Goal: Task Accomplishment & Management: Complete application form

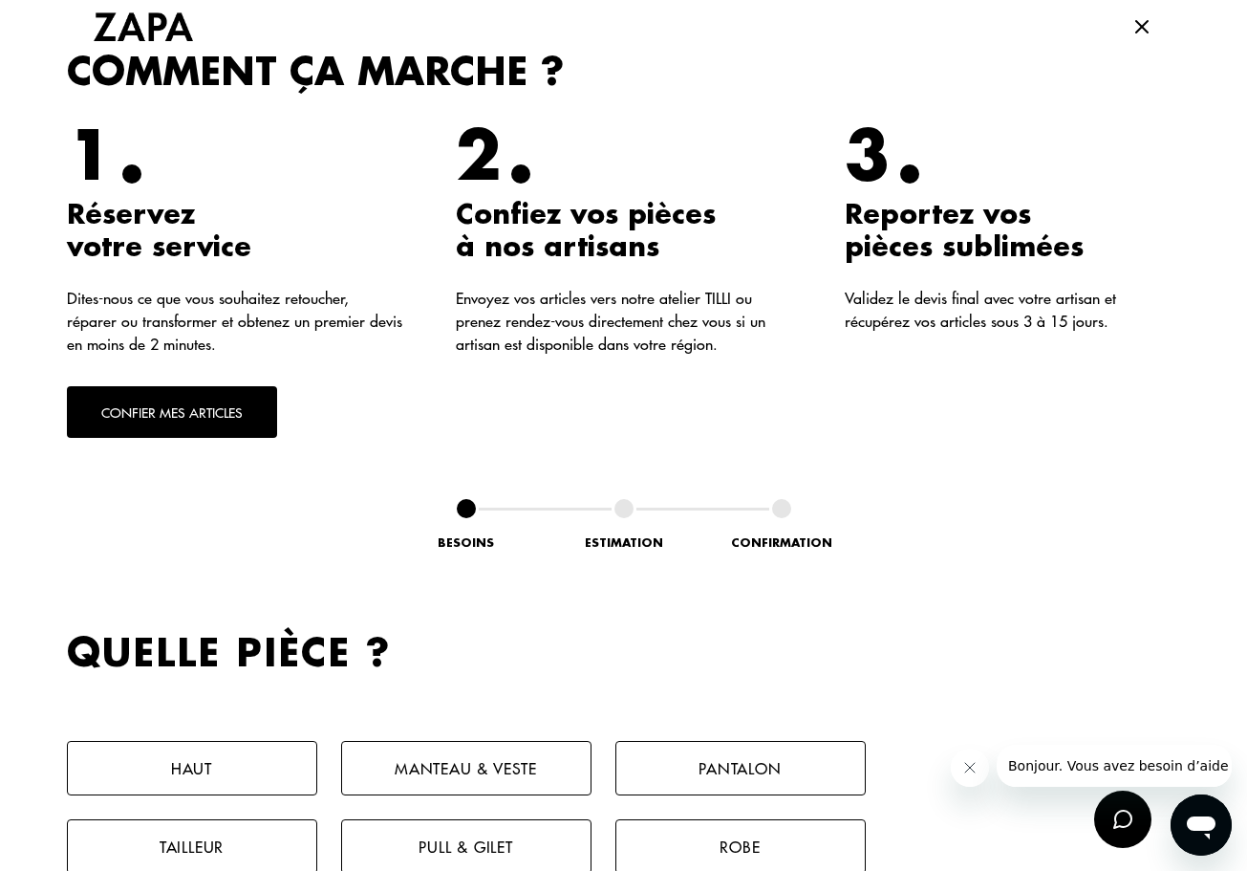
scroll to position [461, 0]
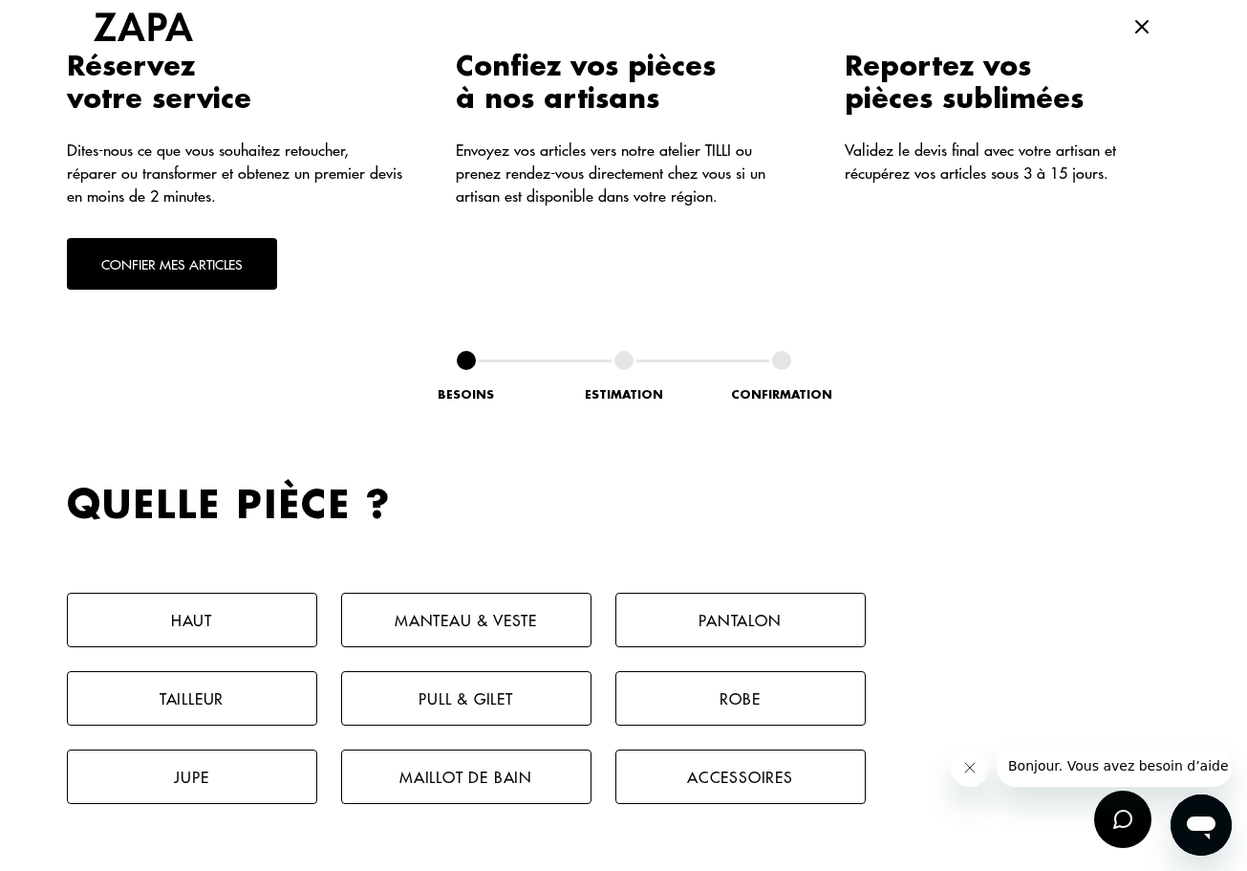
click at [180, 252] on button "Confier mes articles" at bounding box center [172, 264] width 210 height 52
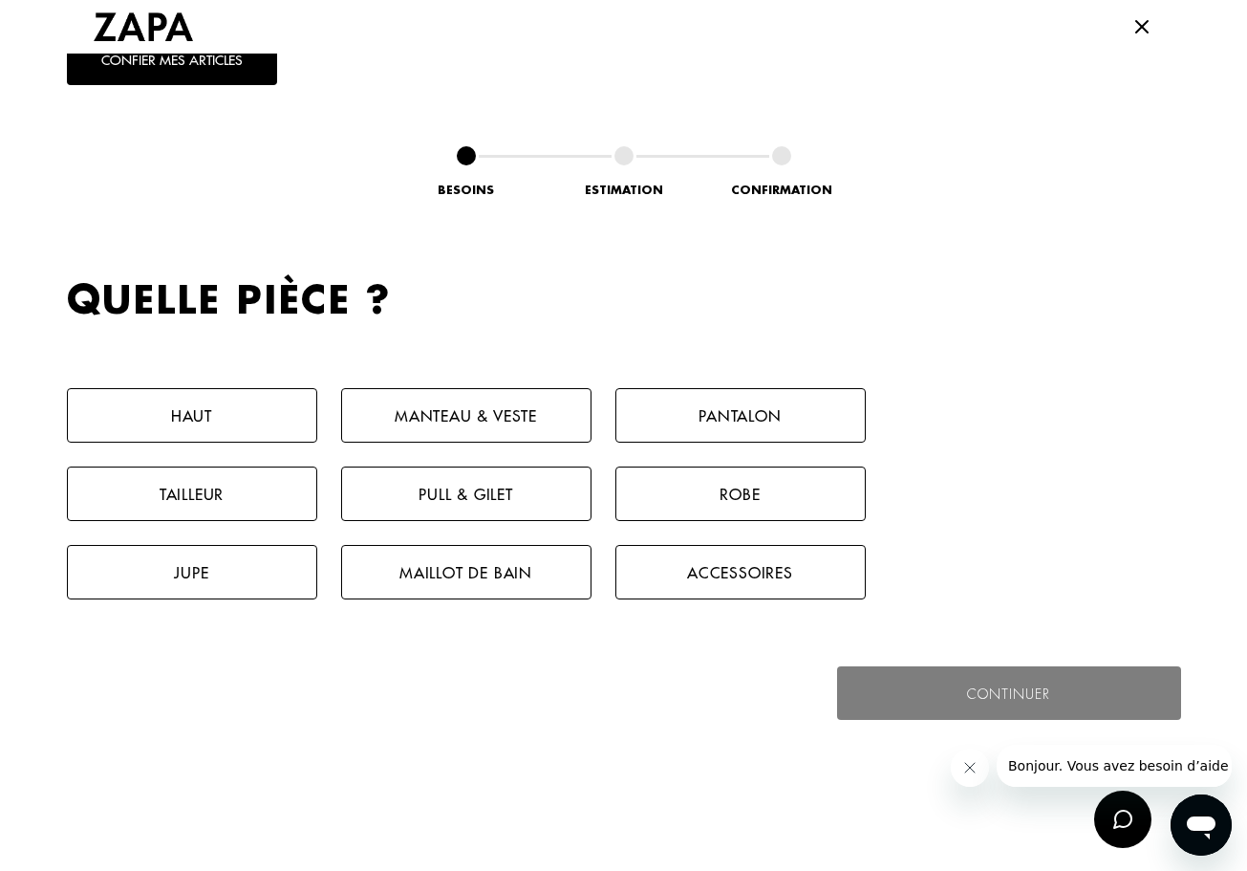
scroll to position [882, 0]
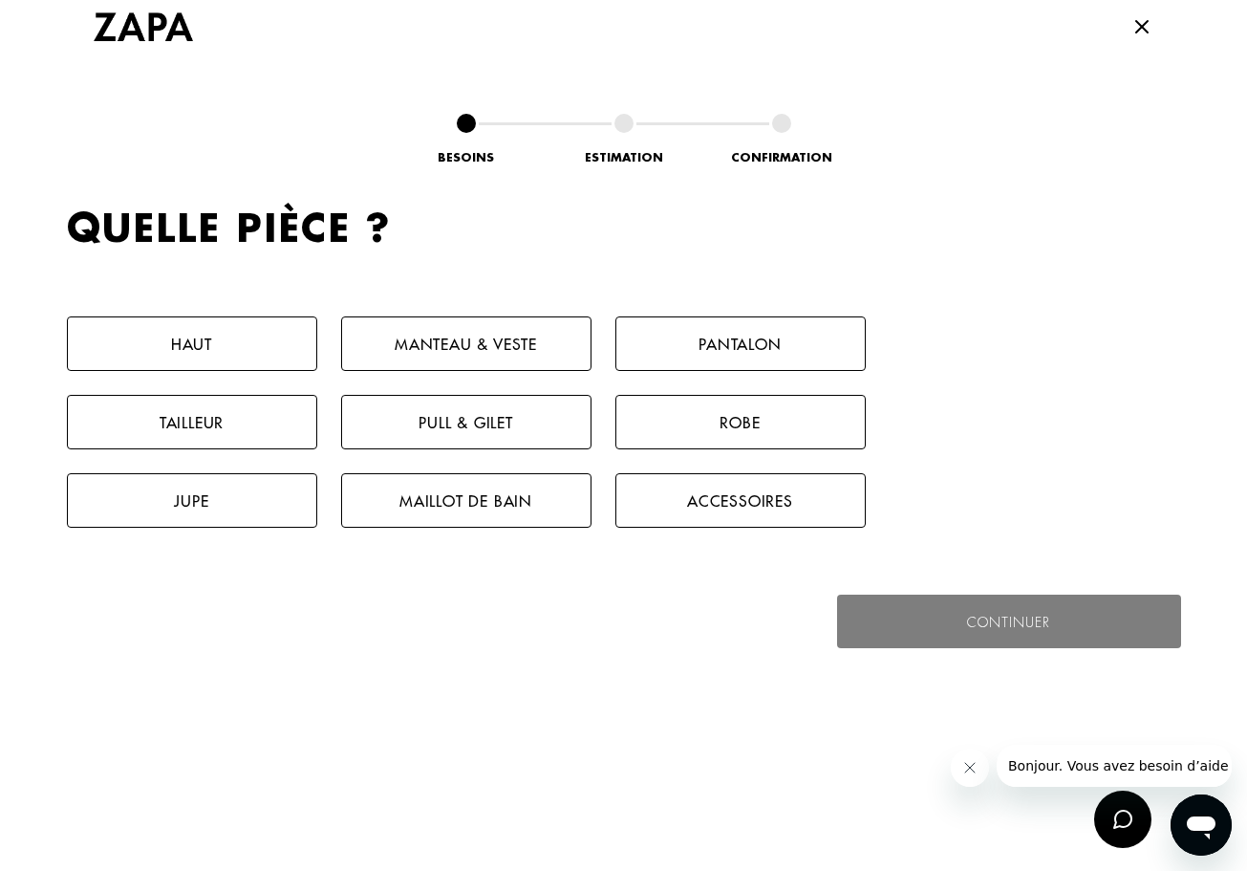
click at [442, 418] on button "Pull & gilet" at bounding box center [466, 422] width 250 height 54
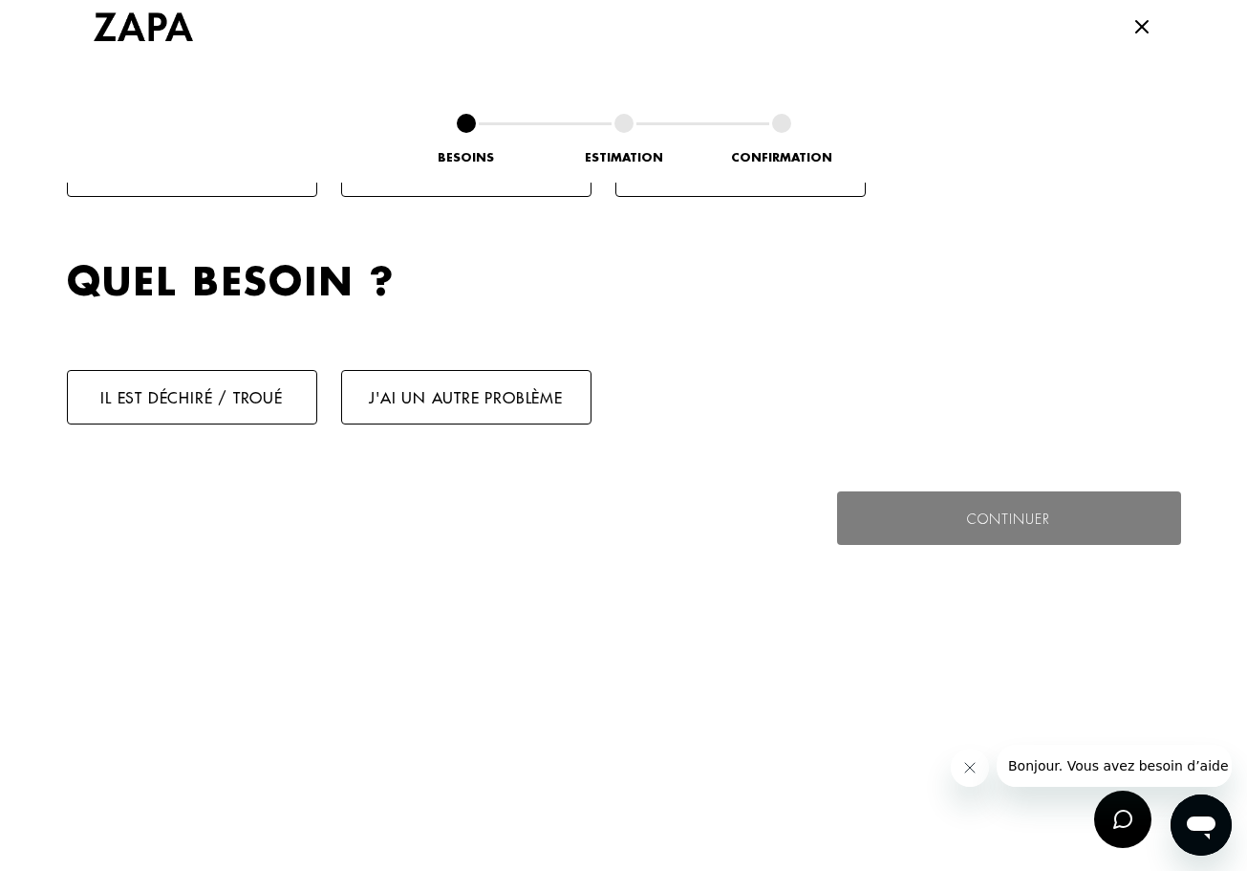
scroll to position [1268, 0]
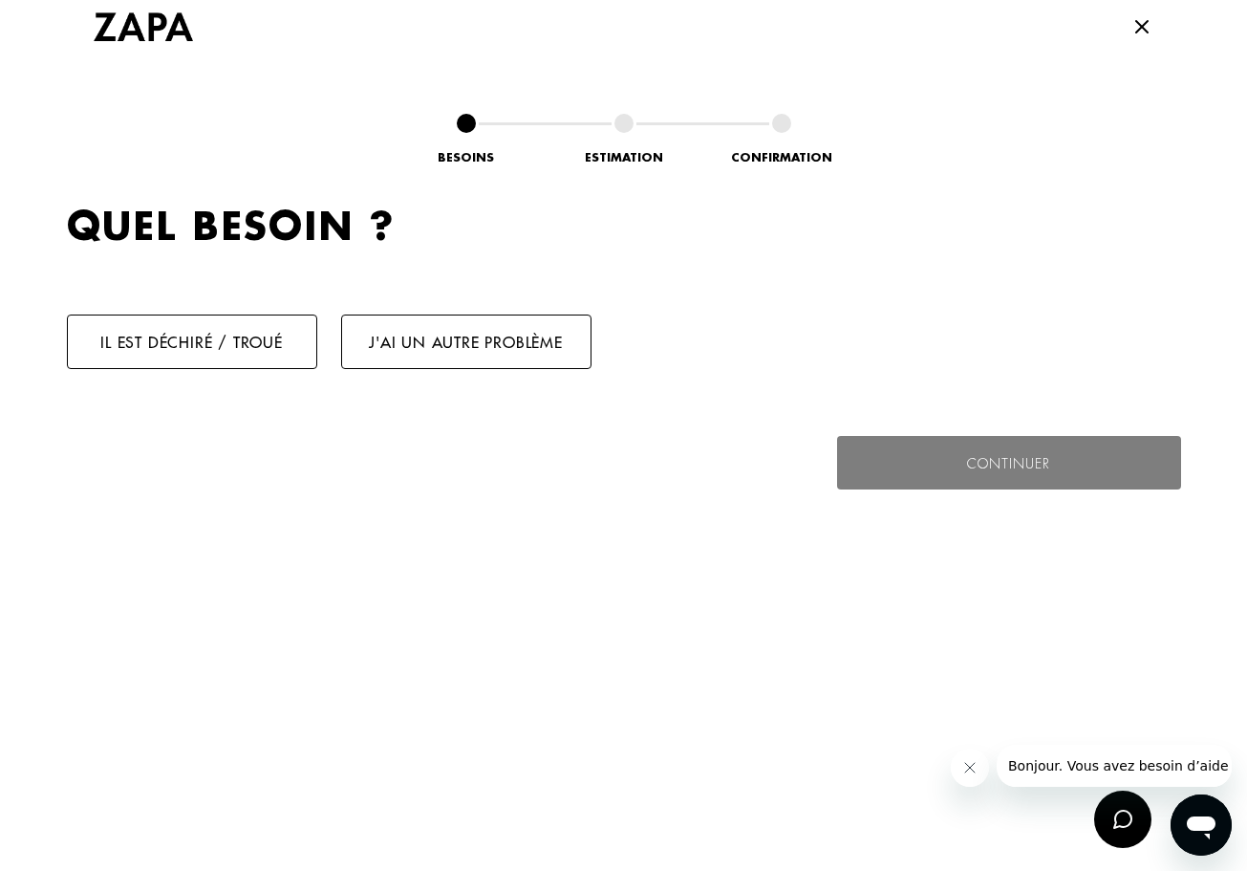
click at [179, 346] on button "Il est déchiré / troué" at bounding box center [192, 341] width 250 height 54
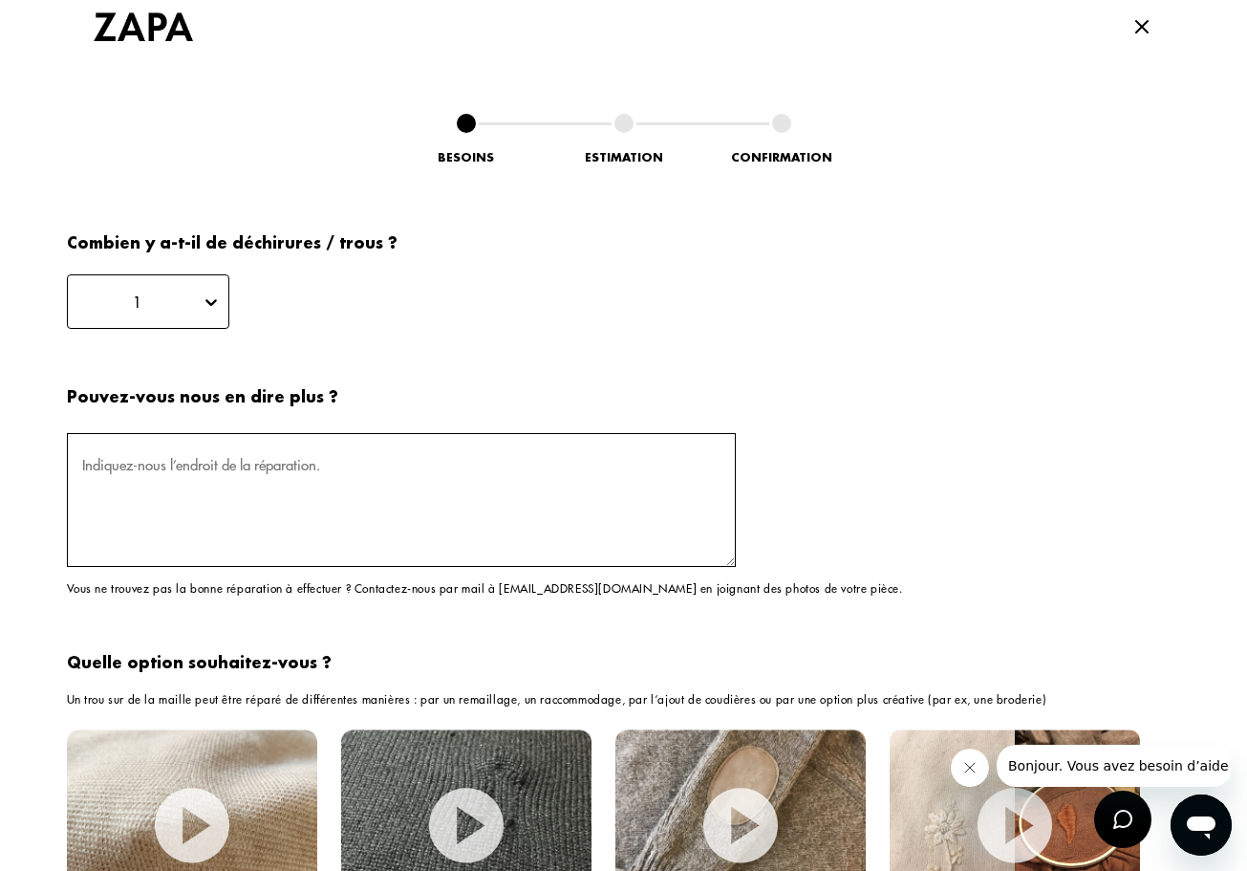
scroll to position [1496, 0]
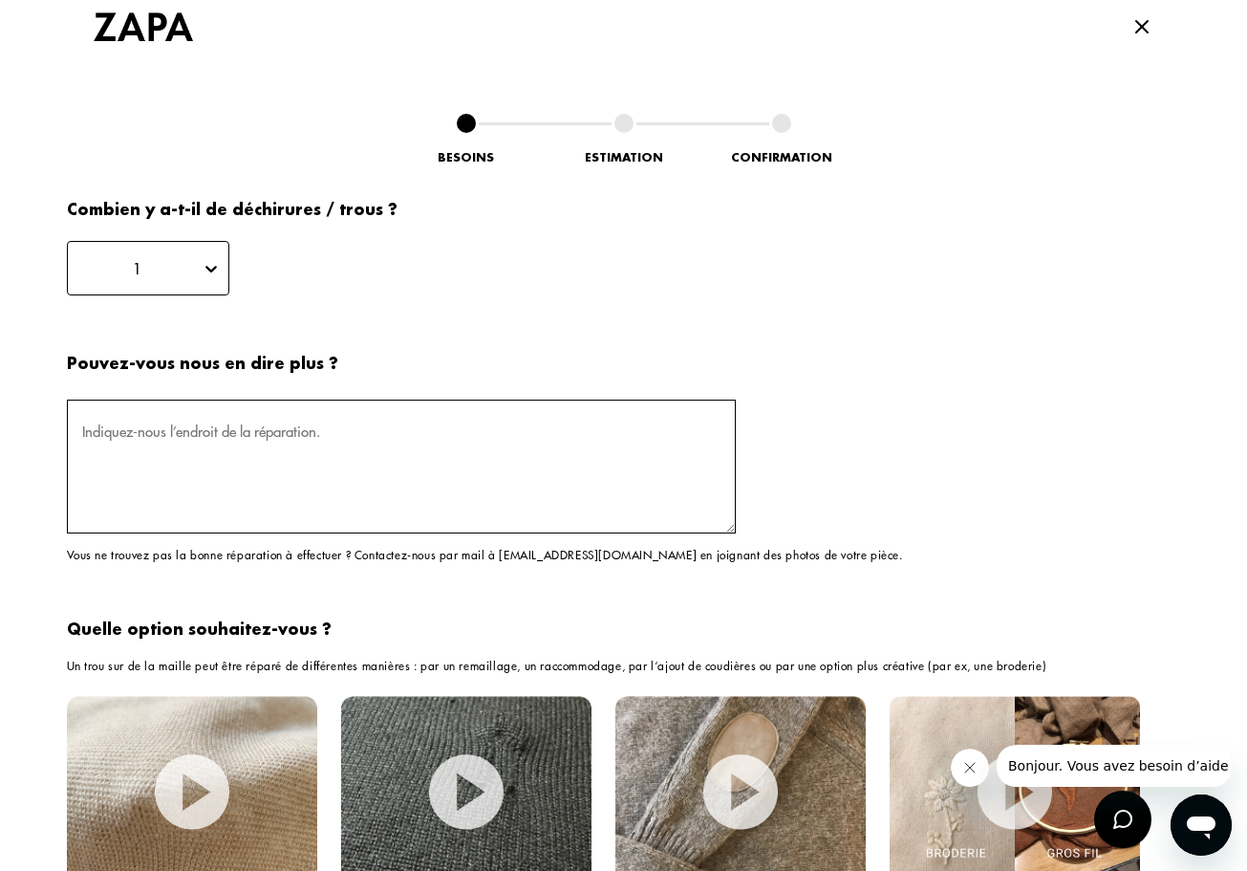
click at [194, 268] on div "1" at bounding box center [138, 268] width 126 height 21
click at [113, 322] on div "1" at bounding box center [105, 322] width 76 height 31
click at [290, 442] on textarea at bounding box center [401, 466] width 669 height 134
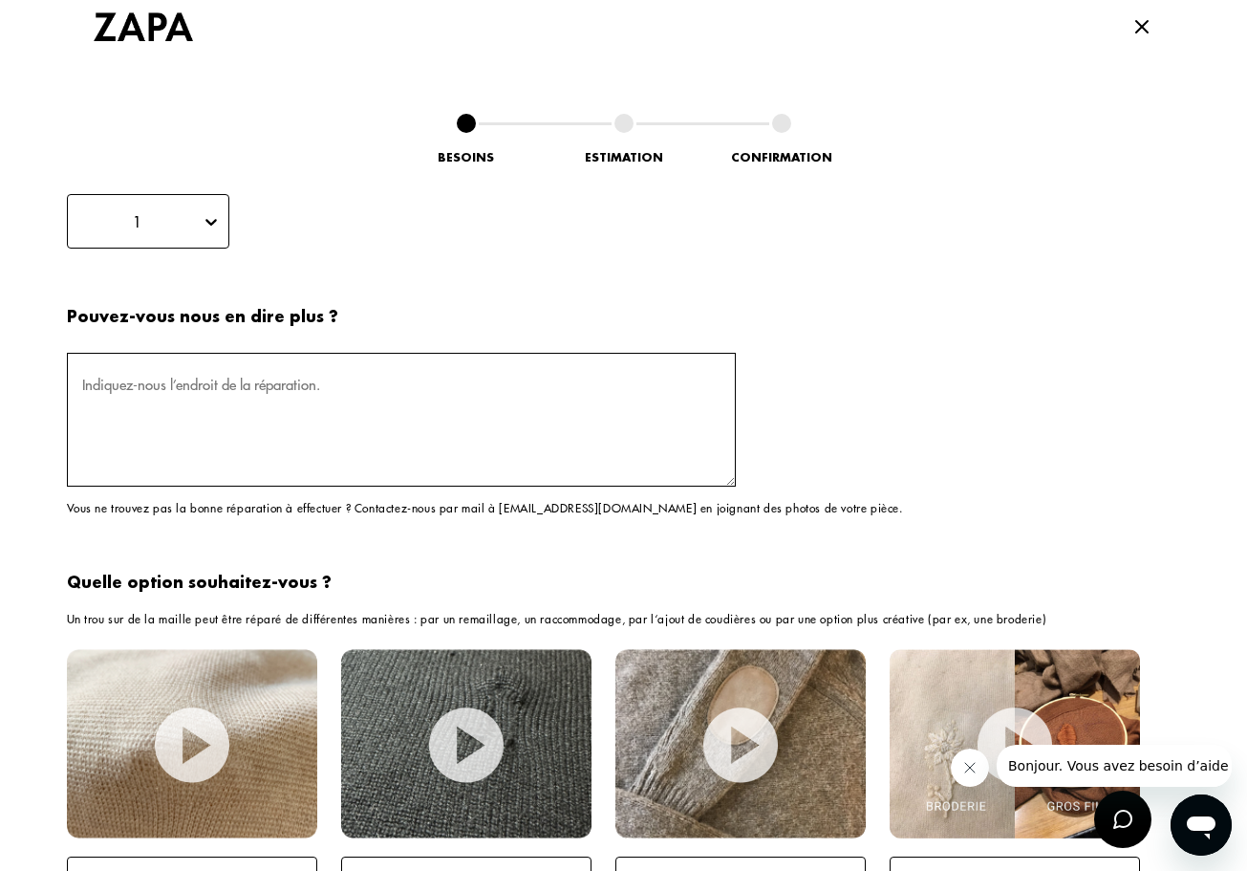
scroll to position [1666, 0]
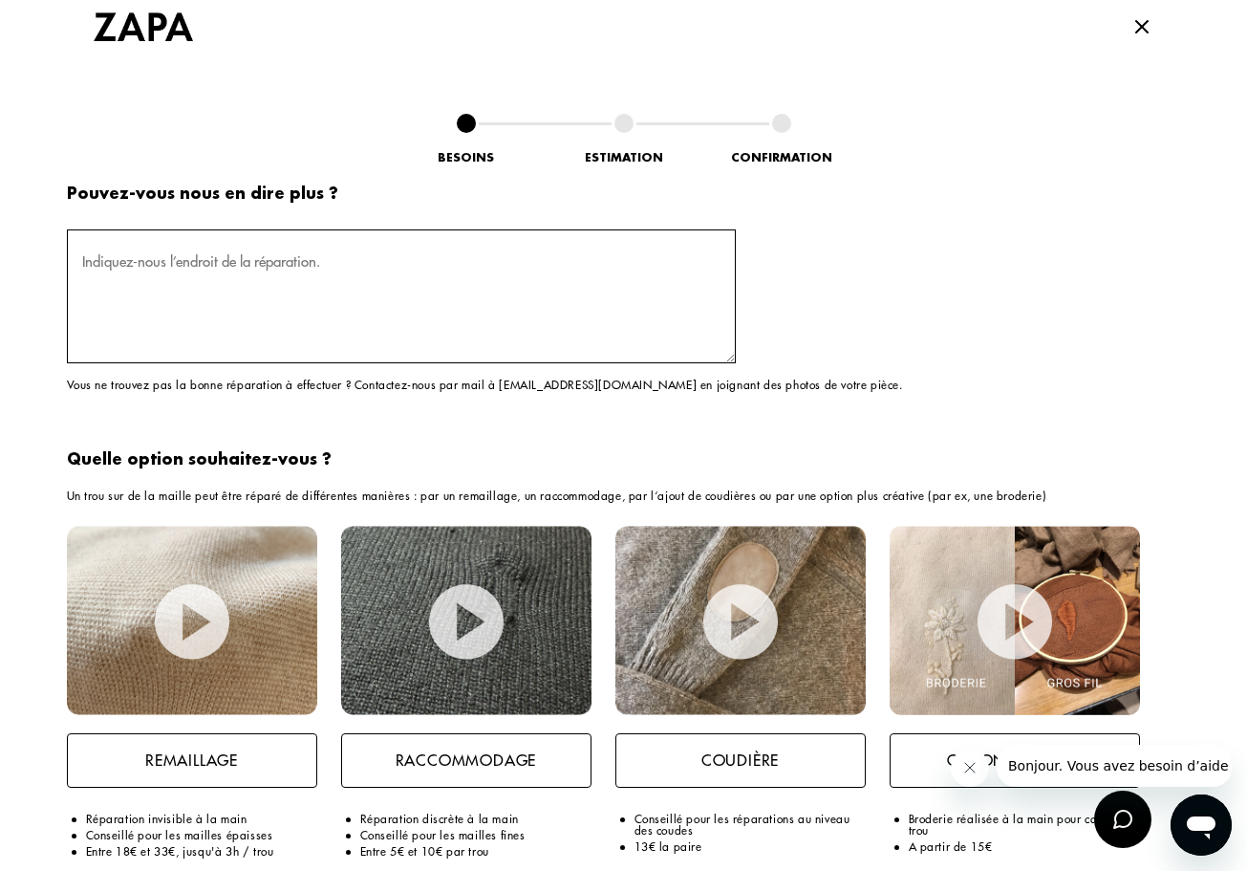
click at [195, 755] on p "Remaillage" at bounding box center [191, 759] width 93 height 21
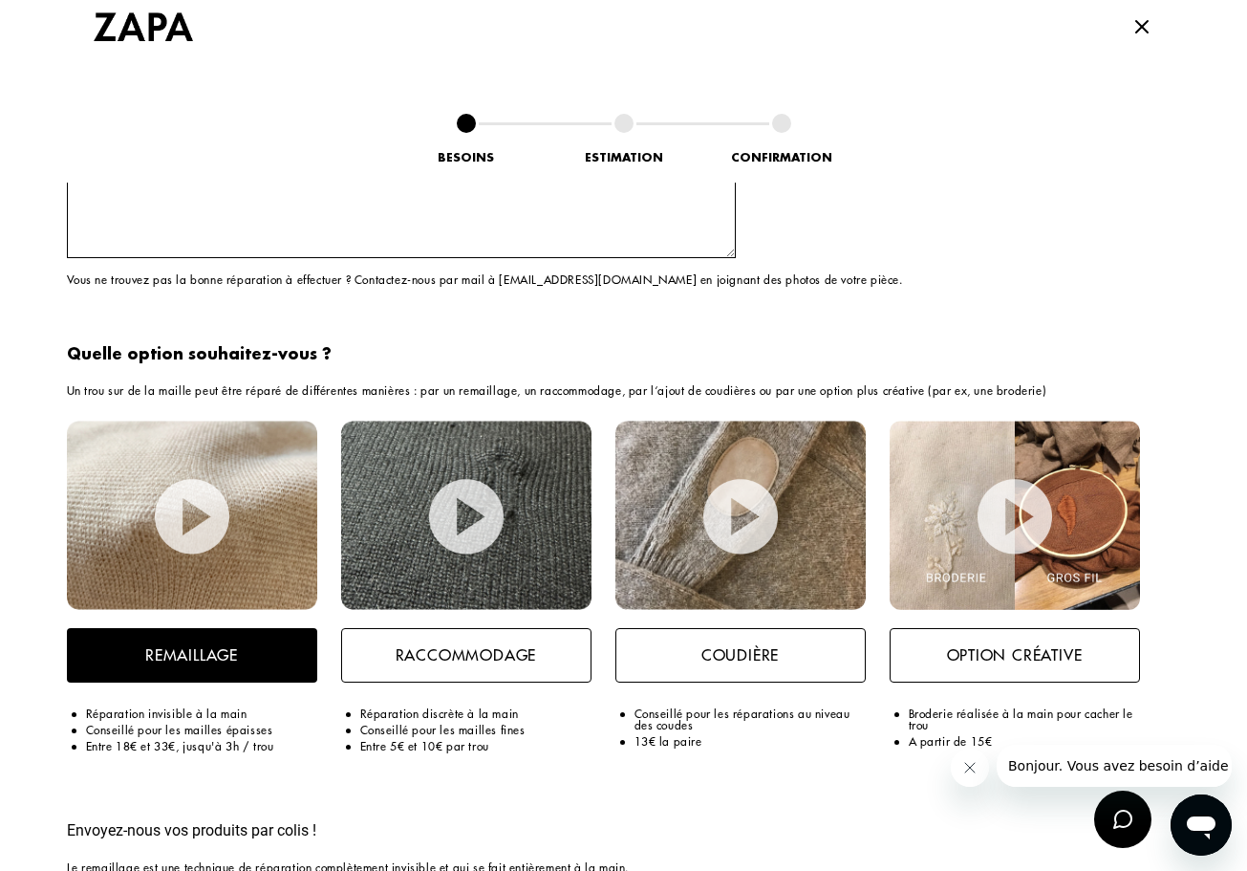
scroll to position [1792, 0]
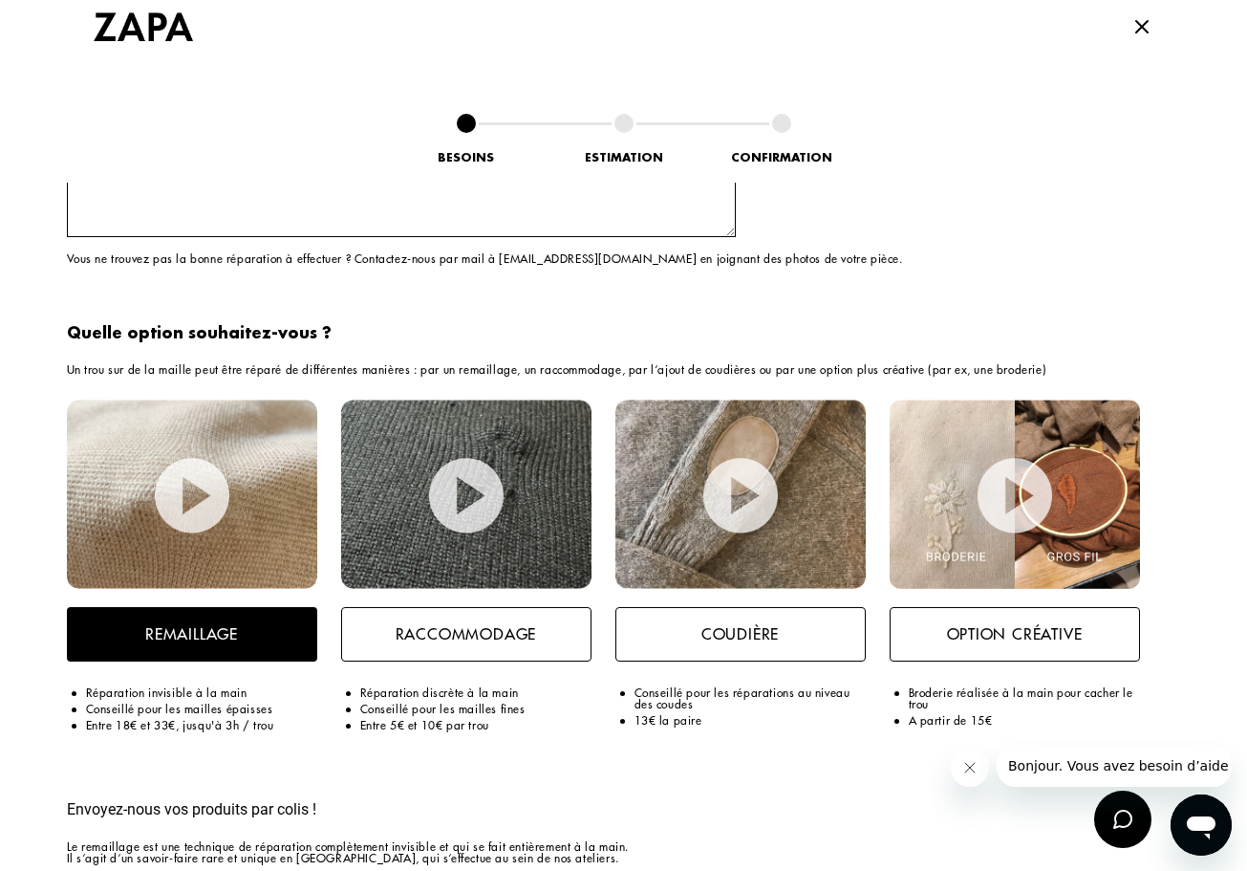
click at [191, 491] on img at bounding box center [192, 495] width 75 height 75
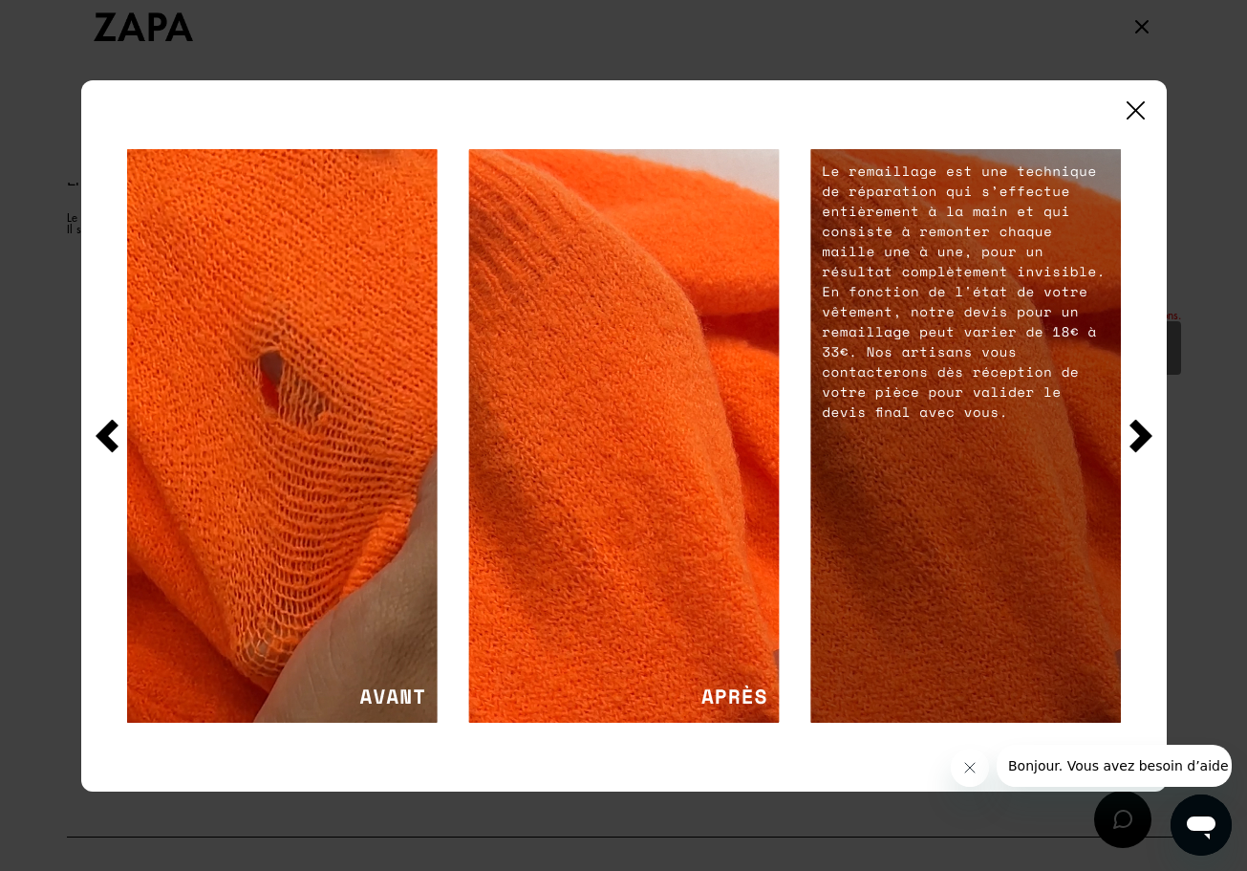
scroll to position [2515, 0]
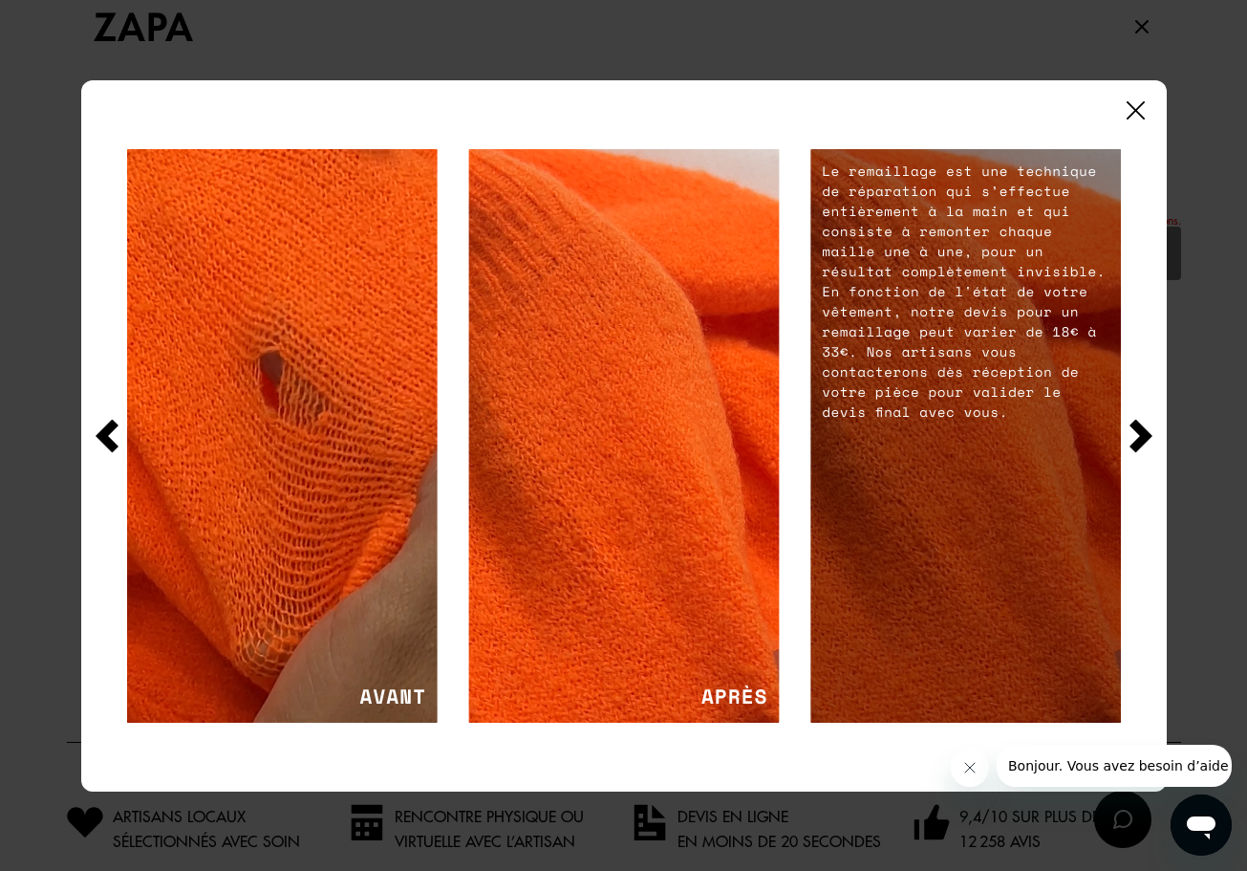
click at [630, 524] on img at bounding box center [624, 435] width 312 height 573
click at [1143, 432] on img at bounding box center [1141, 435] width 23 height 33
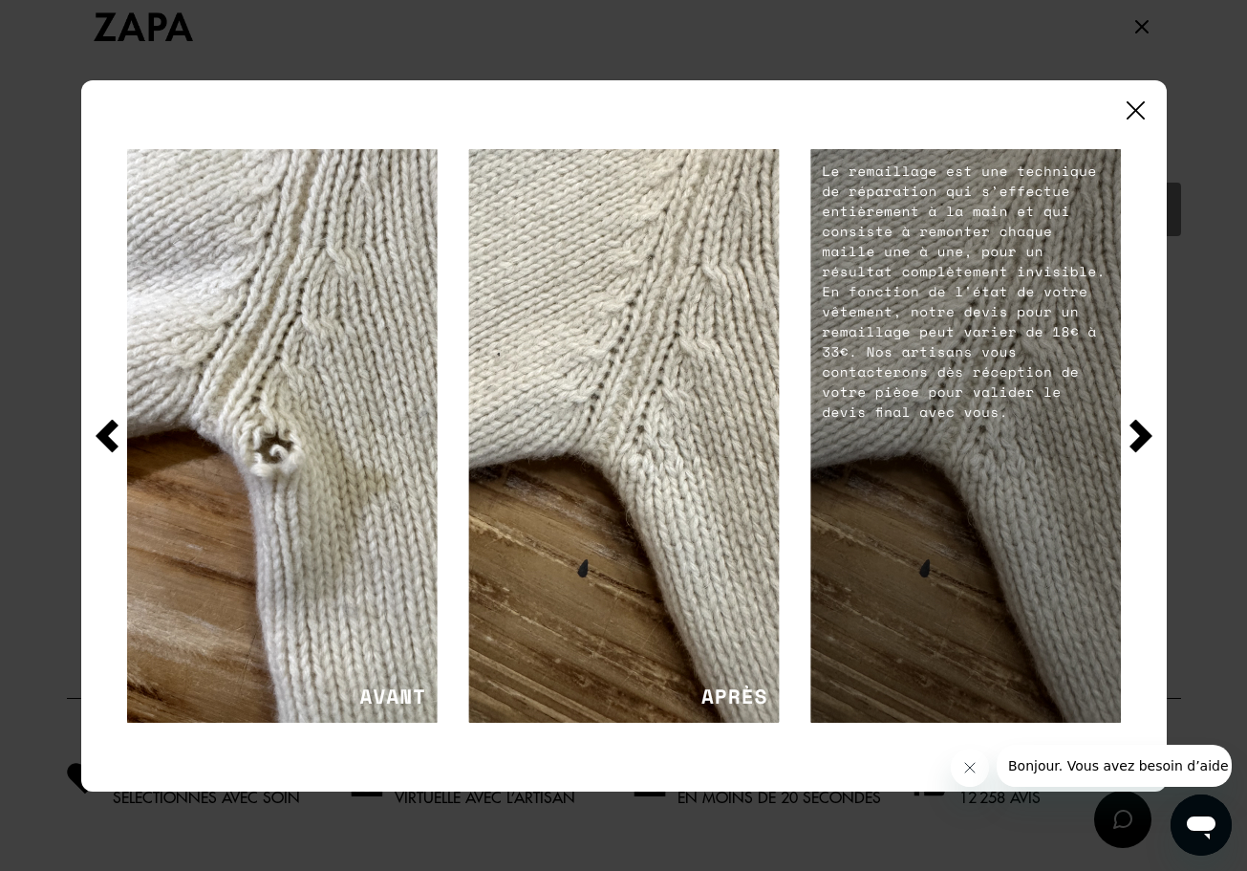
scroll to position [2560, 0]
click at [1144, 428] on img at bounding box center [1141, 435] width 23 height 33
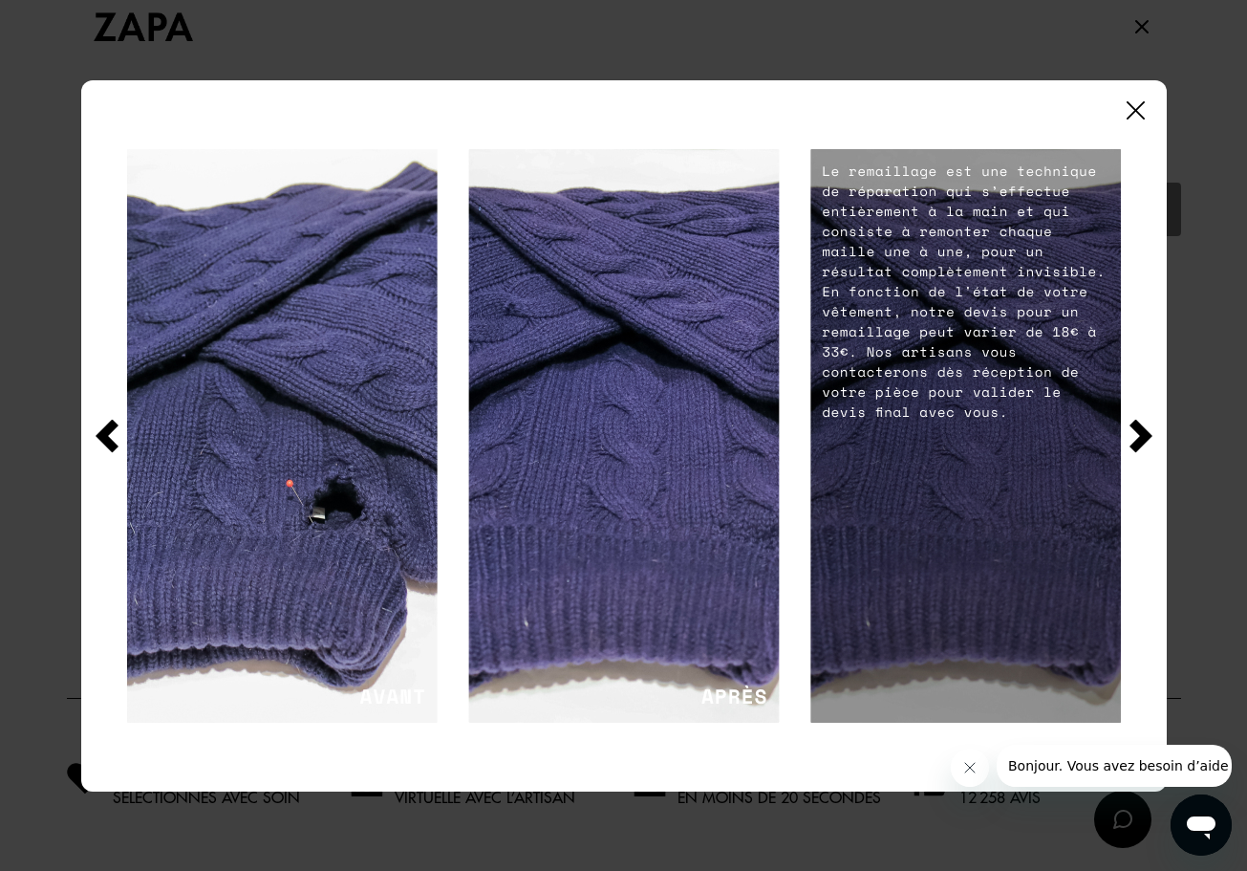
click at [1144, 428] on img at bounding box center [1141, 435] width 23 height 33
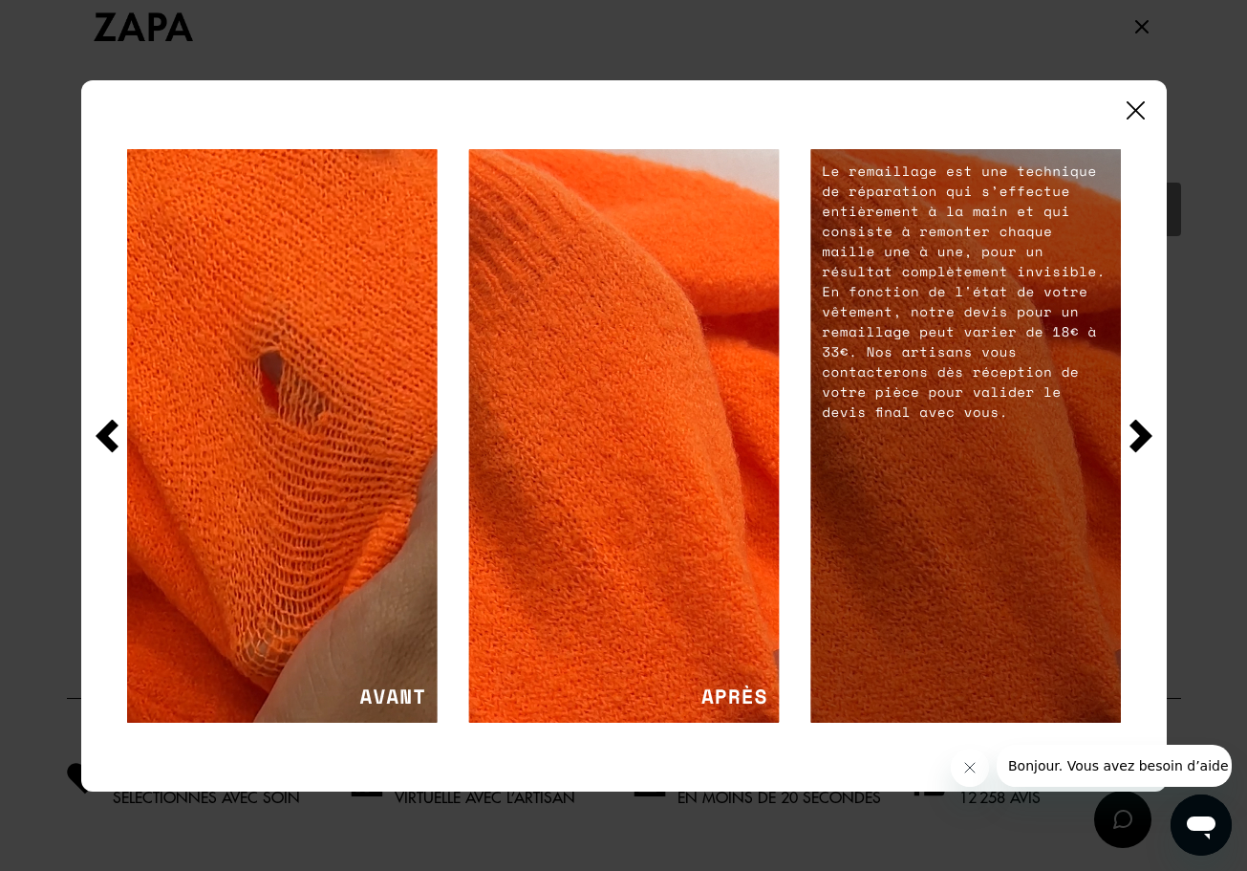
click at [1136, 433] on img at bounding box center [1141, 435] width 23 height 33
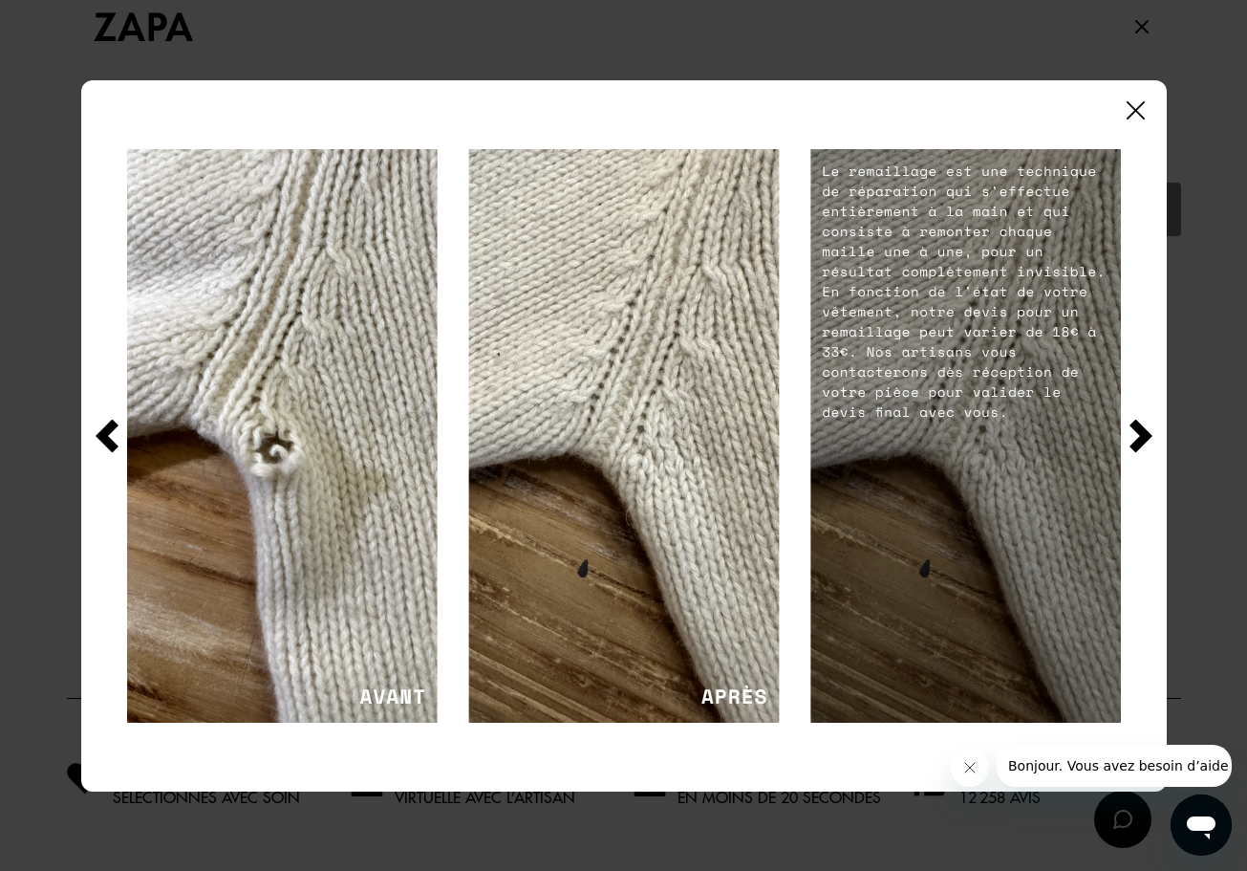
click at [1144, 106] on img at bounding box center [1136, 110] width 18 height 18
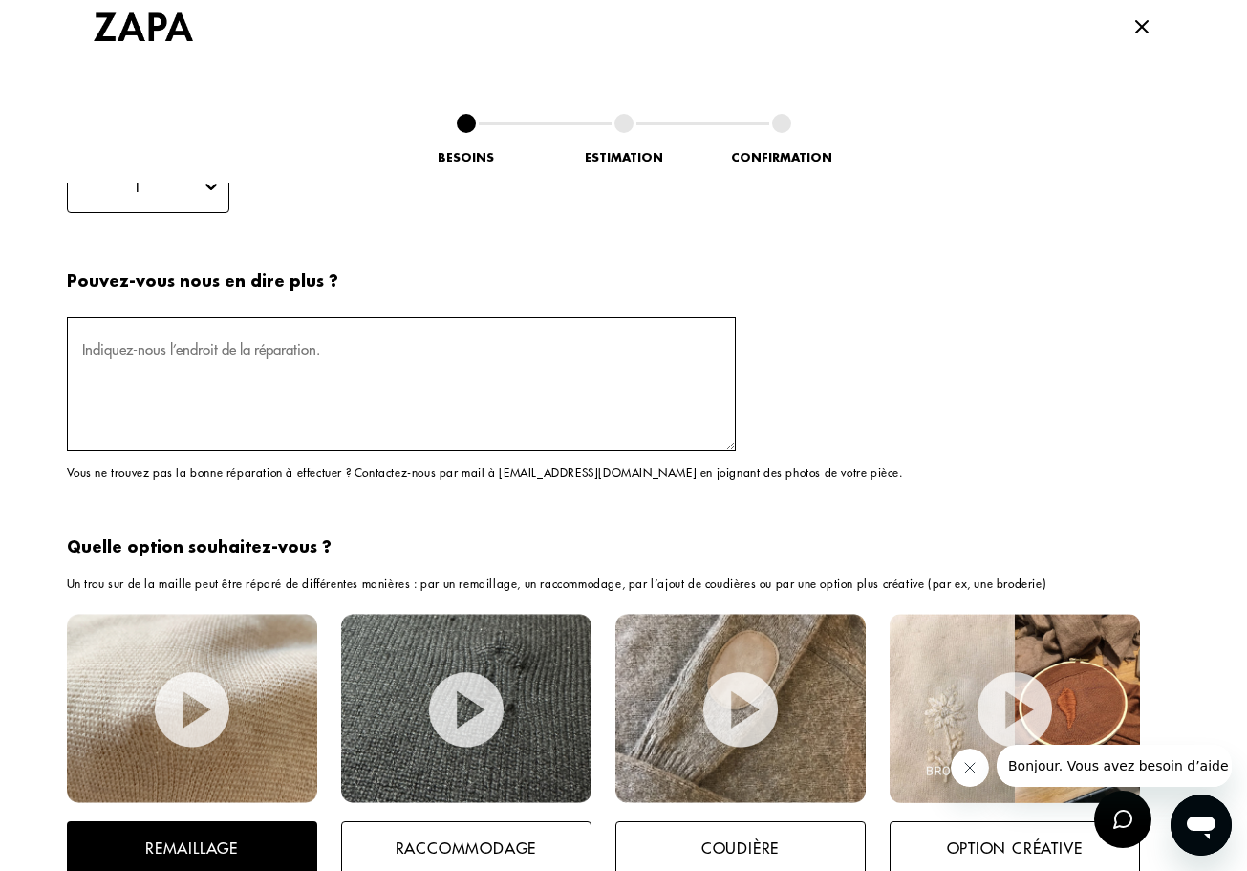
scroll to position [1537, 0]
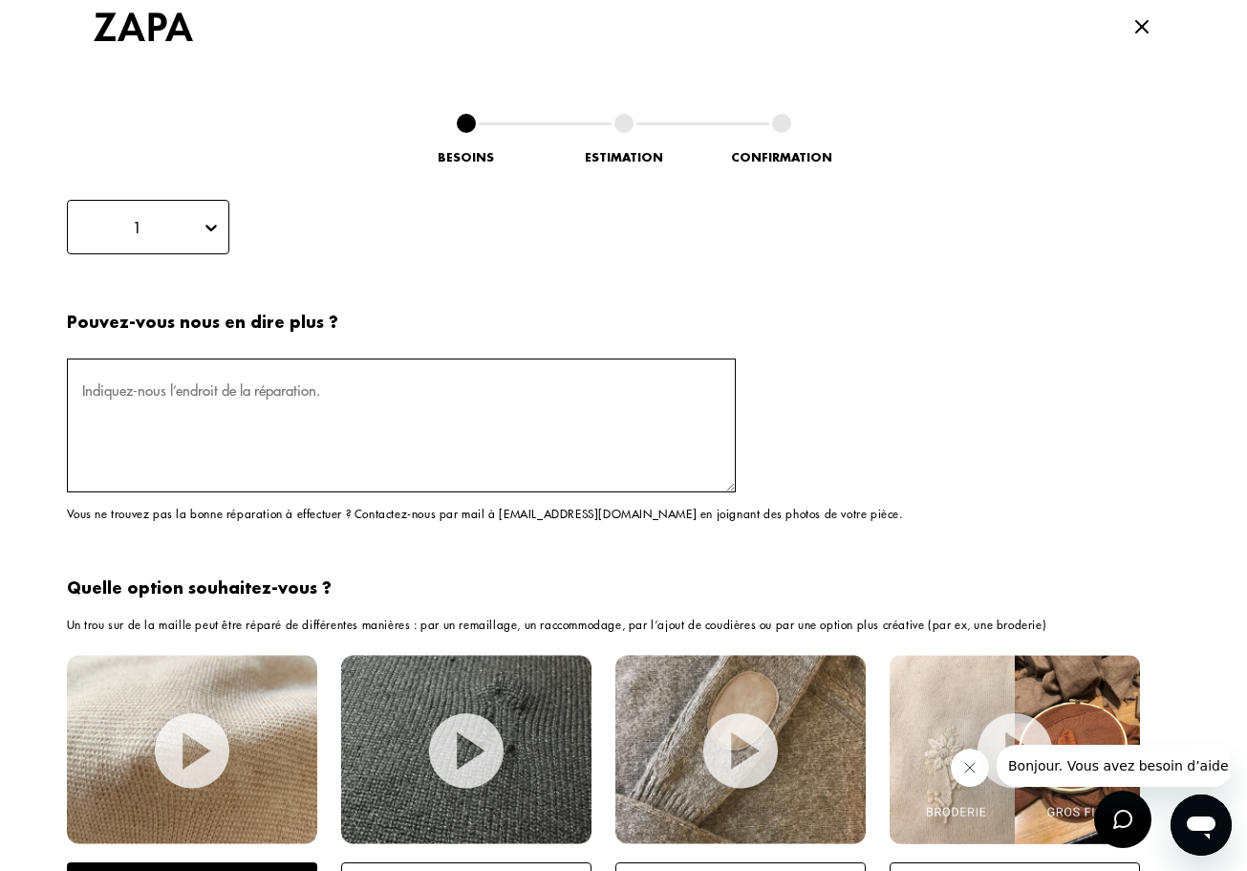
click at [346, 417] on textarea at bounding box center [401, 425] width 669 height 134
type textarea "au niveau de la couture sous le bras"
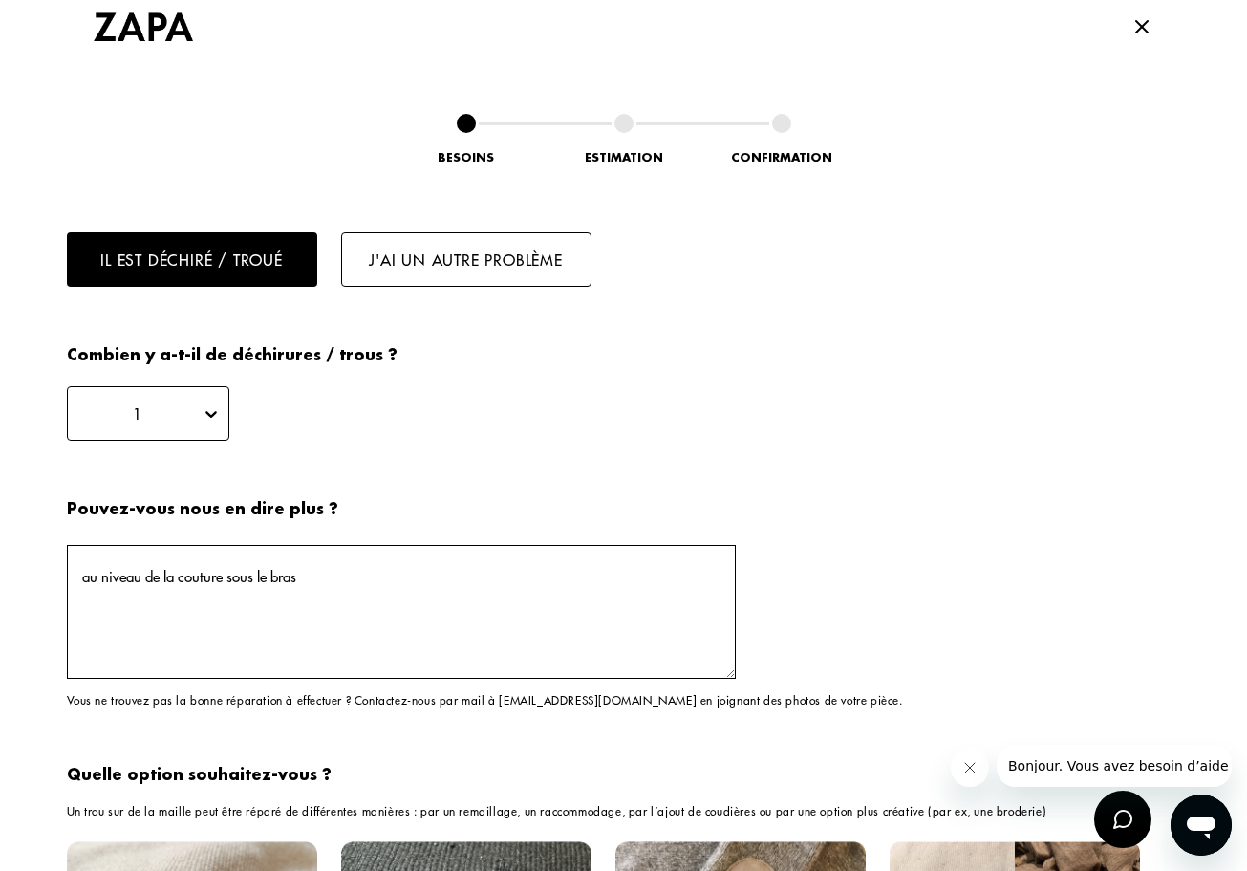
scroll to position [1292, 0]
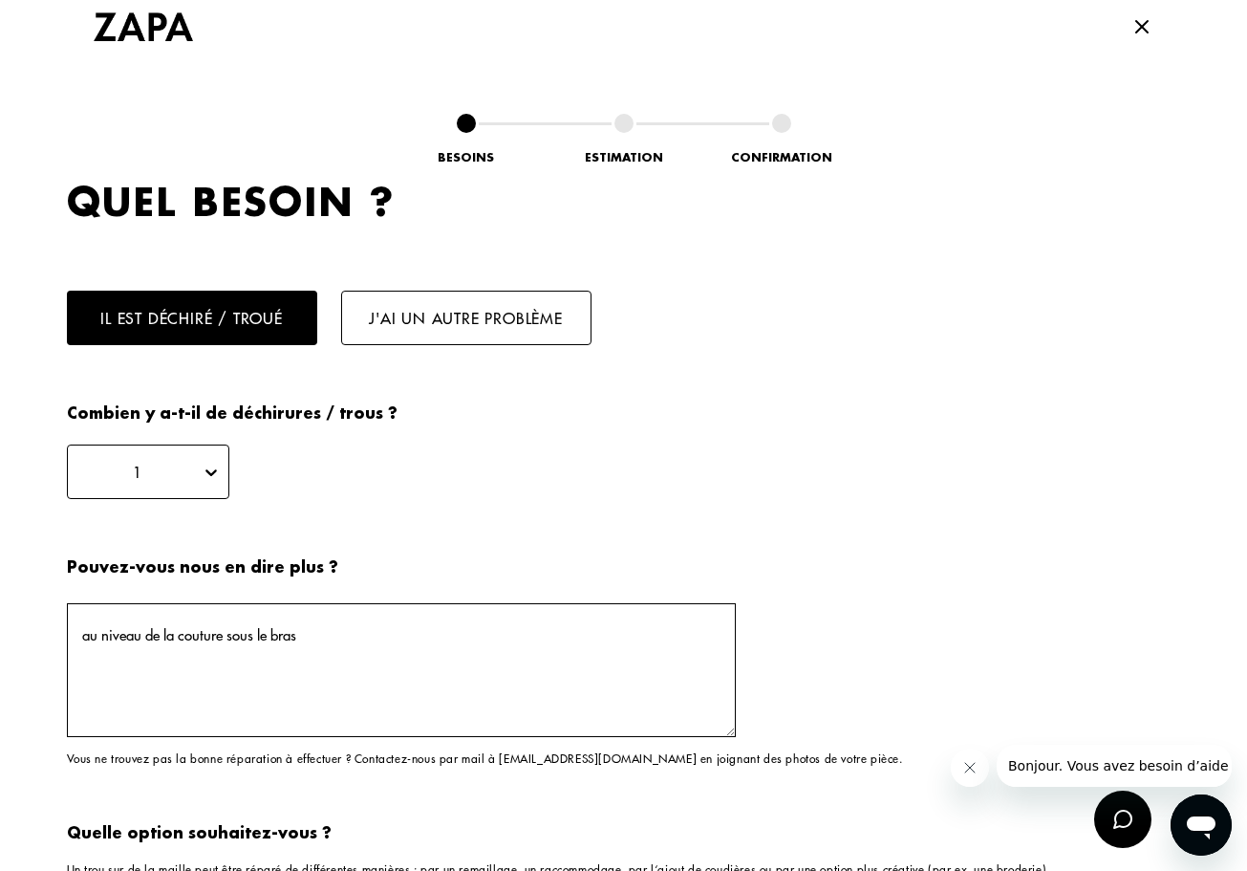
drag, startPoint x: 341, startPoint y: 640, endPoint x: 58, endPoint y: 624, distance: 283.3
click at [58, 625] on div "Faites durer vos produits ZAPA fait appel aux meilleurs artisans Tilli pour rép…" at bounding box center [623, 261] width 1247 height 2999
click at [371, 476] on div "1" at bounding box center [446, 471] width 759 height 54
click at [295, 665] on textarea at bounding box center [401, 670] width 669 height 134
paste textarea "au niveau de la couture sous le bras"
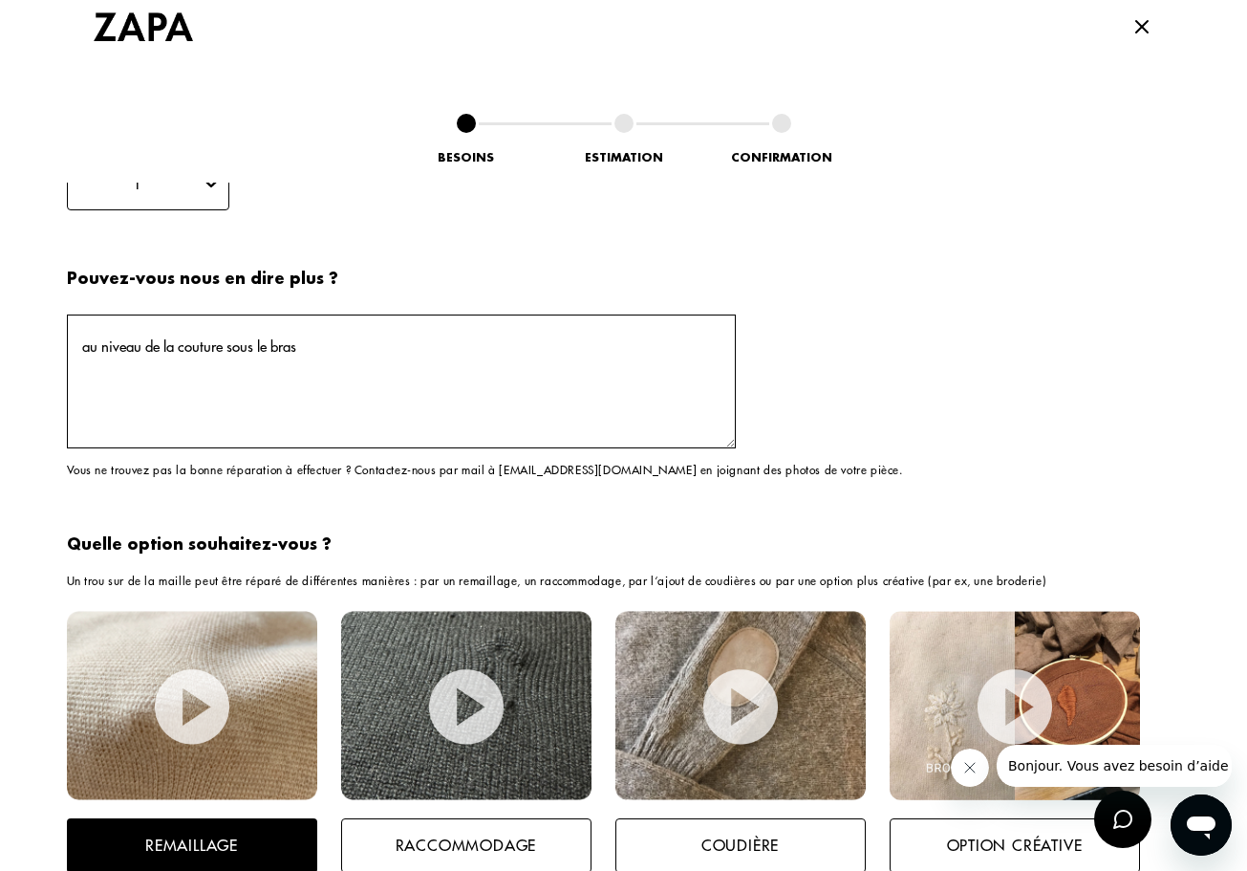
scroll to position [1522, 0]
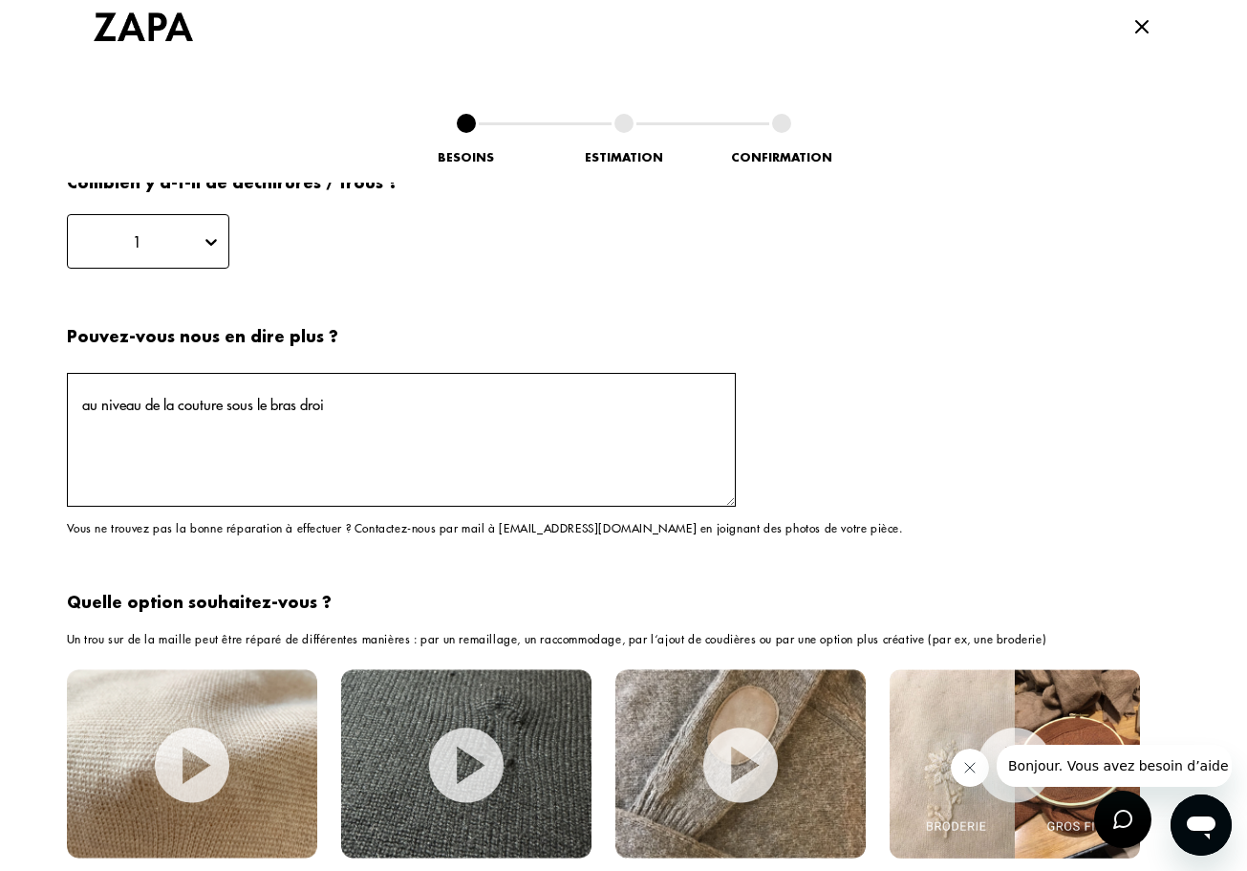
type textarea "au niveau de la couture sous le bras droit"
click at [80, 405] on textarea "au niveau de la couture sous le bras droit" at bounding box center [401, 440] width 669 height 134
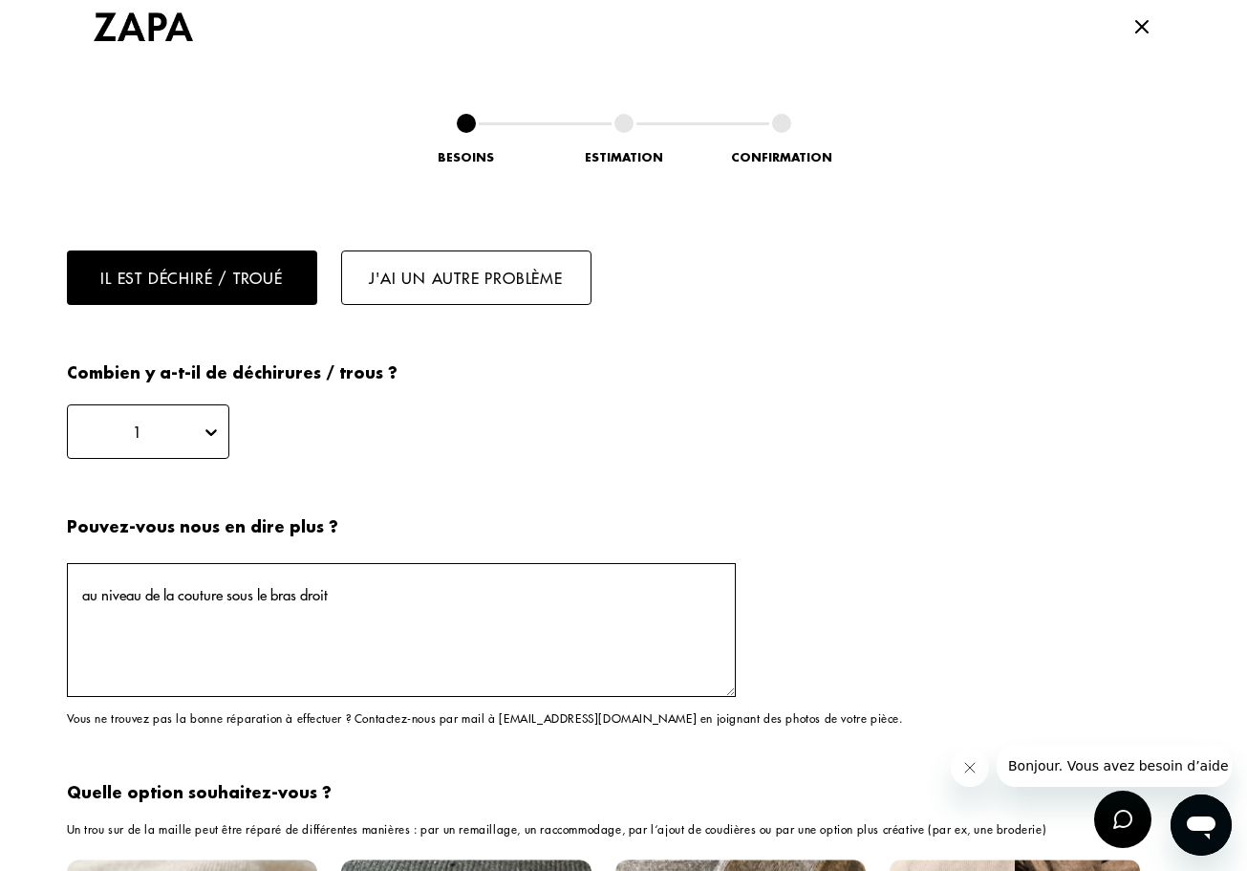
scroll to position [1300, 0]
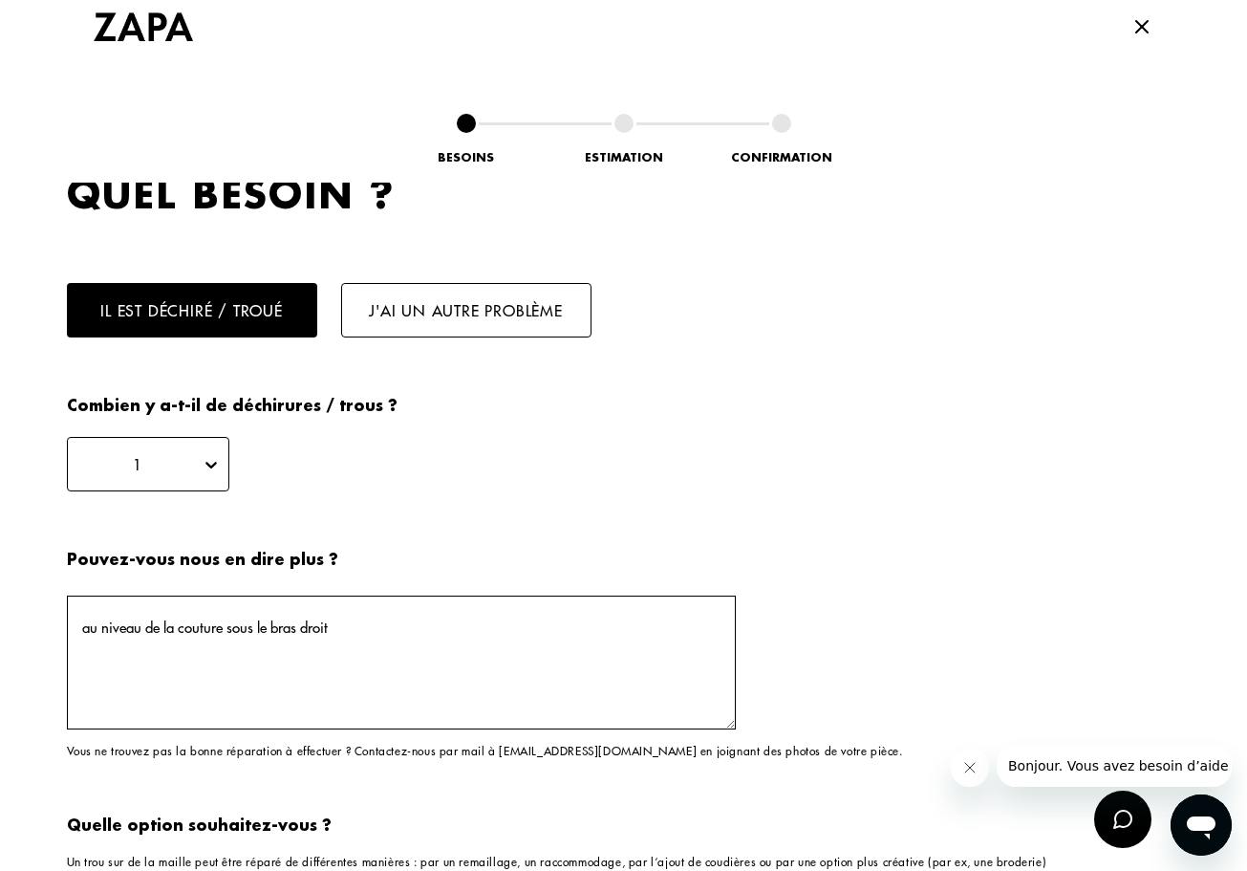
drag, startPoint x: 348, startPoint y: 620, endPoint x: -5, endPoint y: 614, distance: 352.7
click at [0, 614] on html "Paiement en 3x ou 4x disponible dès 300€ d'achat ZAPA DAYS | -30%* sur votre ar…" at bounding box center [623, 627] width 1247 height 2189
paste textarea "au niveau de la couture sous le bras droit"
click at [224, 622] on textarea "au niveau de la couture sous le bras droit" at bounding box center [401, 662] width 669 height 134
click at [354, 615] on textarea "au niveau de la couture, sous le bras droit" at bounding box center [401, 662] width 669 height 134
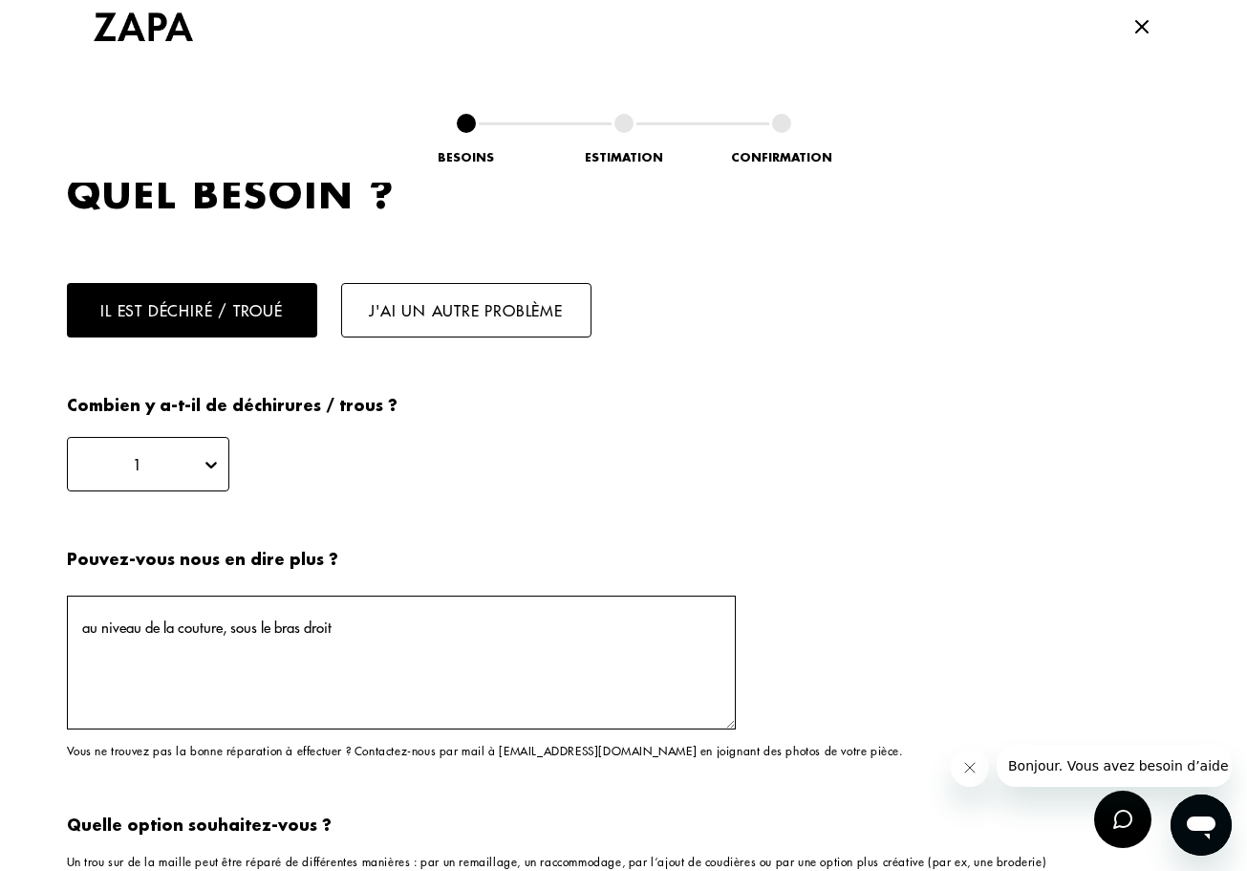
drag, startPoint x: 352, startPoint y: 625, endPoint x: 267, endPoint y: 624, distance: 85.1
click at [267, 624] on textarea "au niveau de la couture, sous le bras droit" at bounding box center [401, 662] width 669 height 134
click at [390, 652] on textarea "au niveau de la couture, sous l'aisselle droite" at bounding box center [401, 662] width 669 height 134
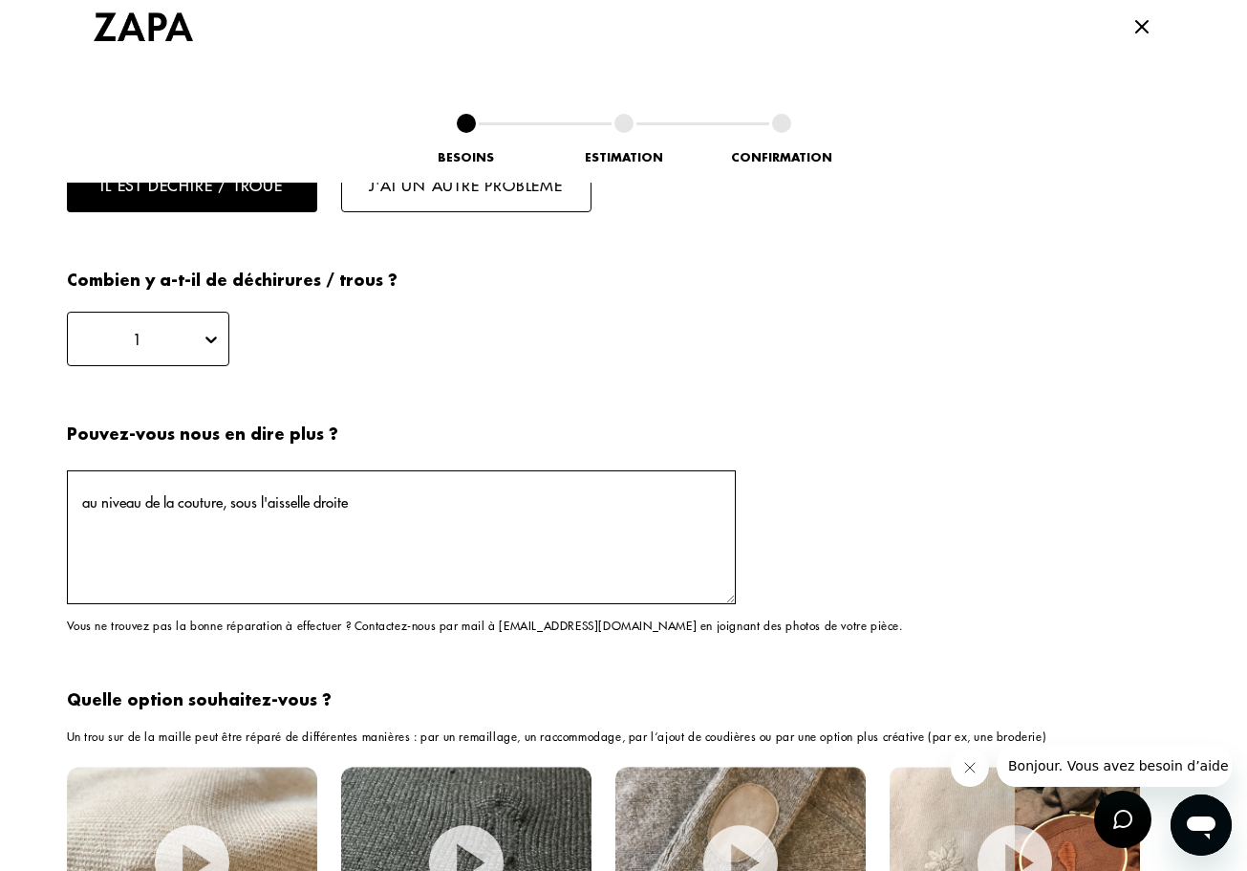
scroll to position [1437, 0]
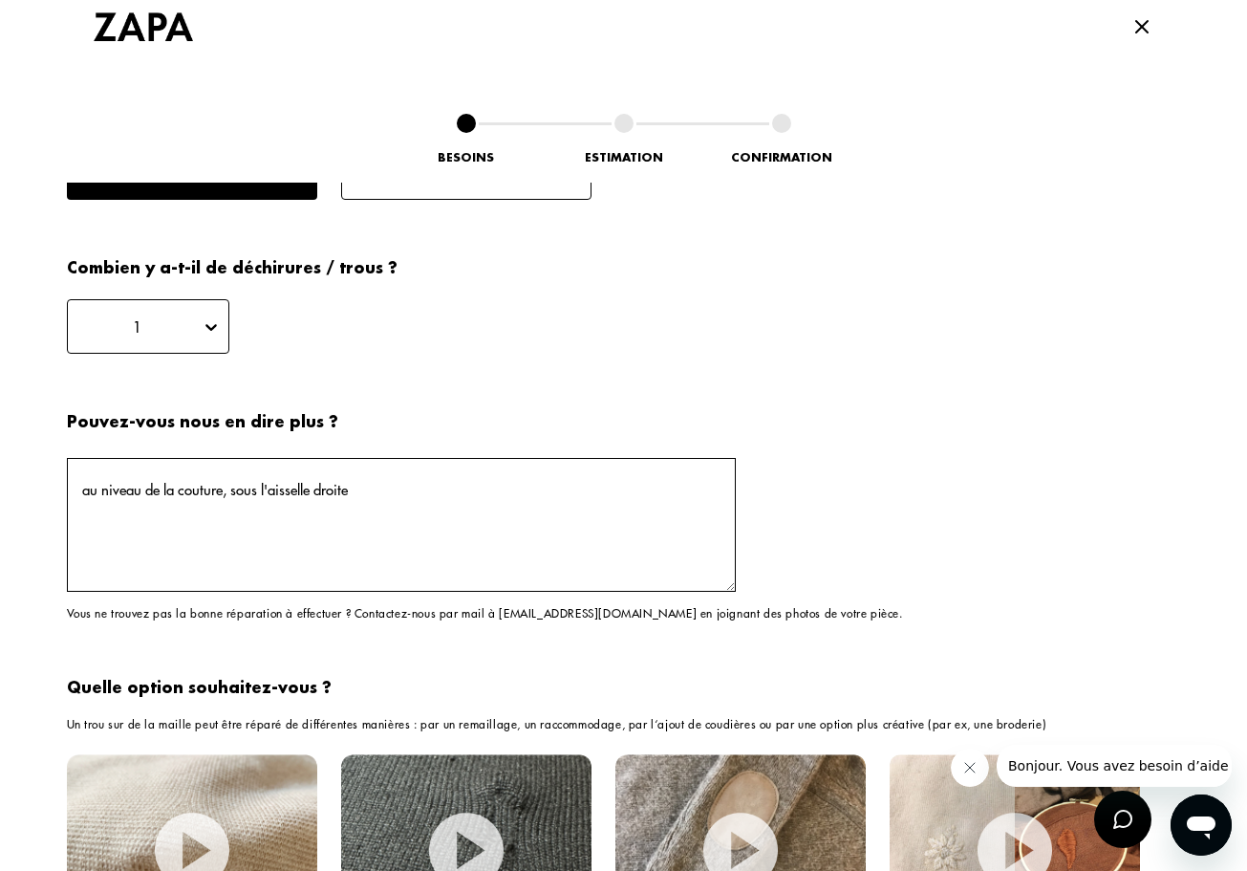
drag, startPoint x: 143, startPoint y: 486, endPoint x: 80, endPoint y: 486, distance: 63.1
click at [80, 486] on textarea "au niveau de la couture, sous l'aisselle droite" at bounding box center [401, 525] width 669 height 134
click at [359, 505] on textarea "proche de la couture, sous l'aisselle droite" at bounding box center [401, 525] width 669 height 134
click at [384, 482] on textarea "proche de la couture, sous l'aisselle droite" at bounding box center [401, 525] width 669 height 134
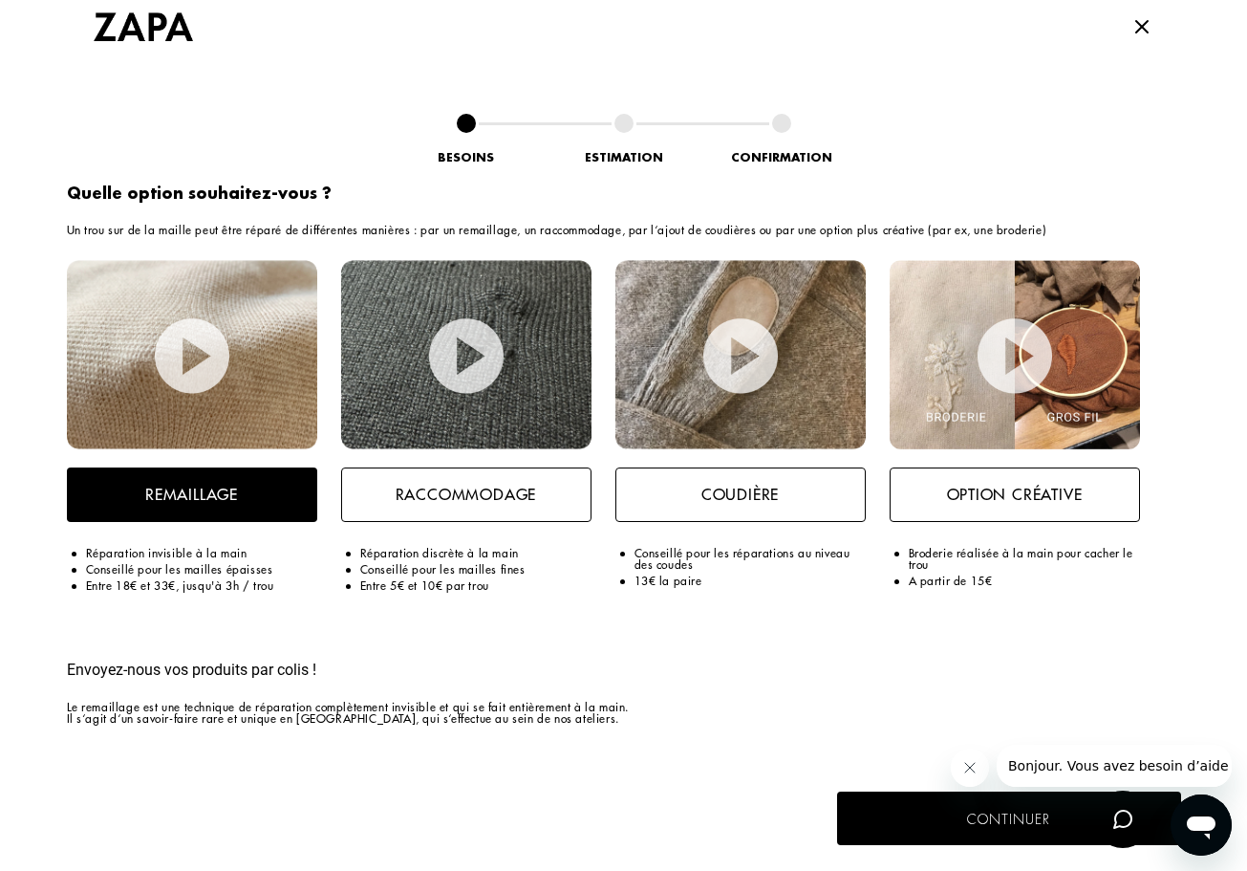
scroll to position [1935, 0]
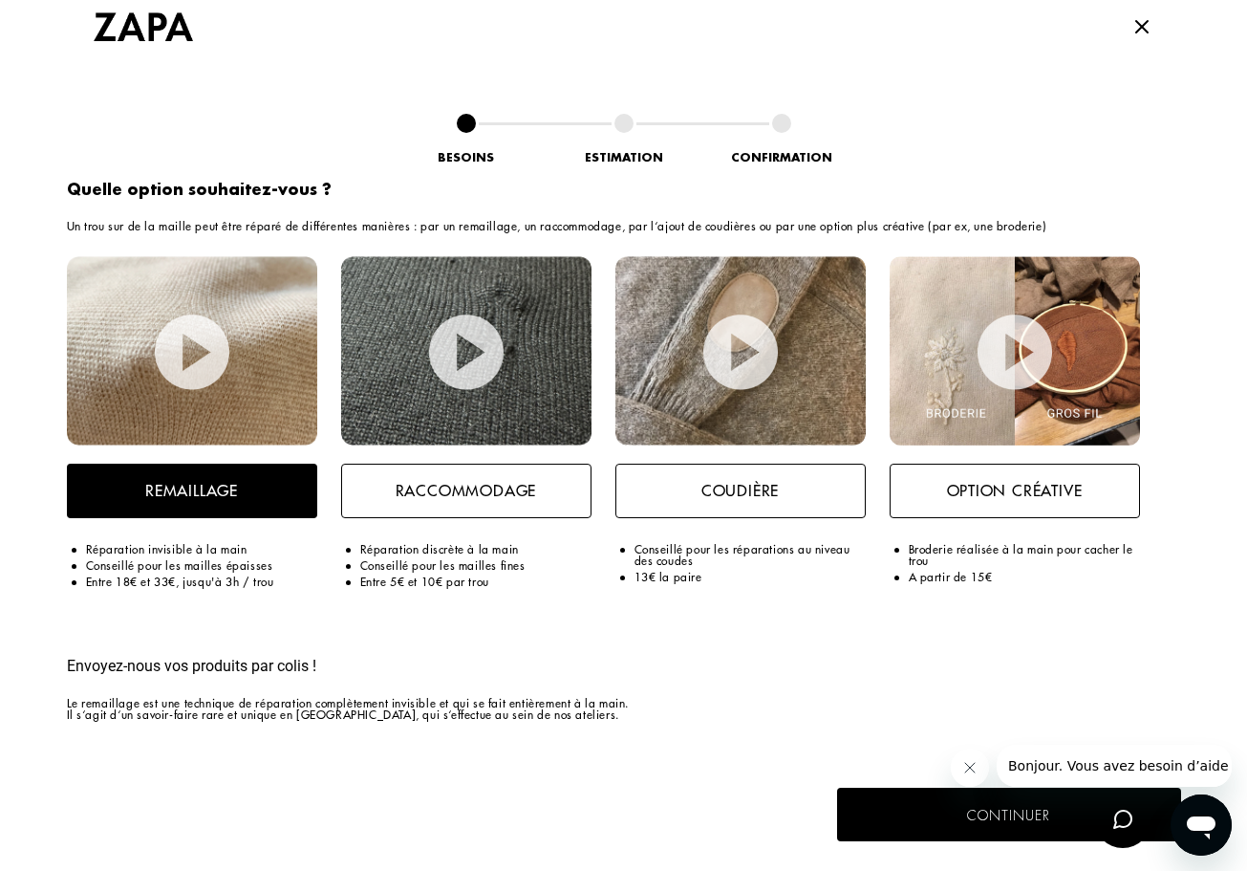
type textarea "proche de la couture, sous l'aisselle droite"
click at [171, 494] on p "Remaillage" at bounding box center [191, 490] width 93 height 21
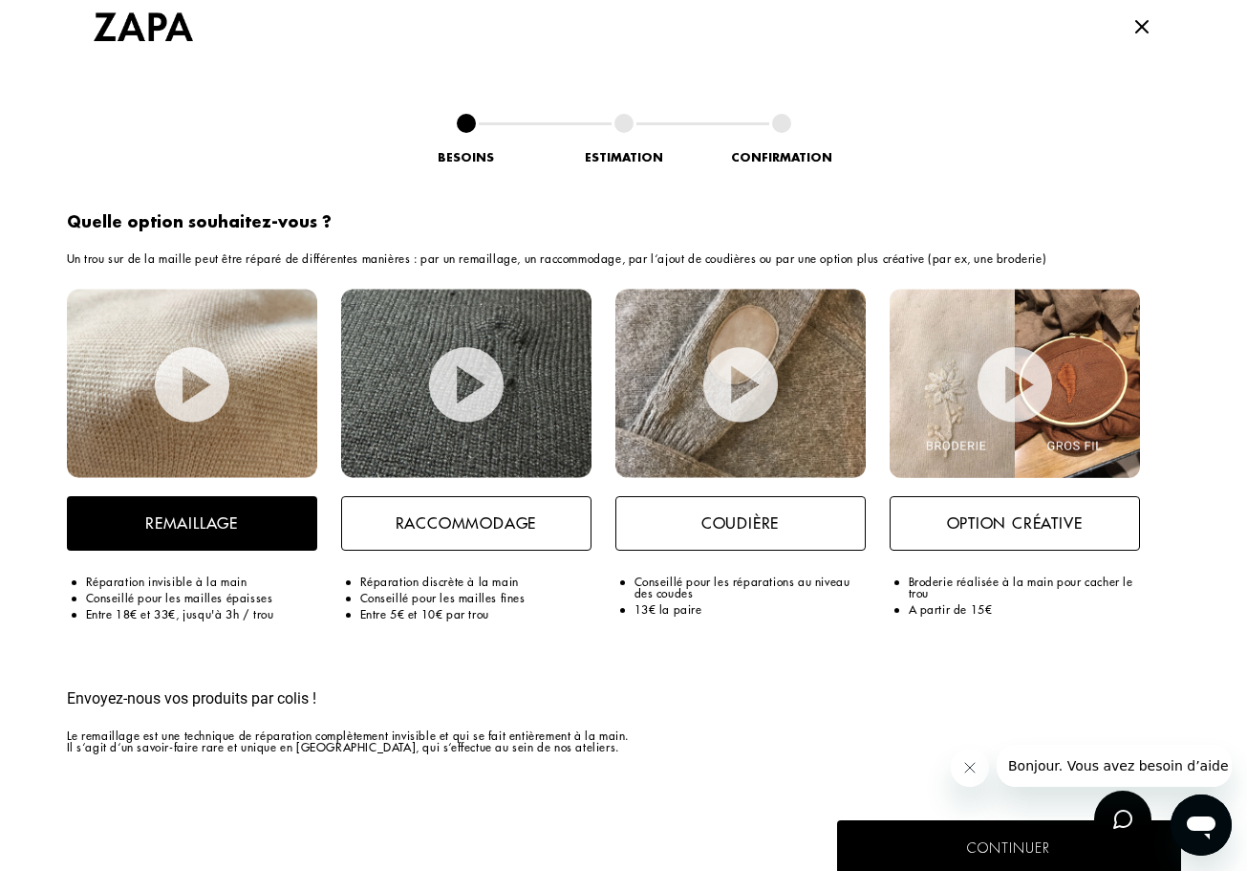
scroll to position [2003, 0]
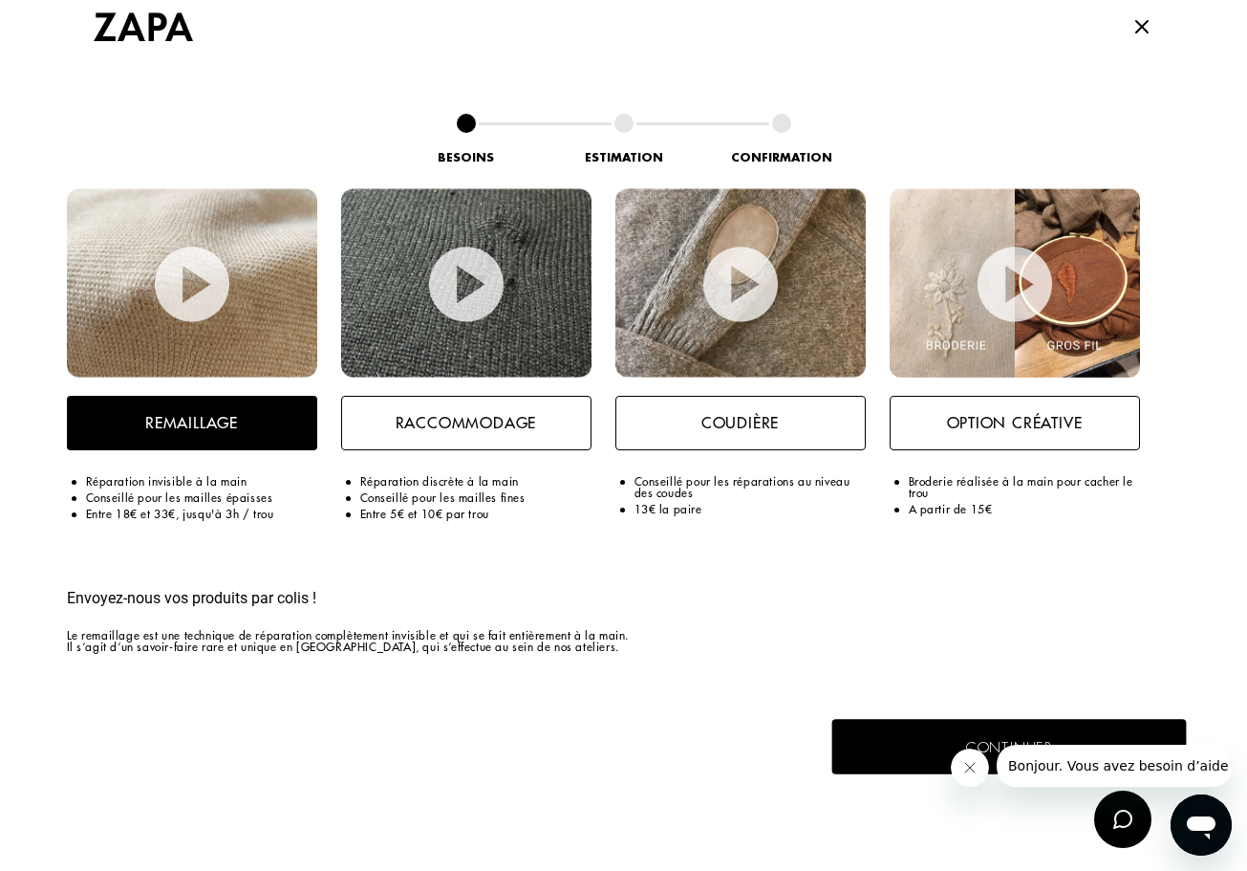
click at [932, 734] on button "Continuer" at bounding box center [1008, 746] width 355 height 55
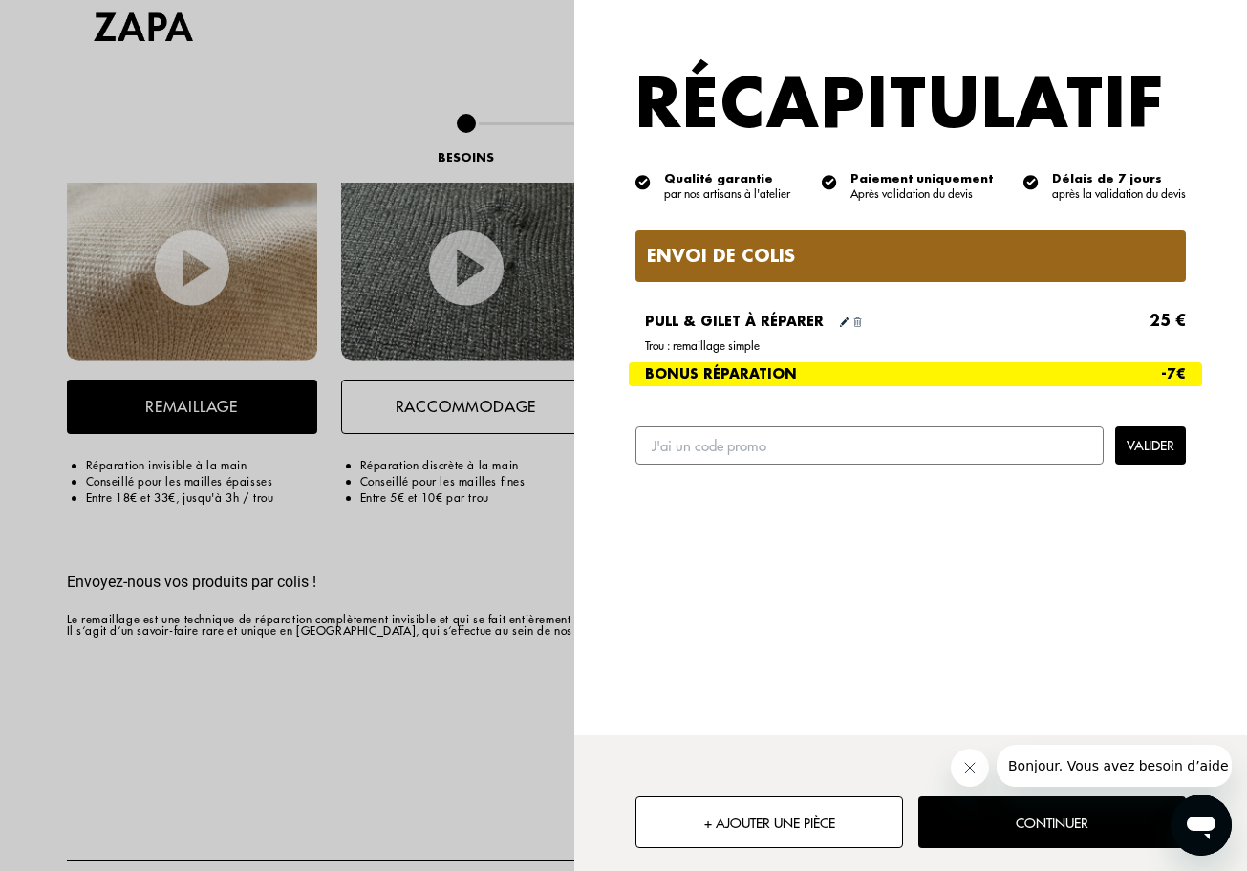
scroll to position [2136, 0]
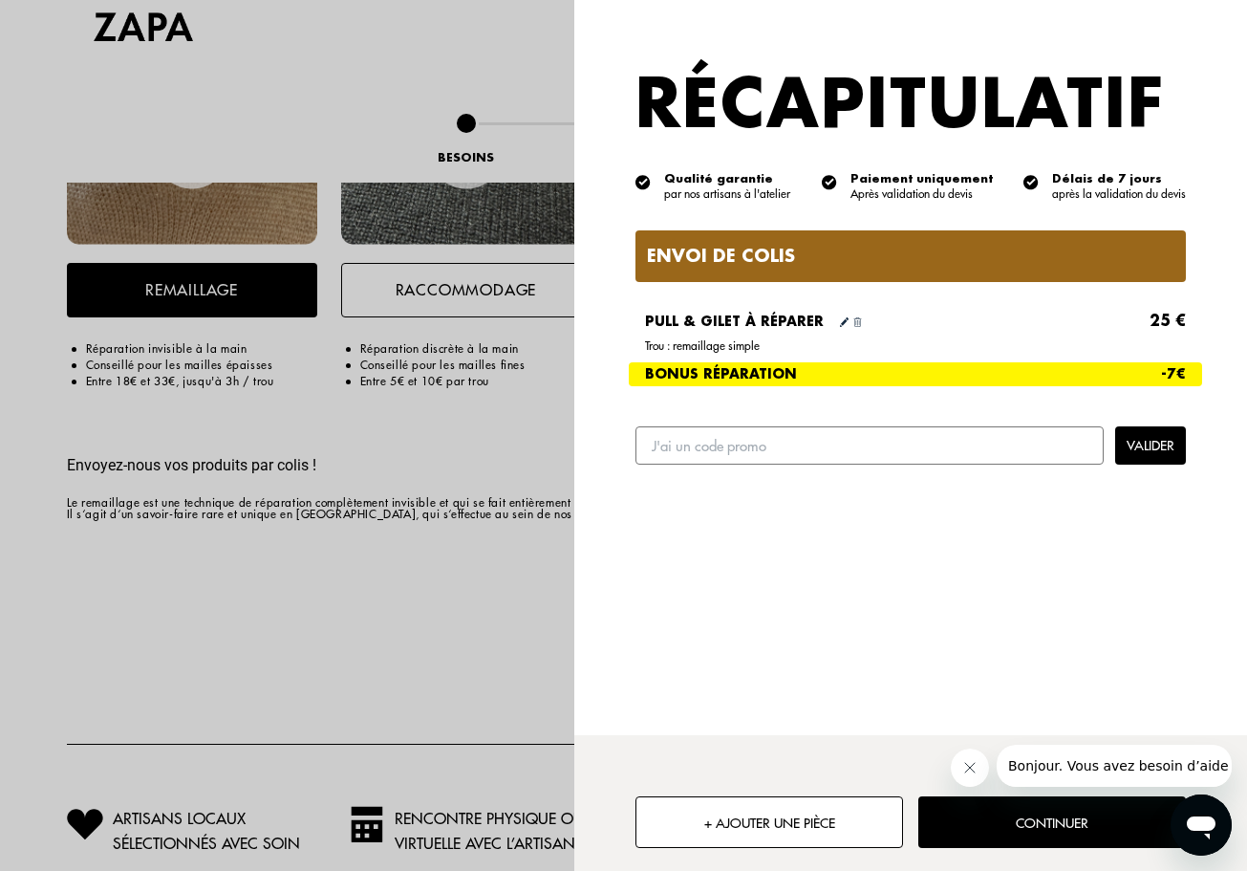
click at [971, 763] on icon "Fermer le message de l'entreprise" at bounding box center [968, 767] width 15 height 15
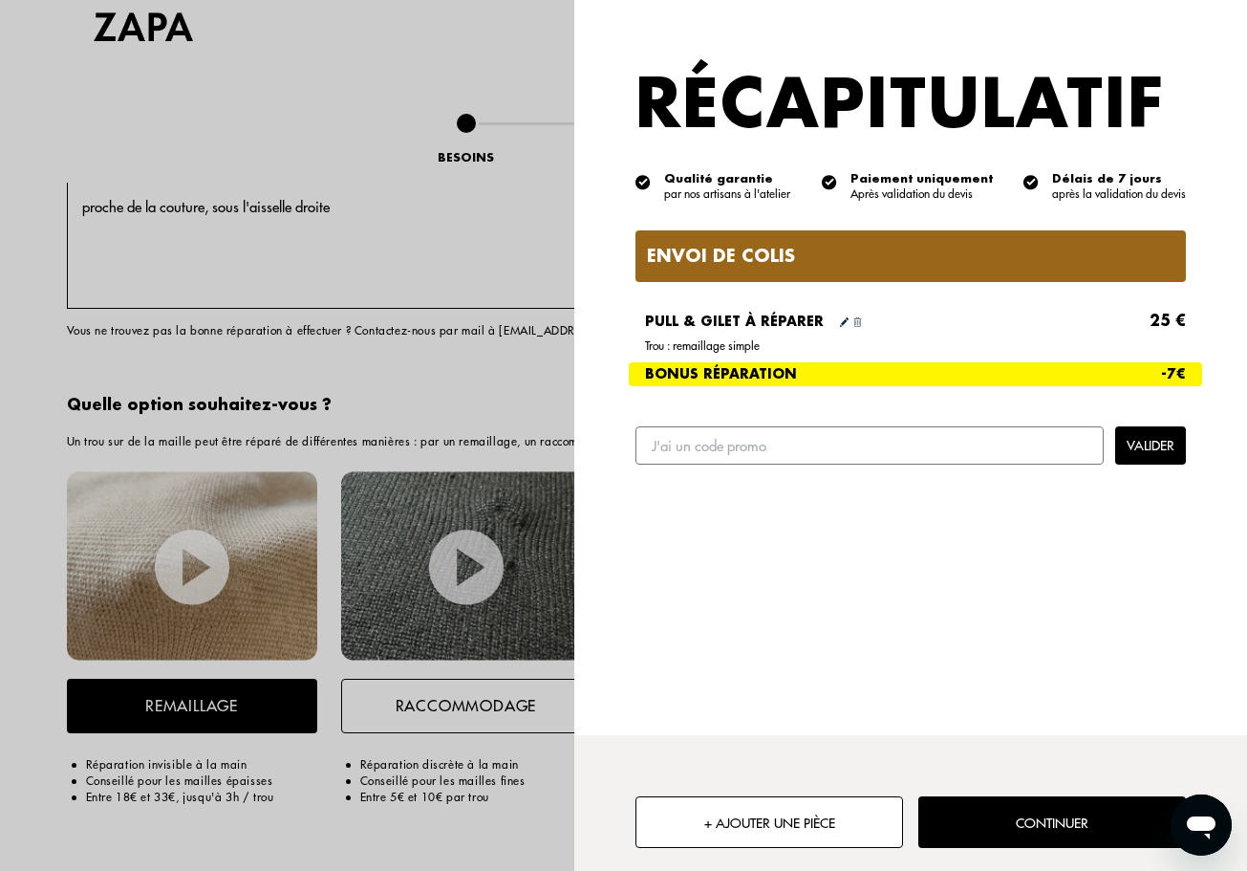
scroll to position [1706, 0]
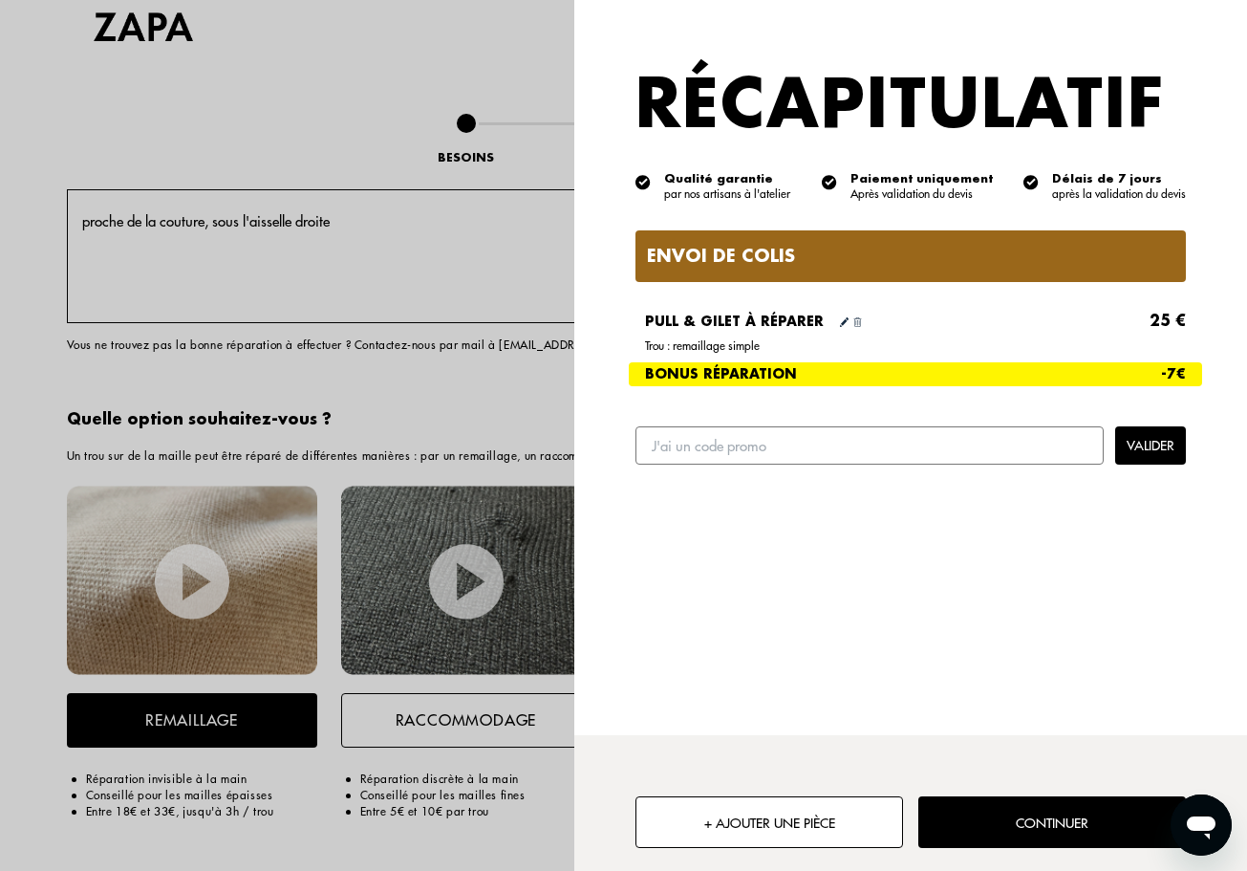
click at [1066, 821] on button "Continuer" at bounding box center [1052, 822] width 268 height 52
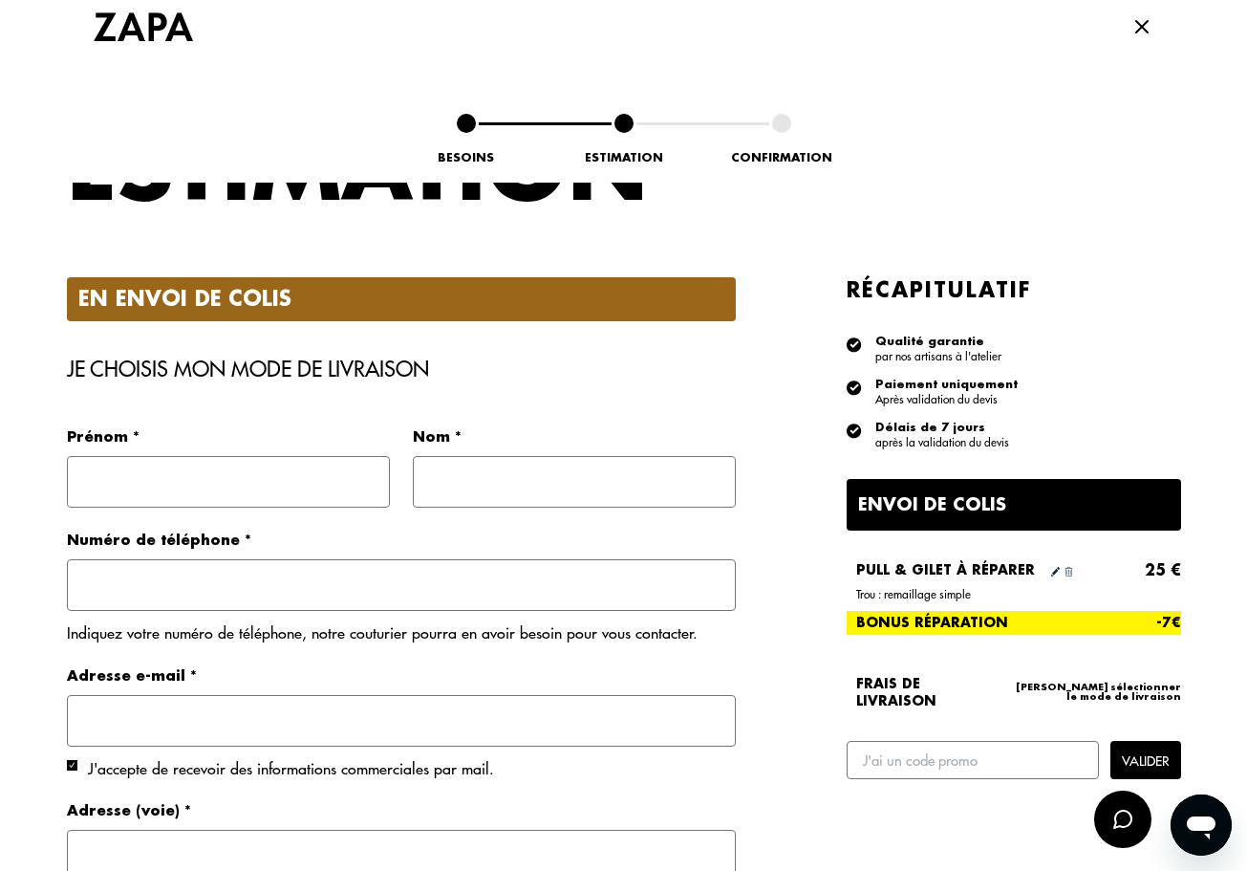
scroll to position [151, 0]
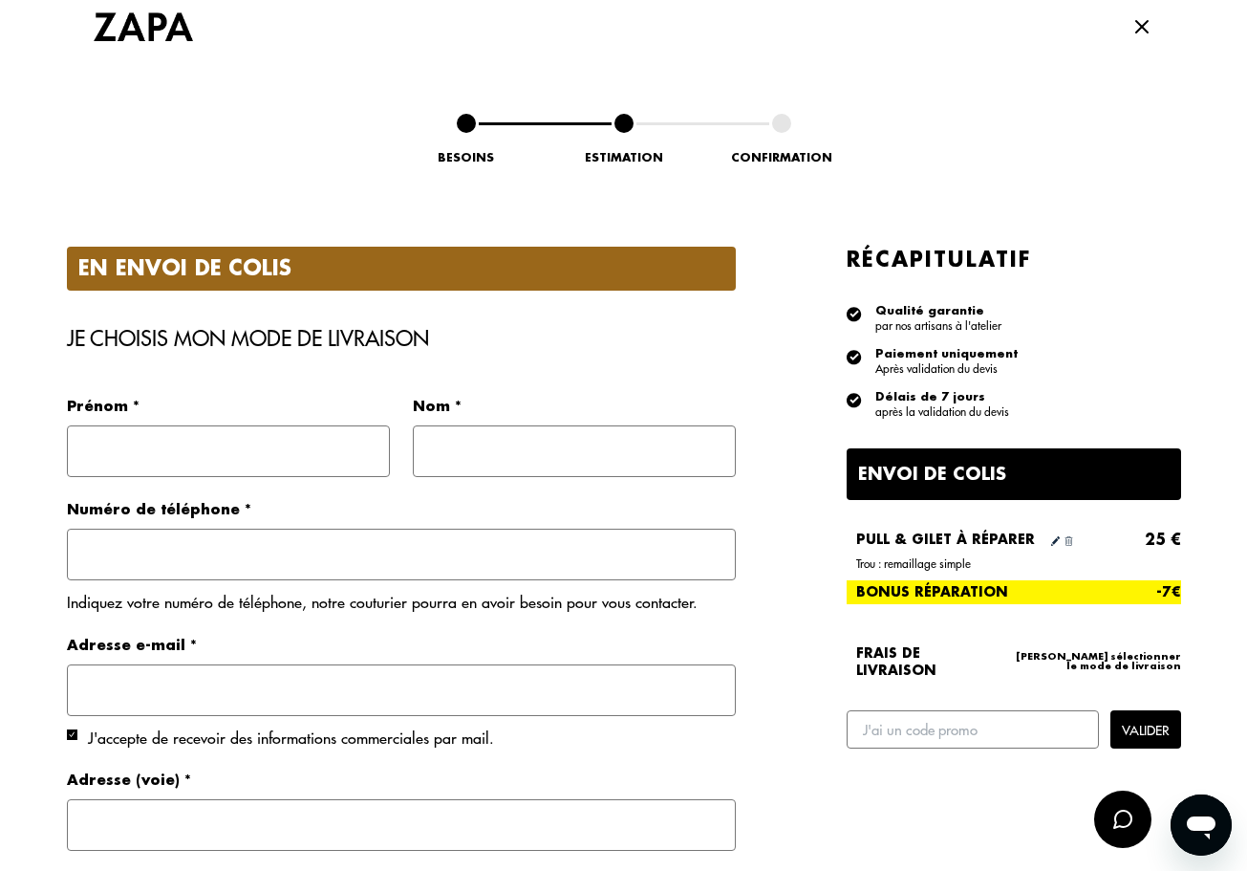
click at [344, 478] on div "Prénom * Nom * Numéro de téléphone * Indiquez votre numéro de téléphone, notre …" at bounding box center [401, 731] width 669 height 715
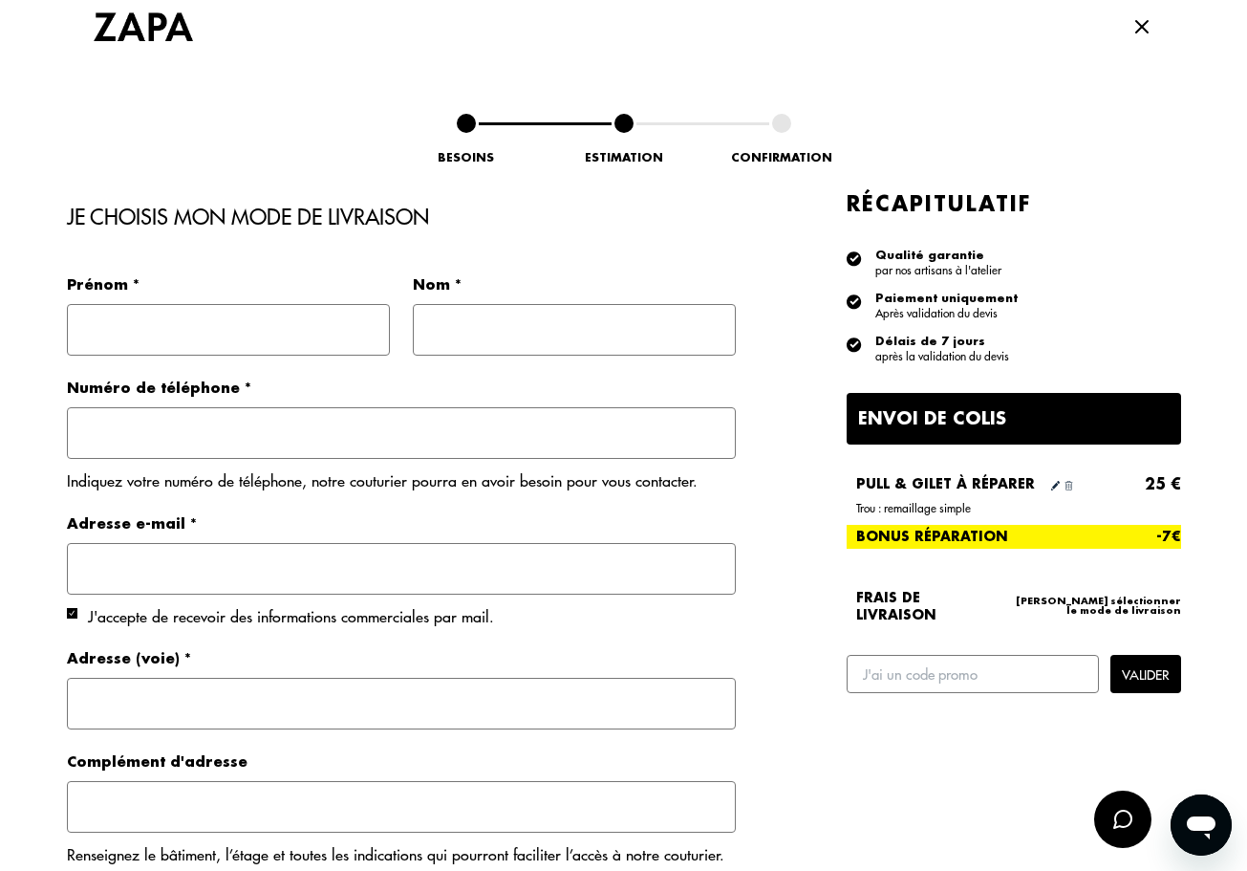
scroll to position [197, 0]
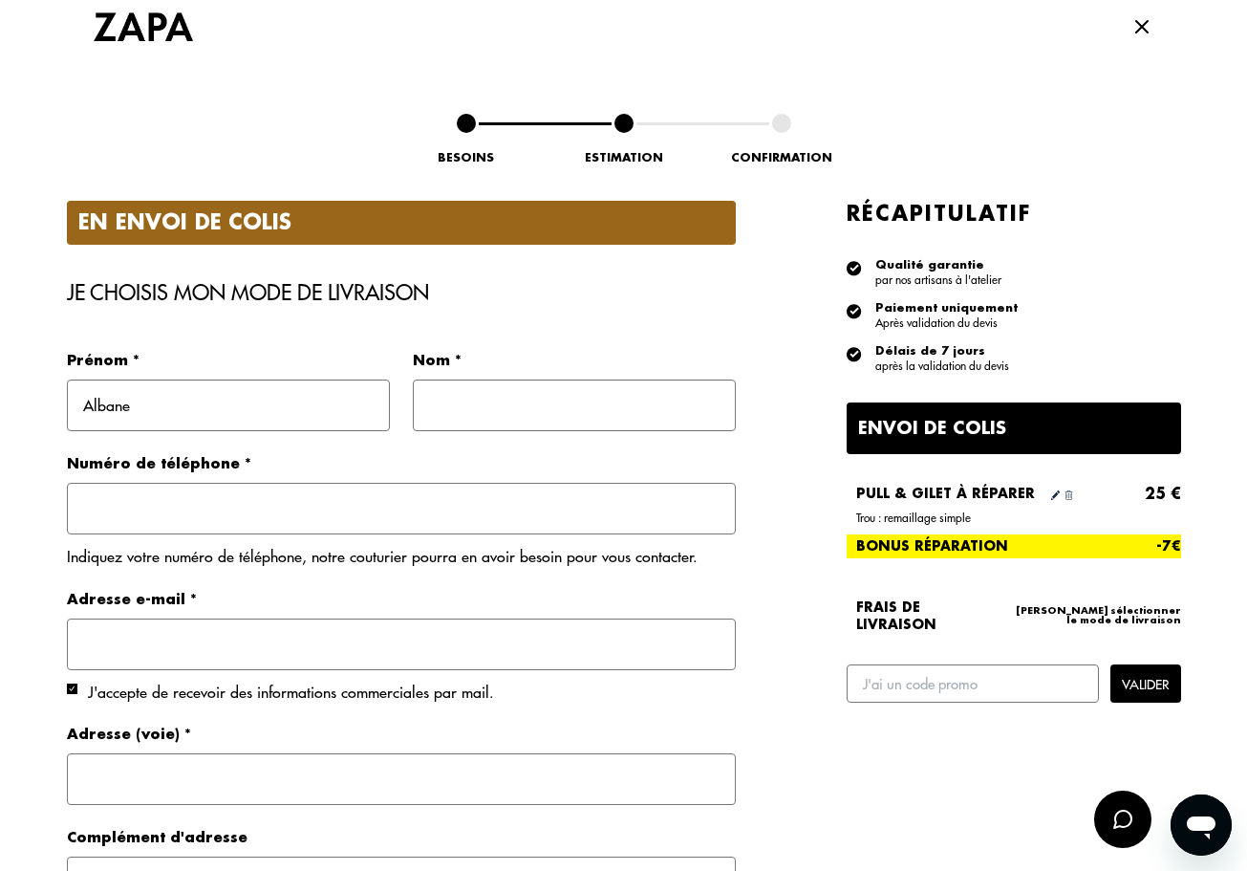
type input "Albane"
type input "Allio"
type input "0670497016"
click at [194, 638] on input "albane.allio" at bounding box center [401, 644] width 669 height 52
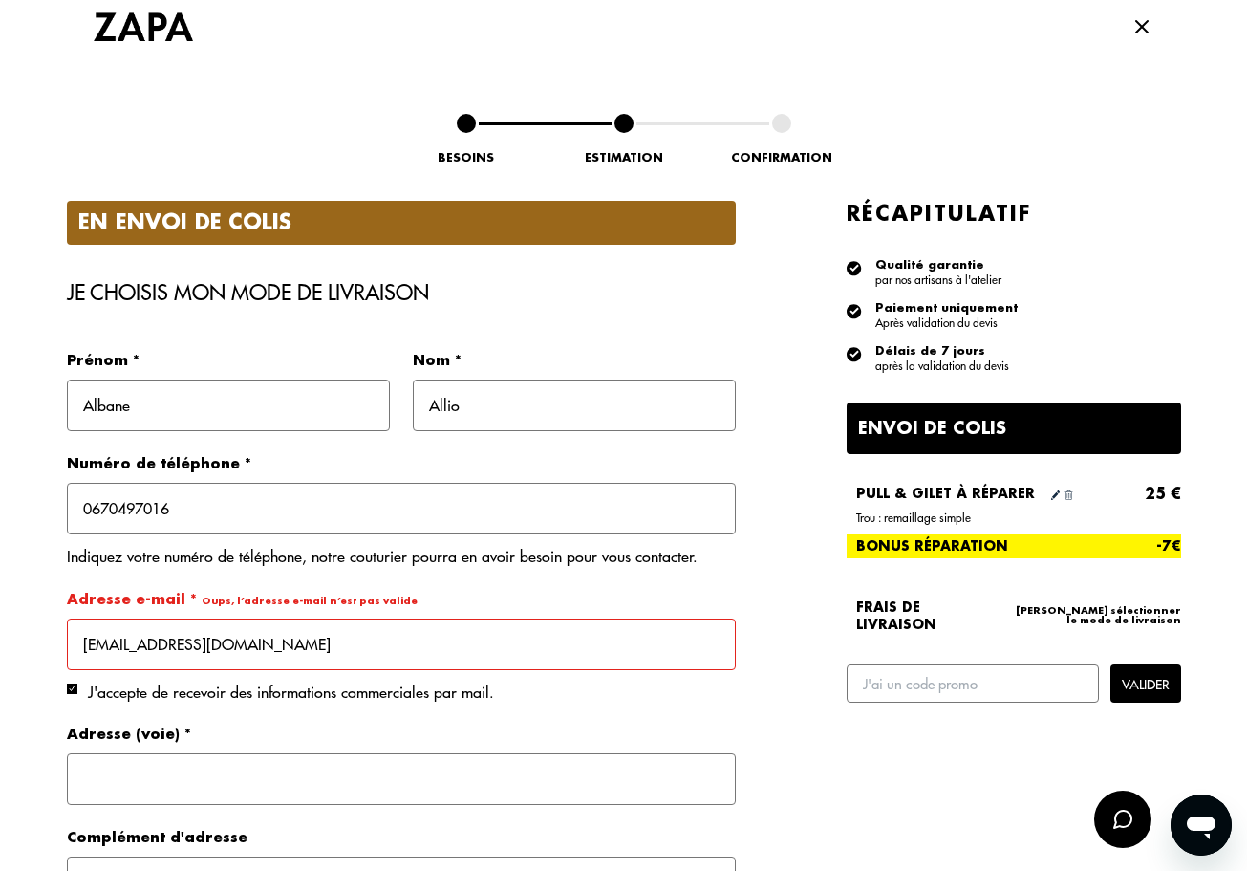
type input "[EMAIL_ADDRESS][DOMAIN_NAME]"
click at [496, 769] on input "text" at bounding box center [401, 779] width 669 height 52
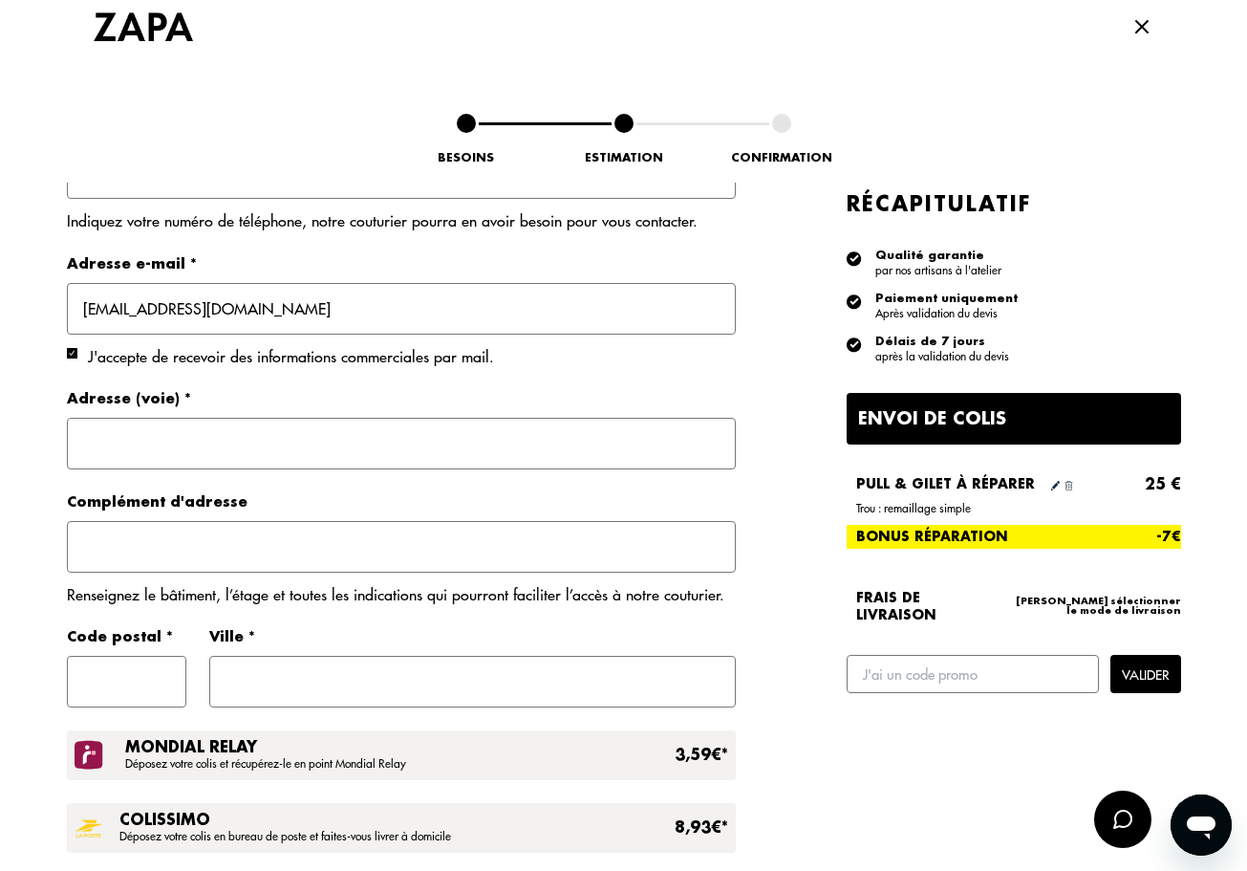
scroll to position [546, 0]
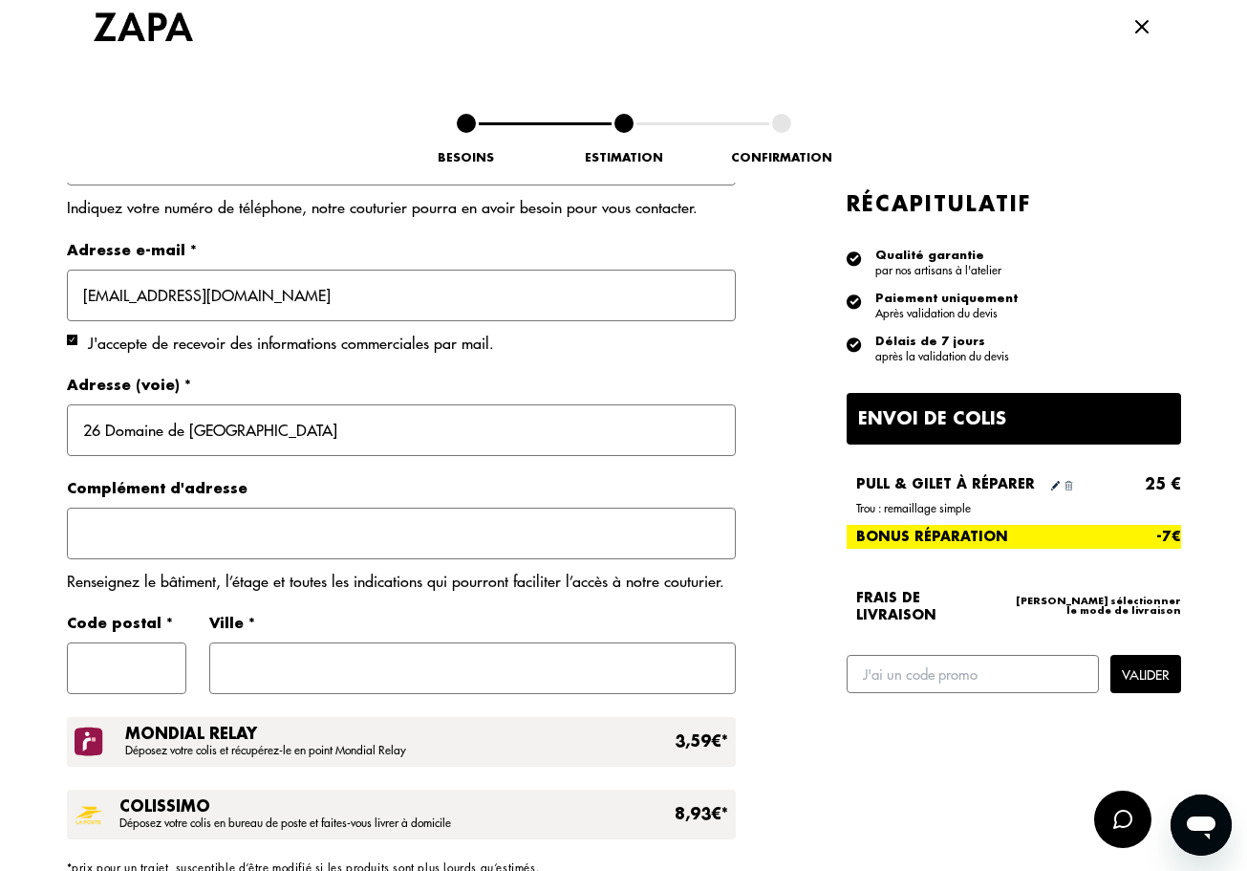
type input "26 Domaine de [GEOGRAPHIC_DATA]"
type input "13100"
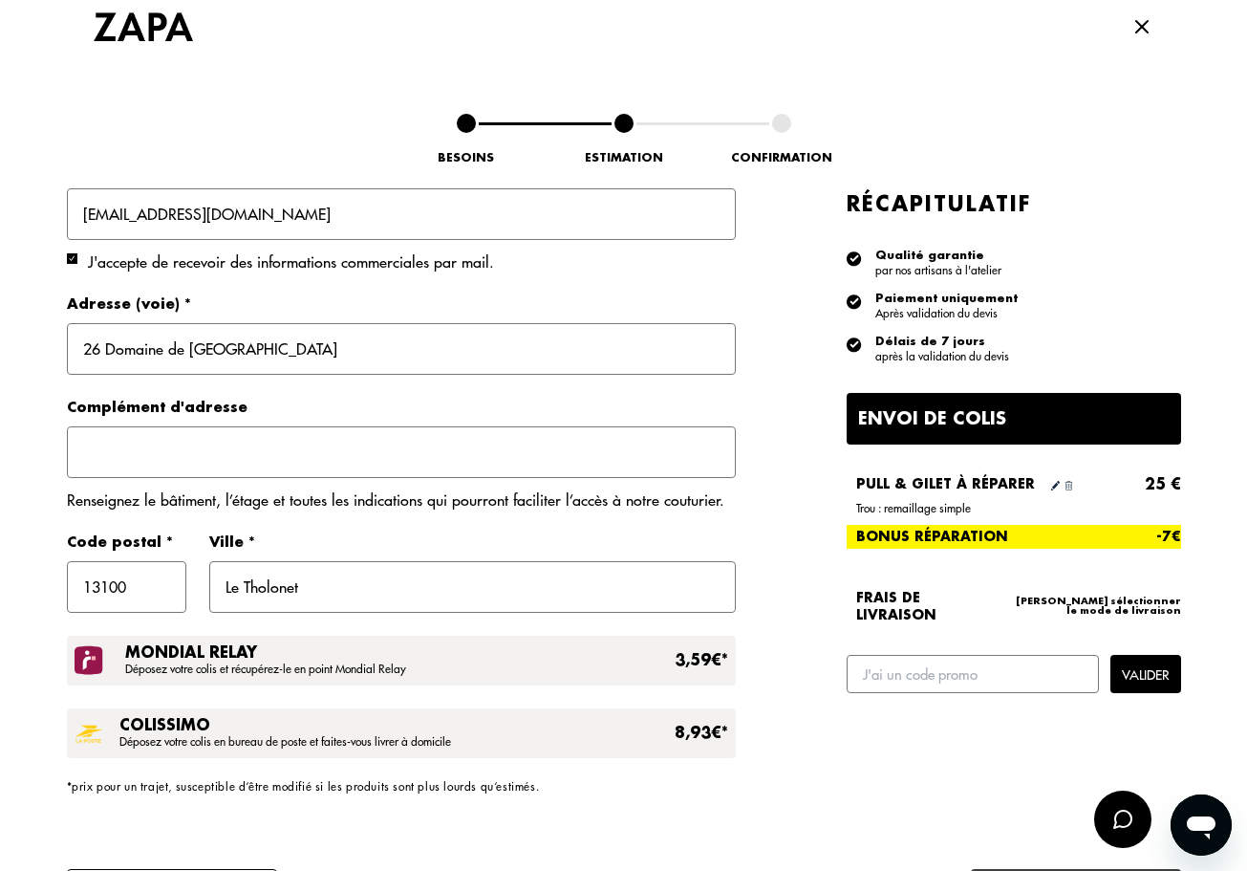
scroll to position [677, 0]
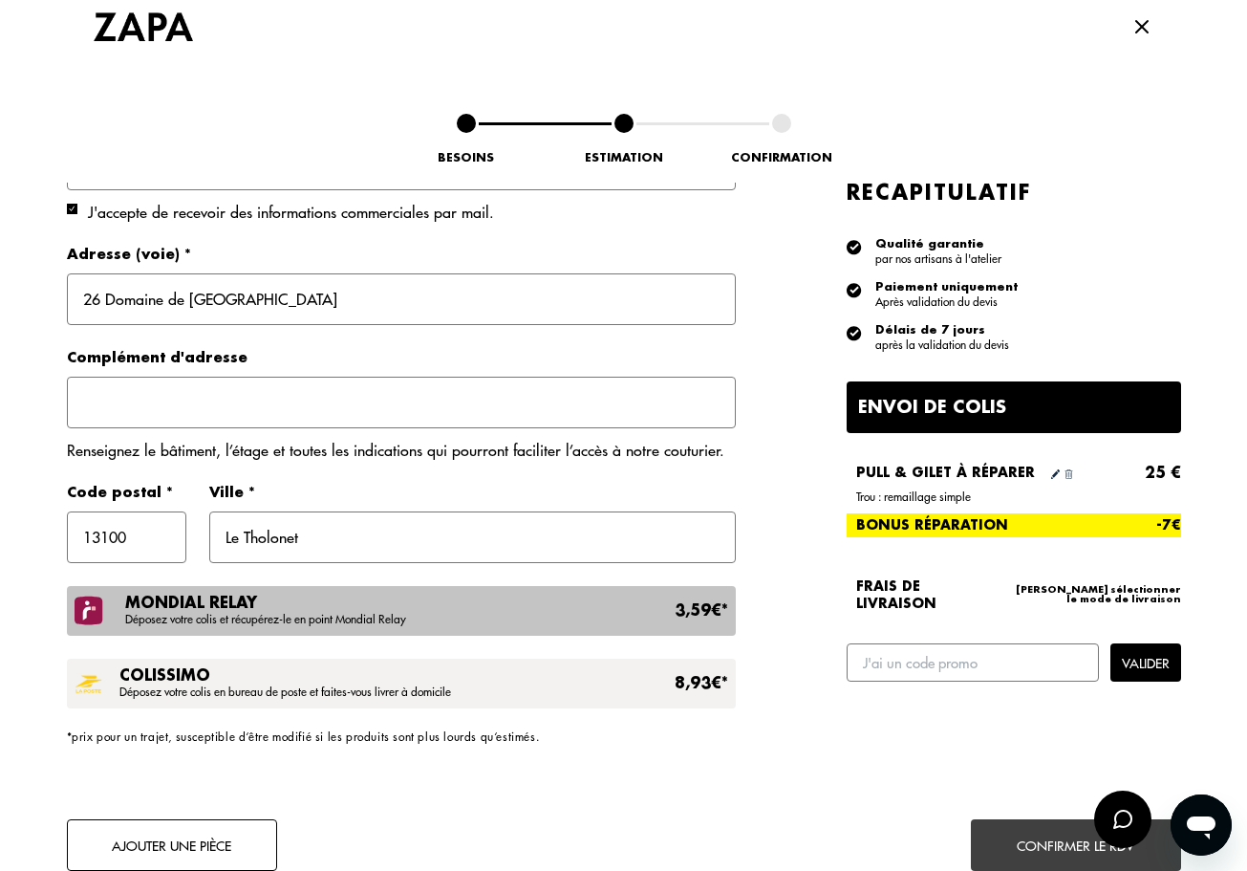
type input "Le Tholonet"
click at [354, 613] on span "Déposez votre colis et récupérez-le en point Mondial Relay" at bounding box center [265, 619] width 281 height 16
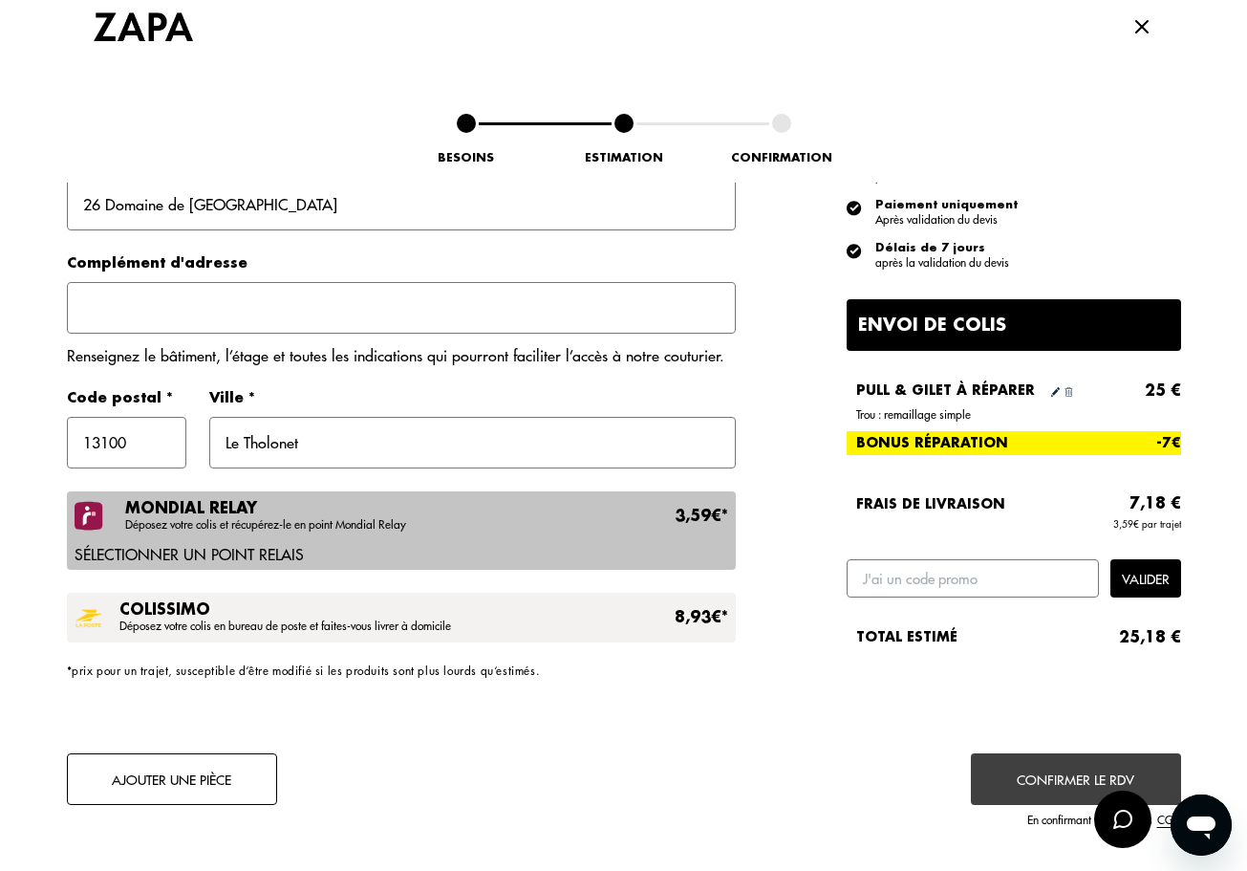
scroll to position [772, 0]
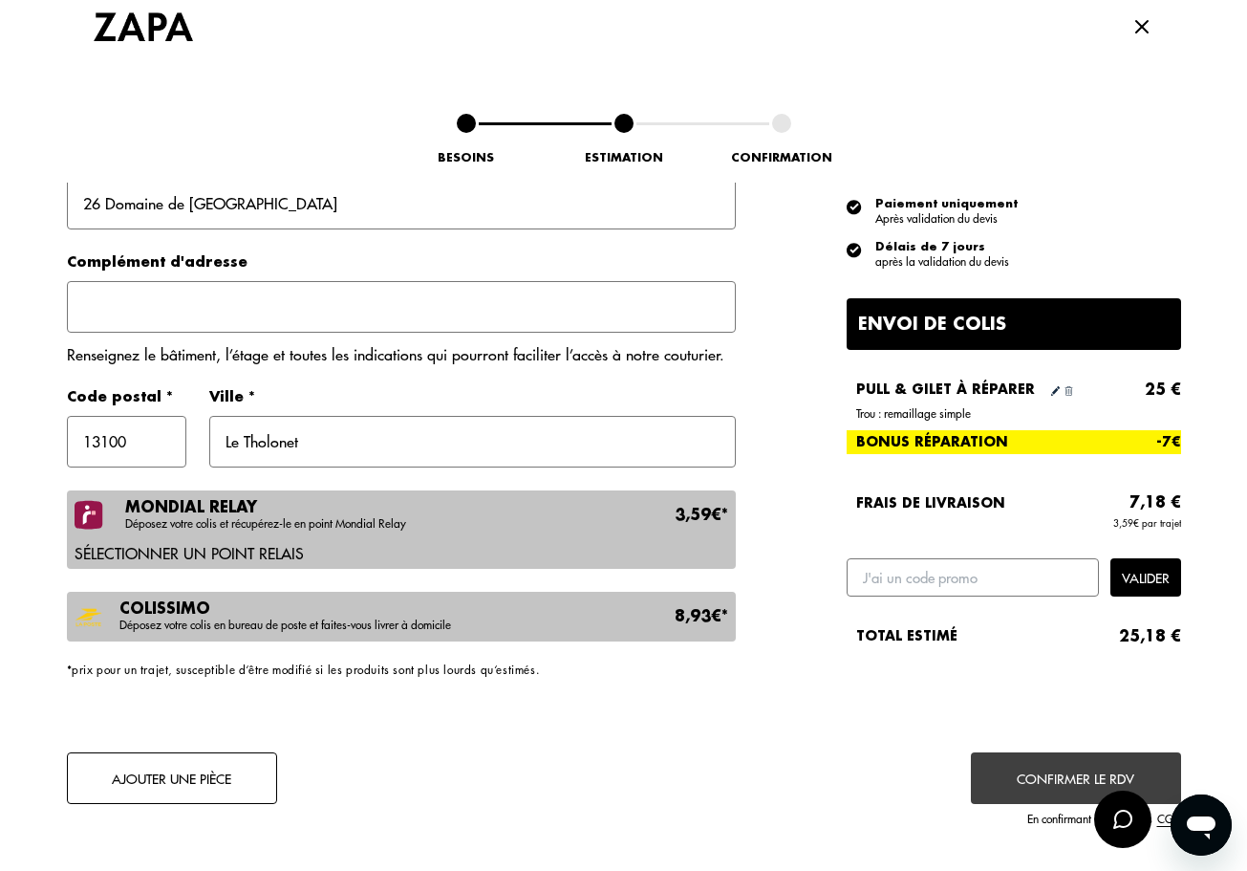
click at [507, 602] on div "Colissimo Déposez votre colis en bureau de poste et faites-vous livrer à domici…" at bounding box center [423, 616] width 609 height 31
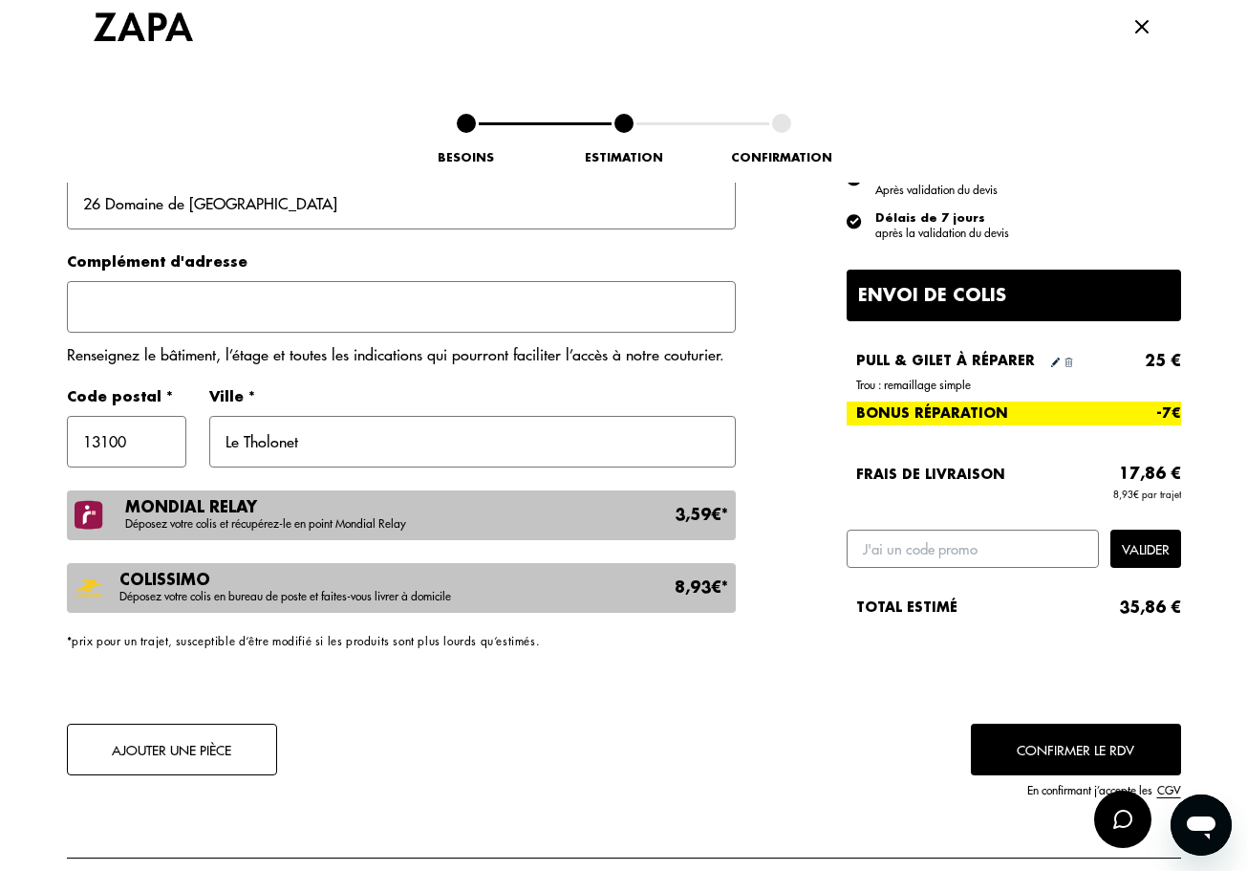
click at [497, 513] on div "Mondial Relay Déposez votre colis et récupérez-le en point Mondial Relay 3,59€ *" at bounding box center [426, 515] width 603 height 31
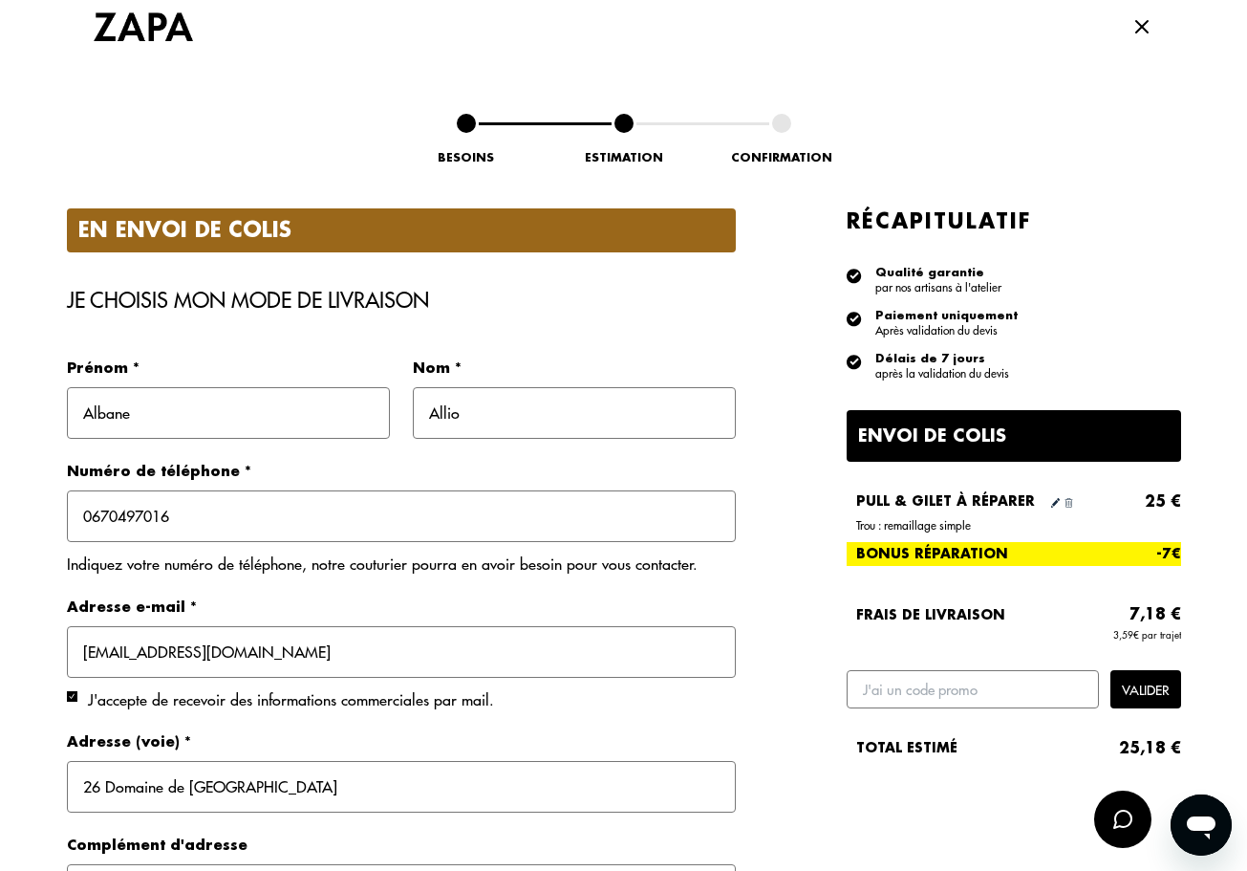
scroll to position [168, 0]
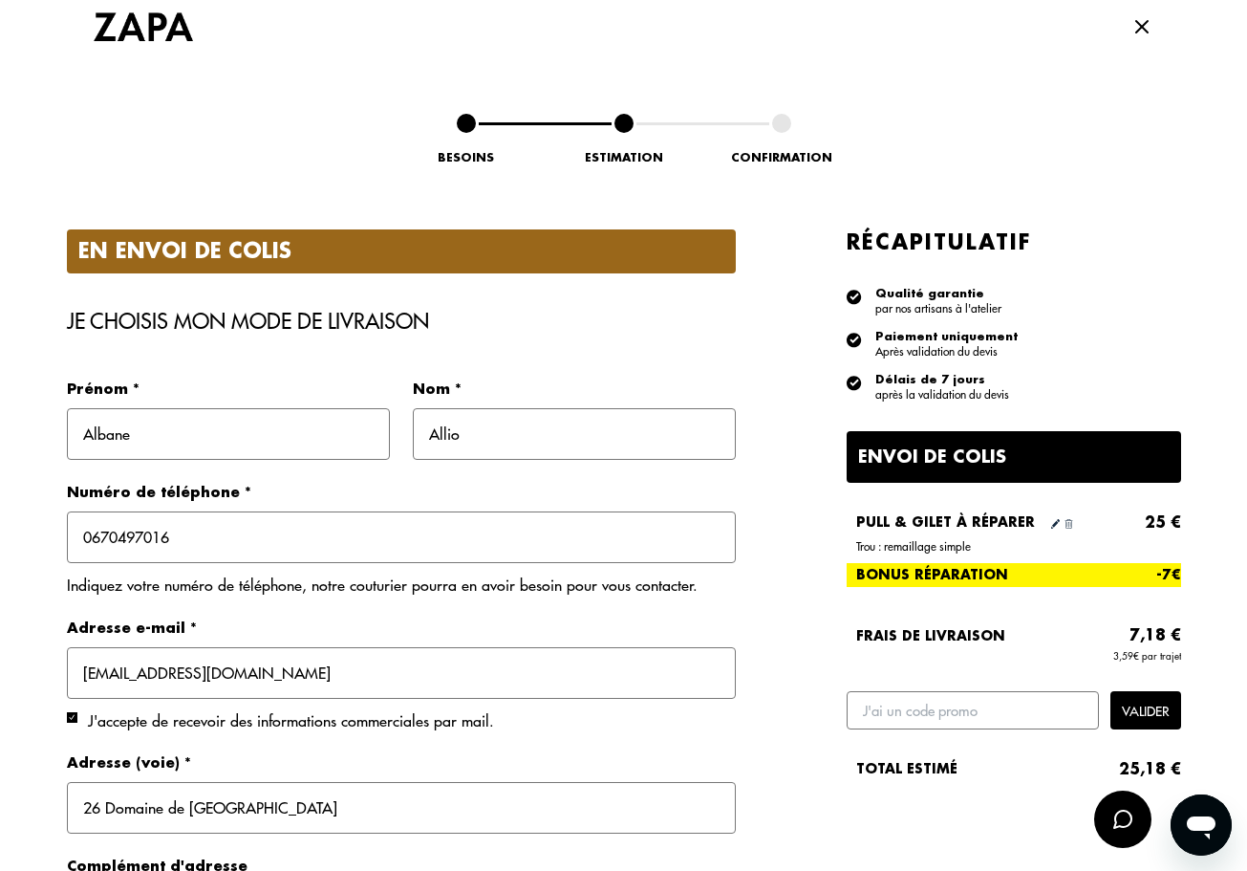
click at [81, 670] on input "[EMAIL_ADDRESS][DOMAIN_NAME]" at bounding box center [401, 673] width 669 height 52
click at [296, 679] on input "[EMAIL_ADDRESS][DOMAIN_NAME]" at bounding box center [401, 673] width 669 height 52
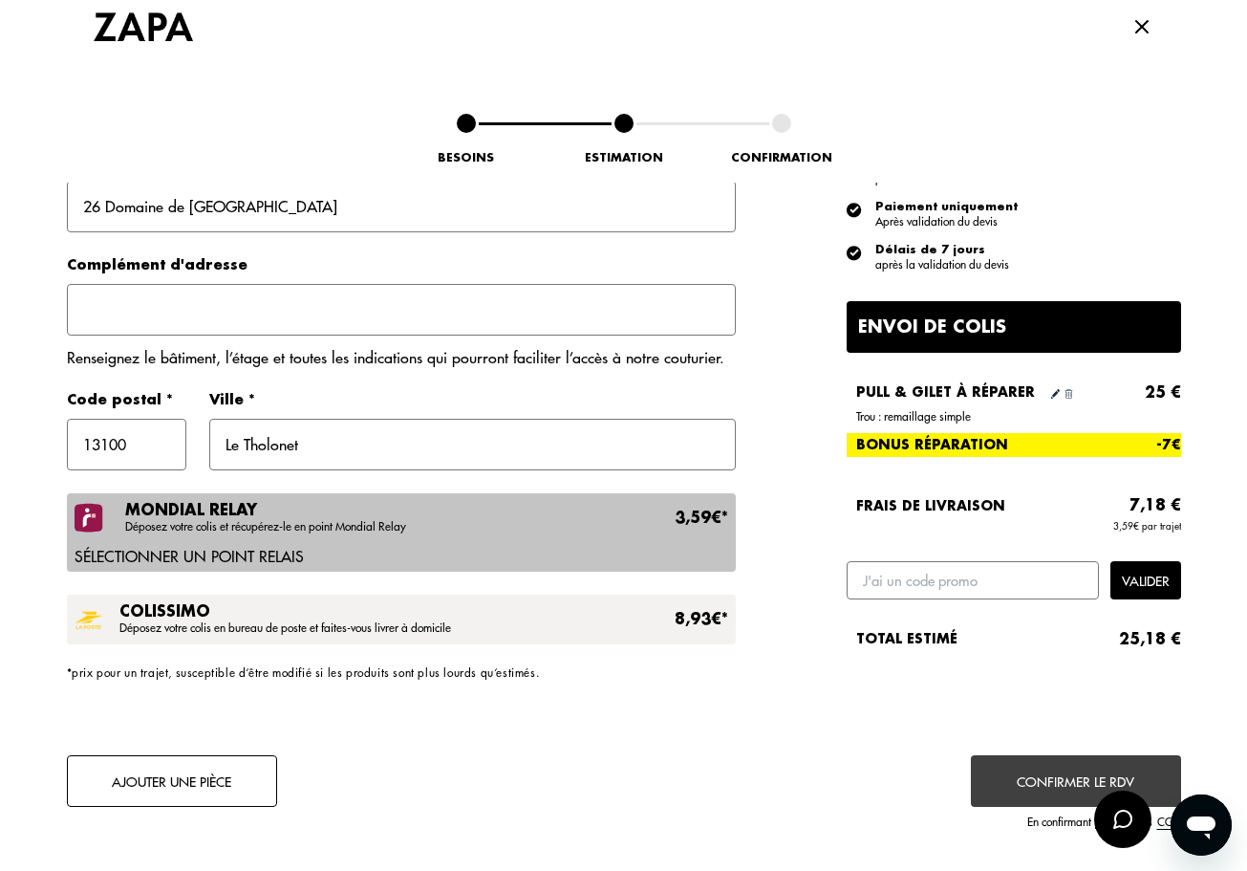
scroll to position [832, 0]
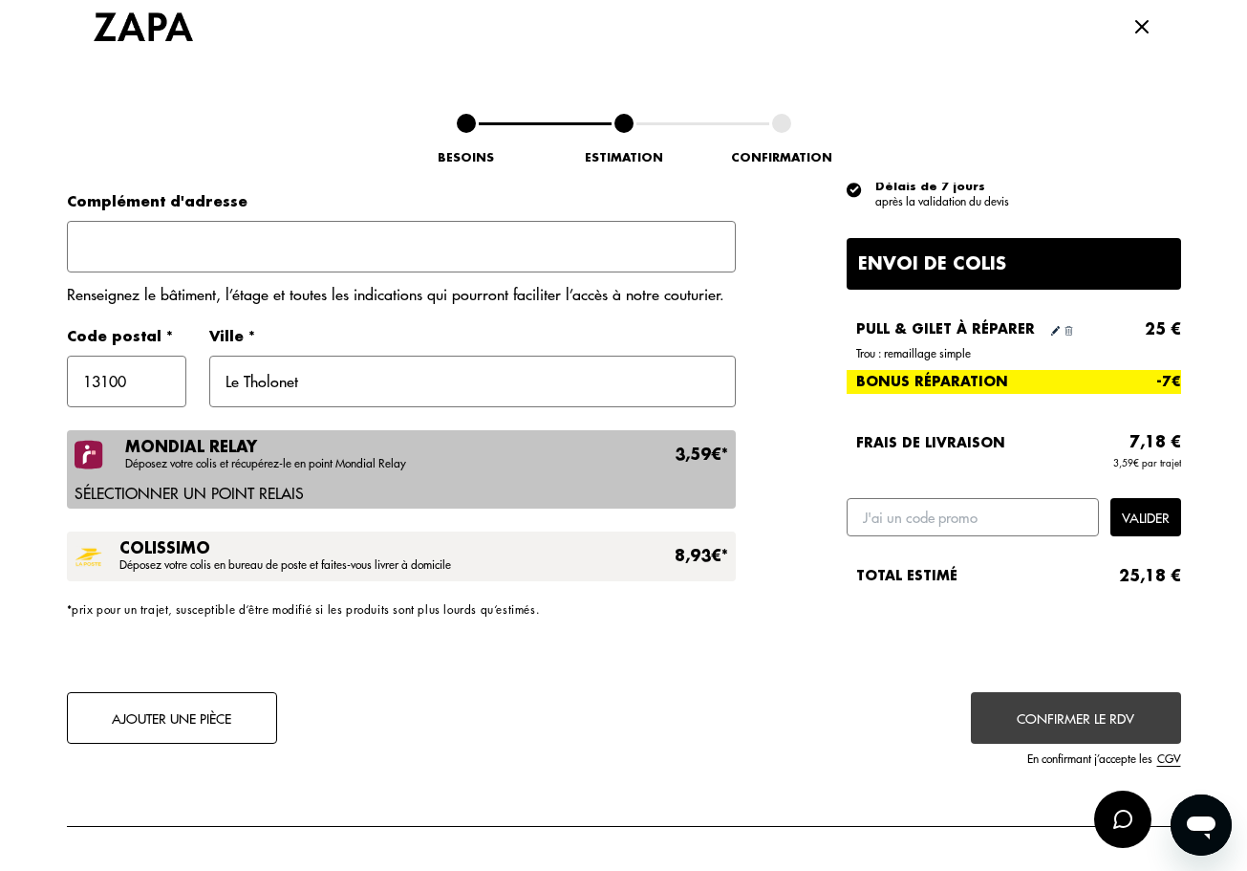
click at [555, 468] on div "Mondial Relay Déposez votre colis et récupérez-le en point Mondial Relay 3,59€ *" at bounding box center [426, 455] width 603 height 31
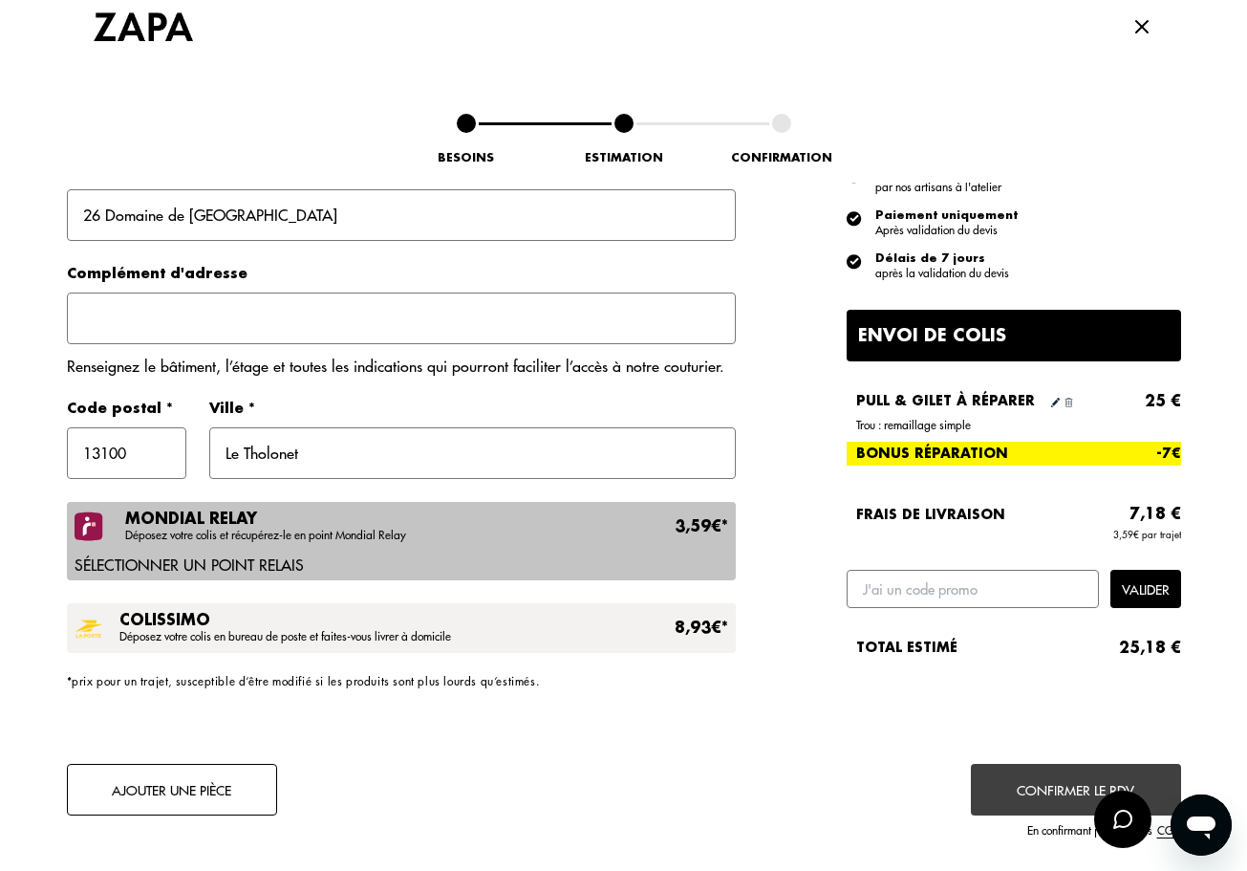
scroll to position [780, 0]
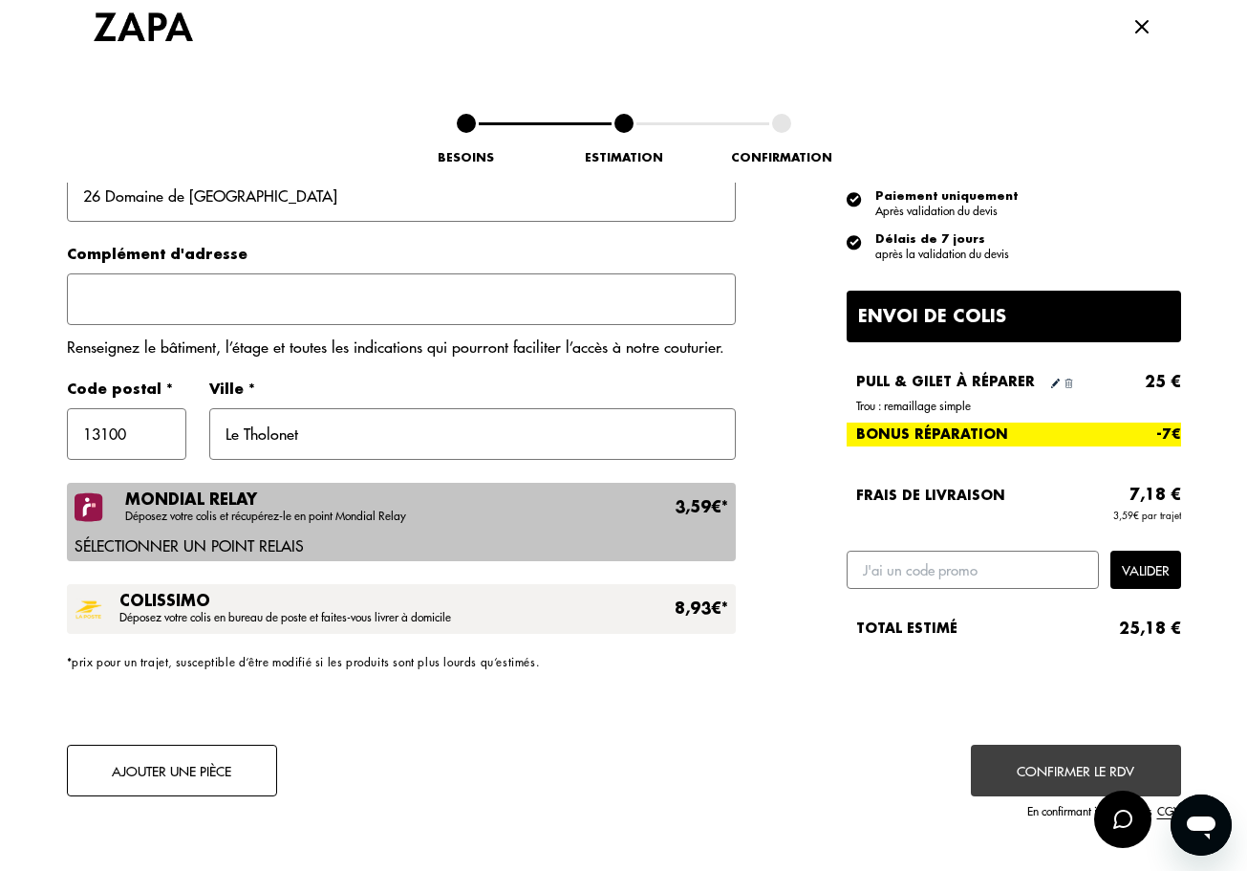
click at [1057, 771] on div "Confirmer le RDV En confirmant j’accepte les CGV" at bounding box center [1014, 780] width 334 height 73
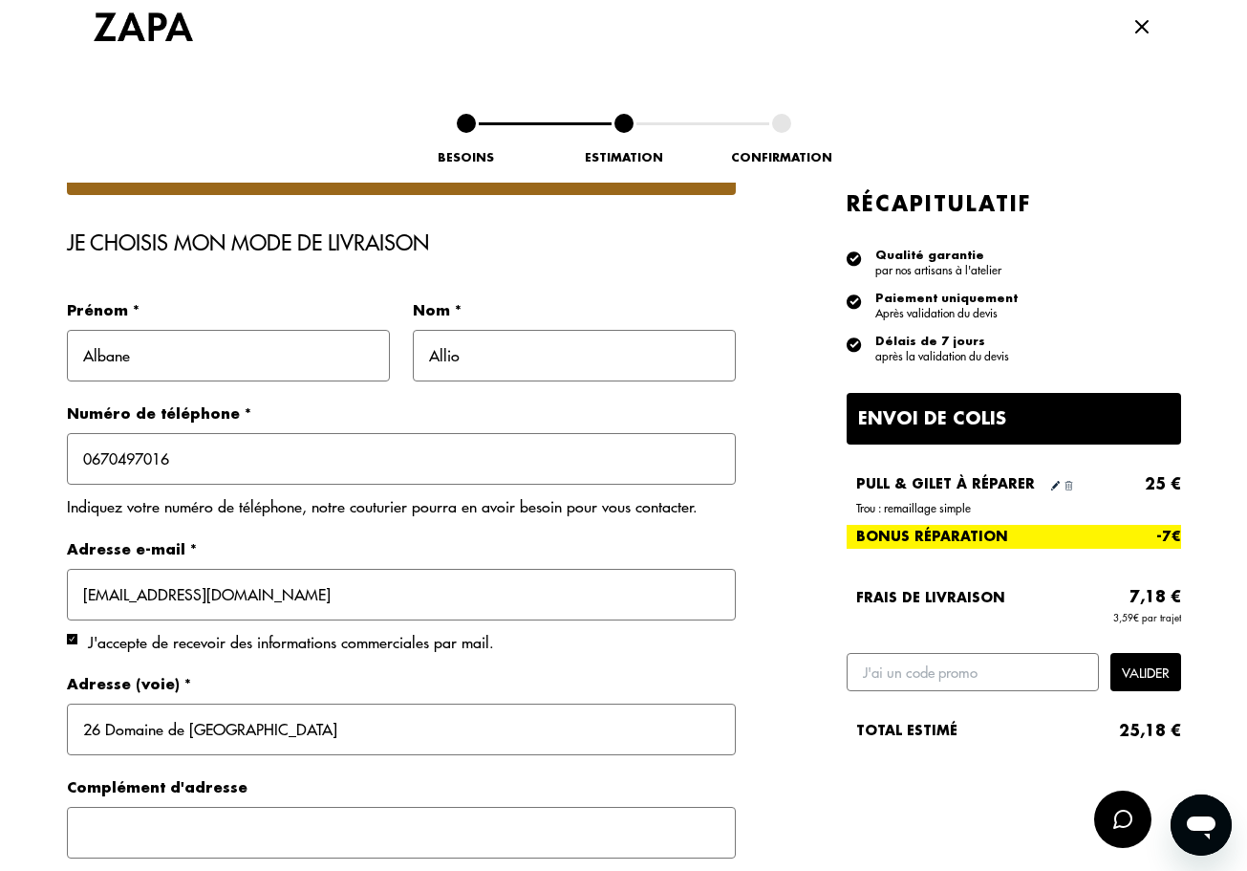
scroll to position [326, 0]
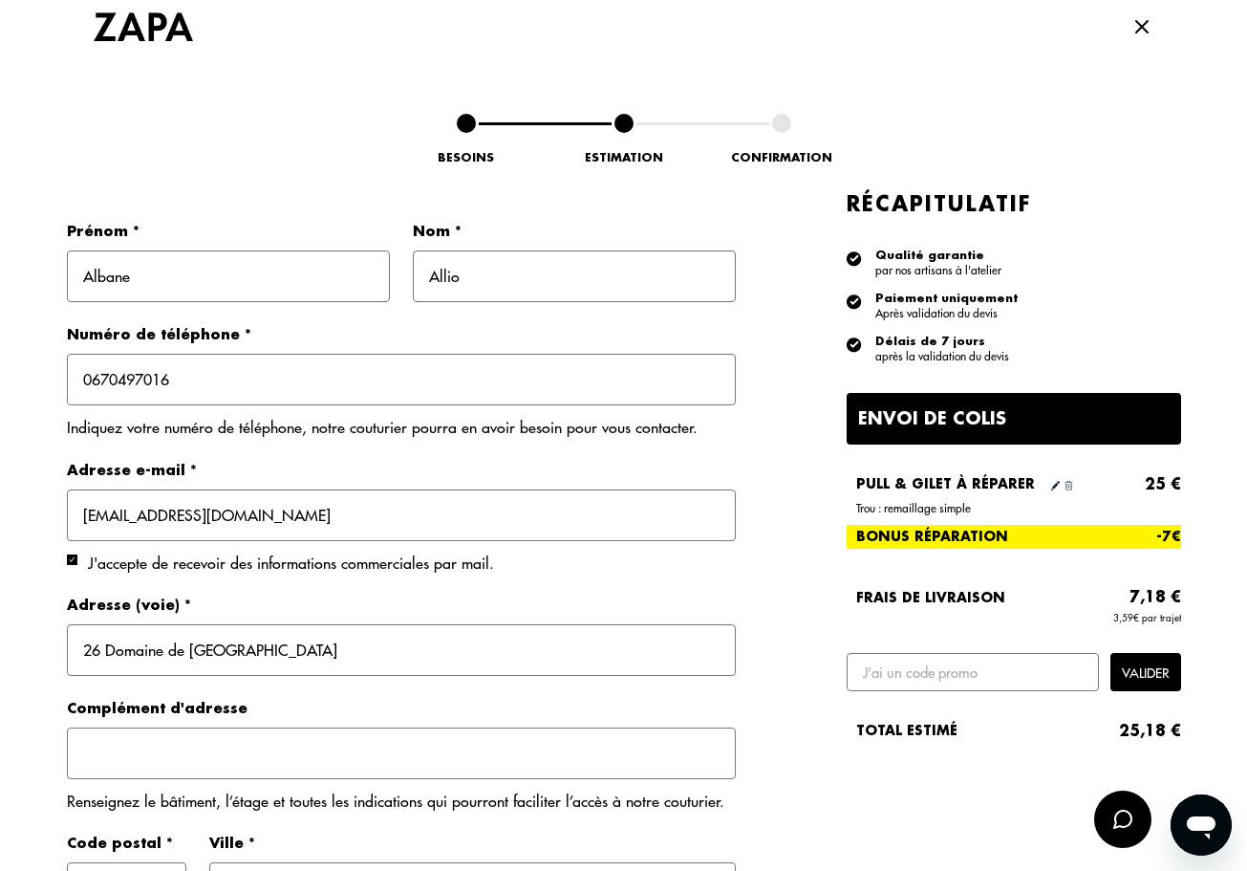
click at [573, 750] on input "text" at bounding box center [401, 753] width 669 height 52
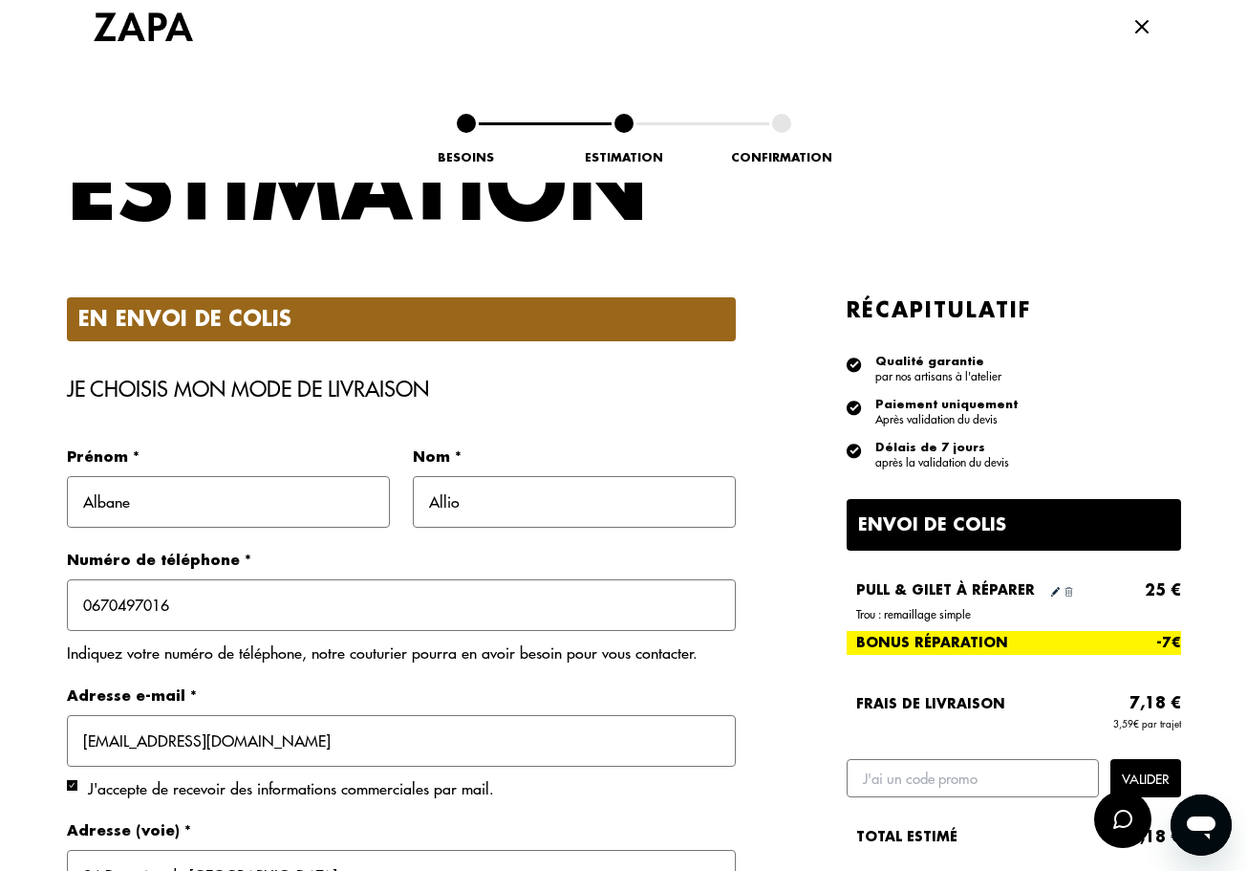
scroll to position [274, 0]
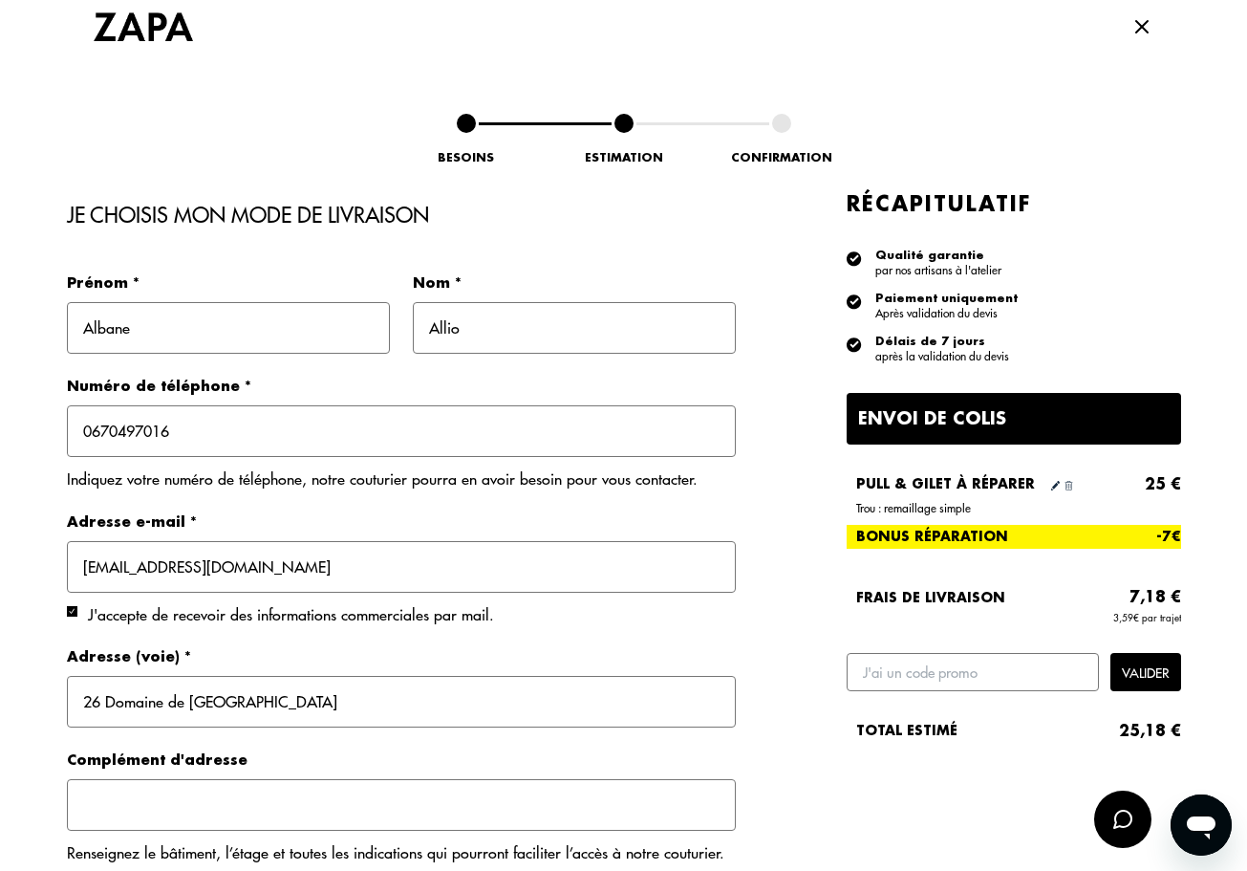
click at [351, 564] on input "[EMAIL_ADDRESS][DOMAIN_NAME]" at bounding box center [401, 567] width 669 height 52
click at [323, 445] on input "0670497016" at bounding box center [401, 431] width 669 height 52
click at [532, 300] on div "Nom * Allio" at bounding box center [574, 314] width 323 height 77
click at [523, 318] on input "Allio" at bounding box center [574, 328] width 323 height 52
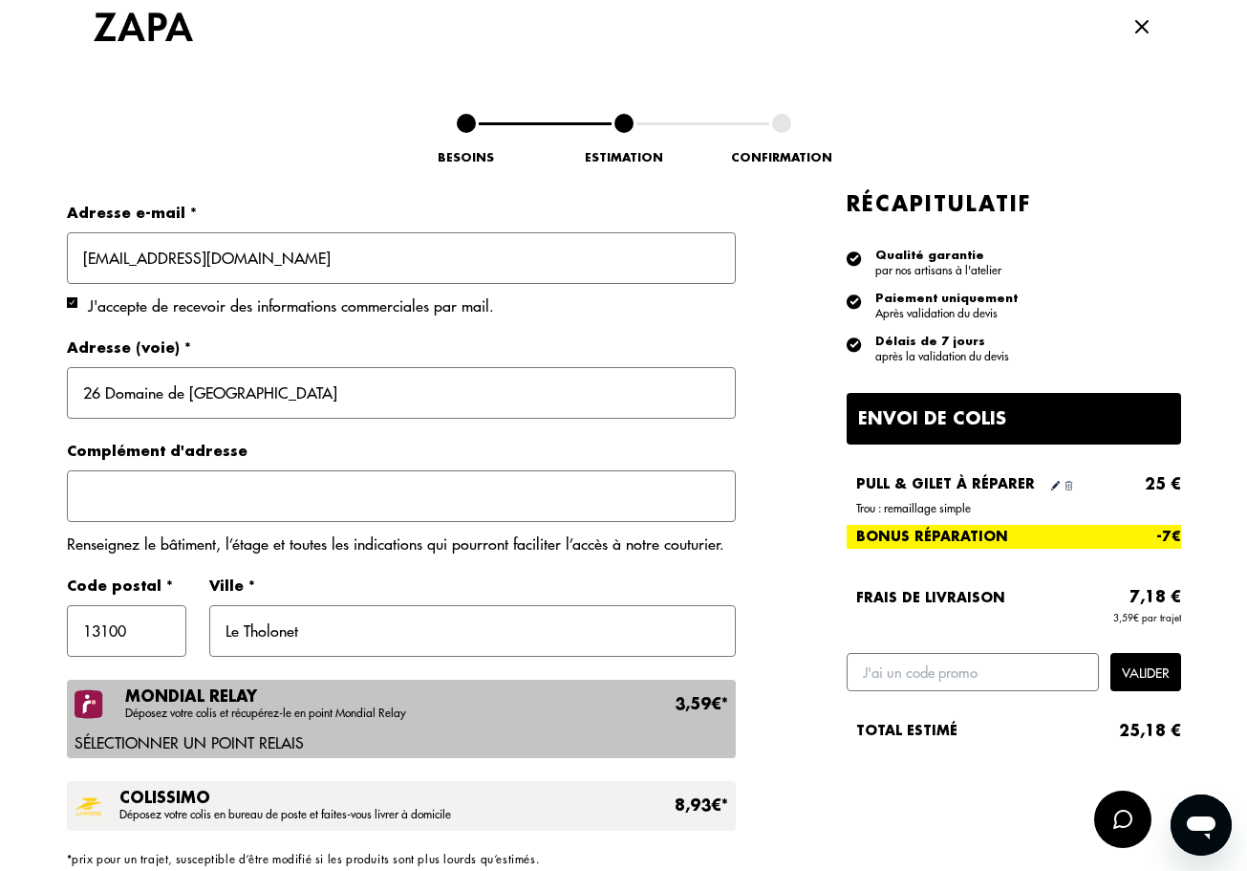
scroll to position [636, 0]
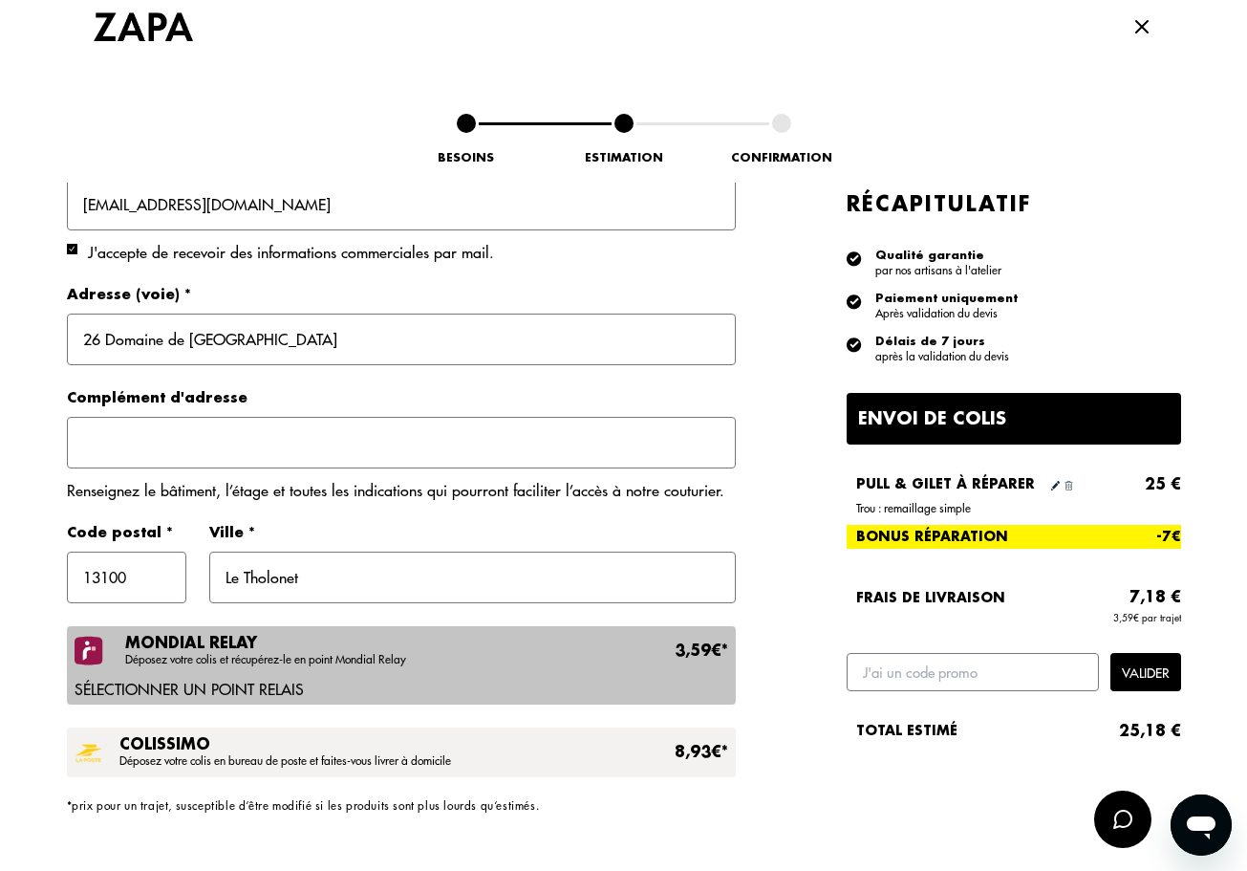
click at [385, 566] on input "Le Tholonet" at bounding box center [472, 577] width 526 height 52
click at [299, 684] on p "Sélectionner un point relais" at bounding box center [402, 688] width 654 height 15
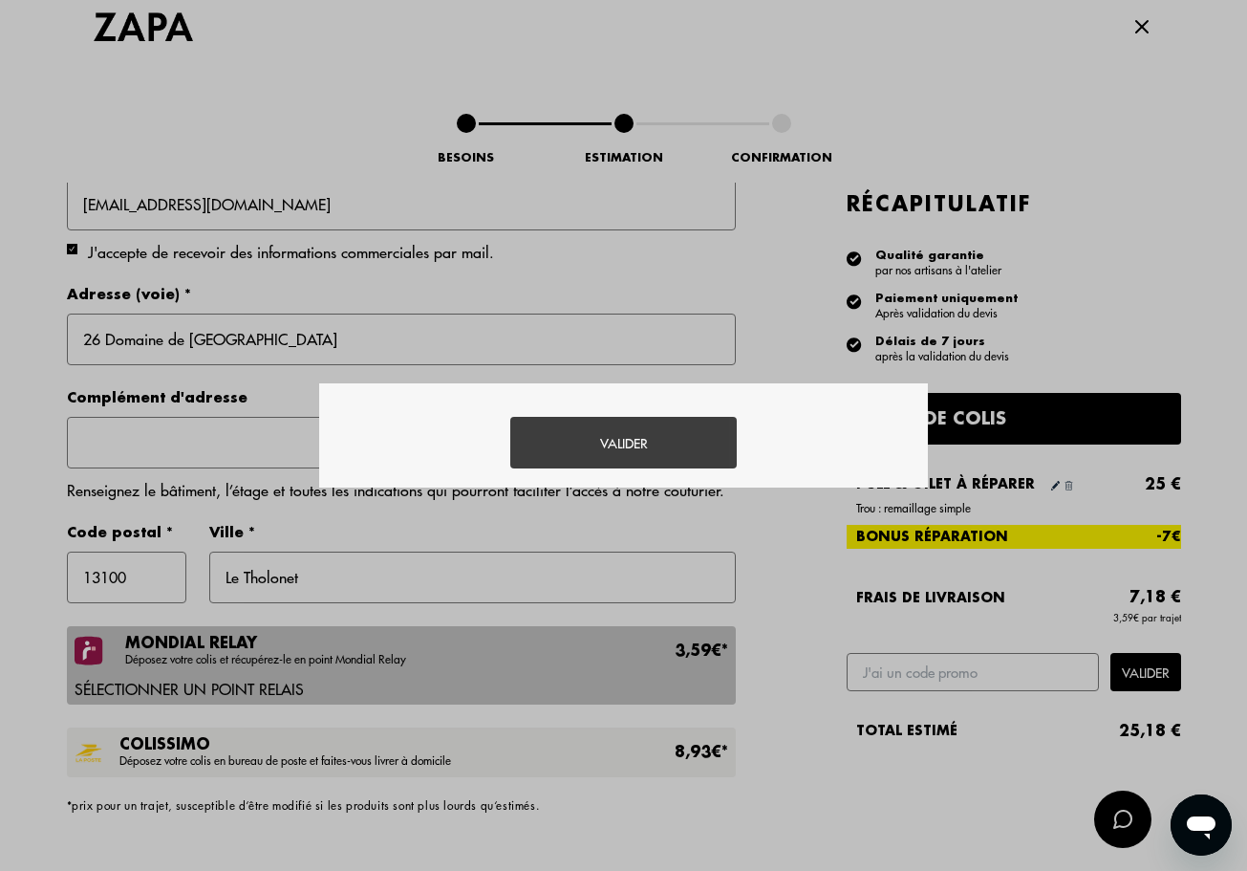
click at [618, 439] on div "Valider" at bounding box center [623, 435] width 226 height 66
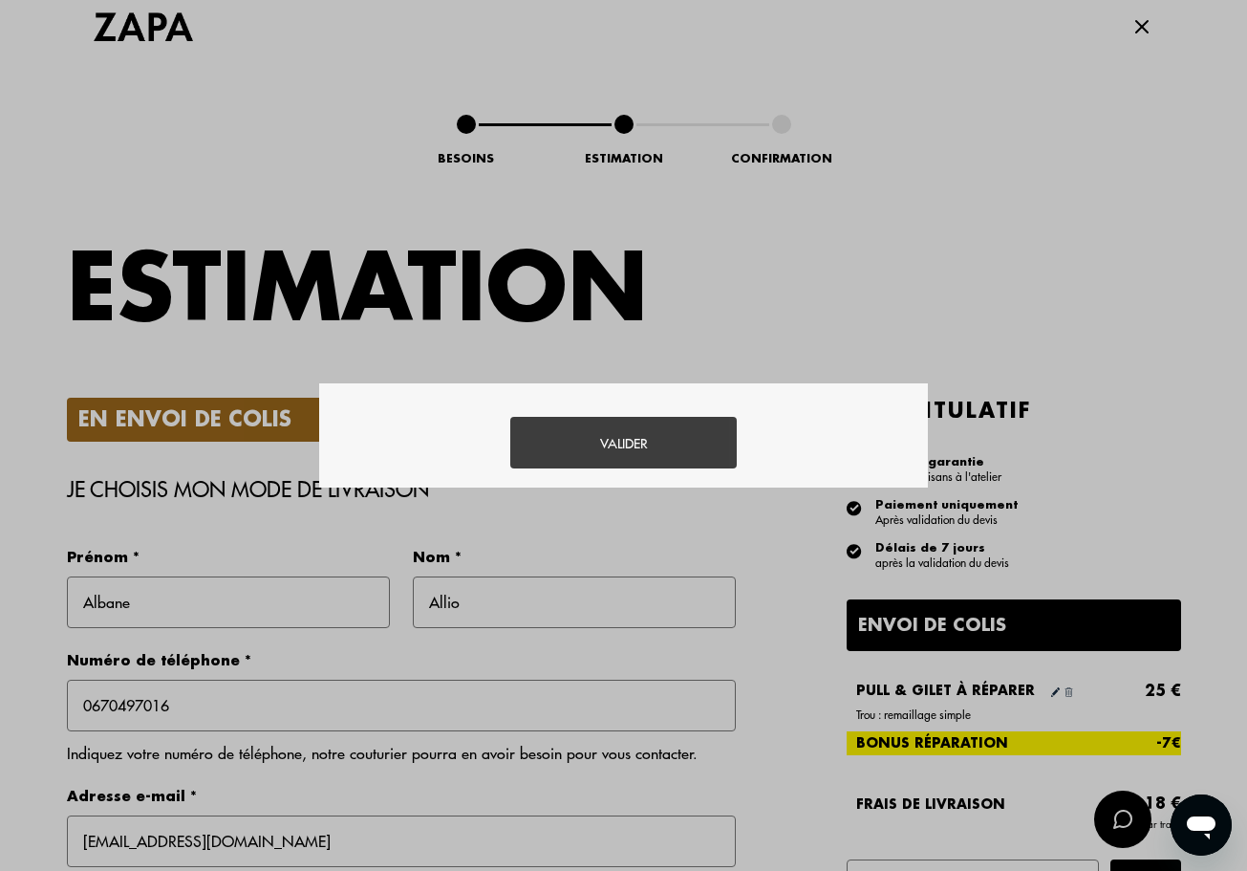
scroll to position [0, 0]
click at [610, 441] on div "Valider" at bounding box center [623, 435] width 226 height 66
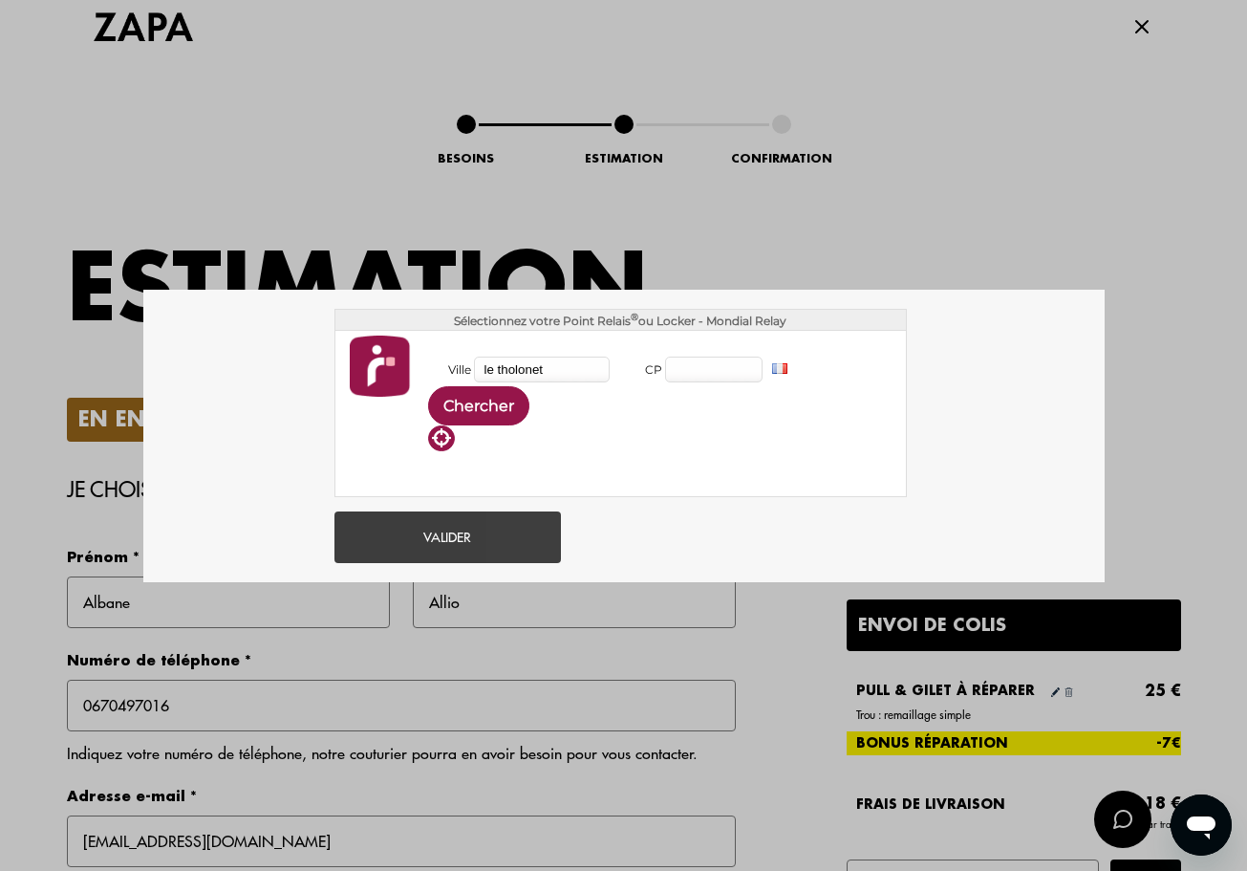
type input "le tholonet"
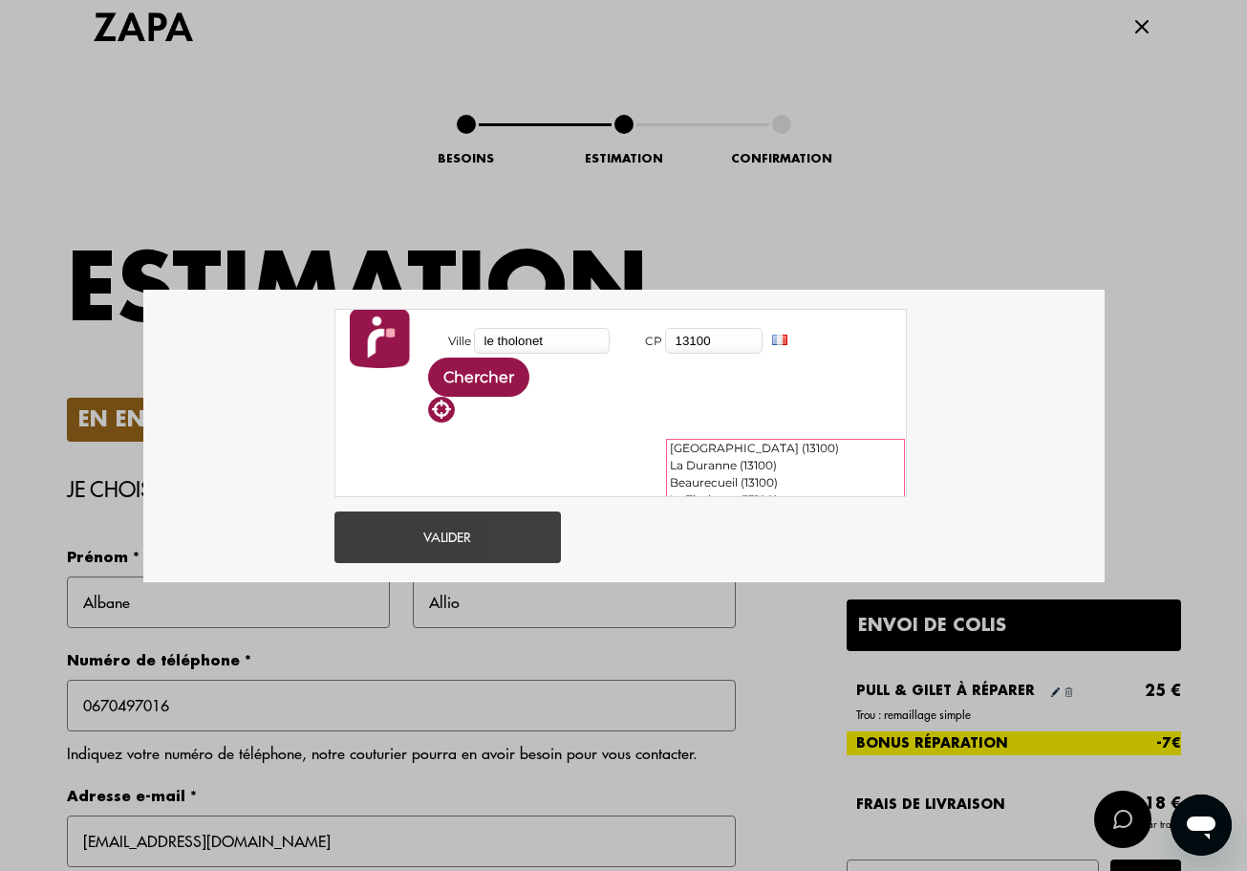
scroll to position [66, 0]
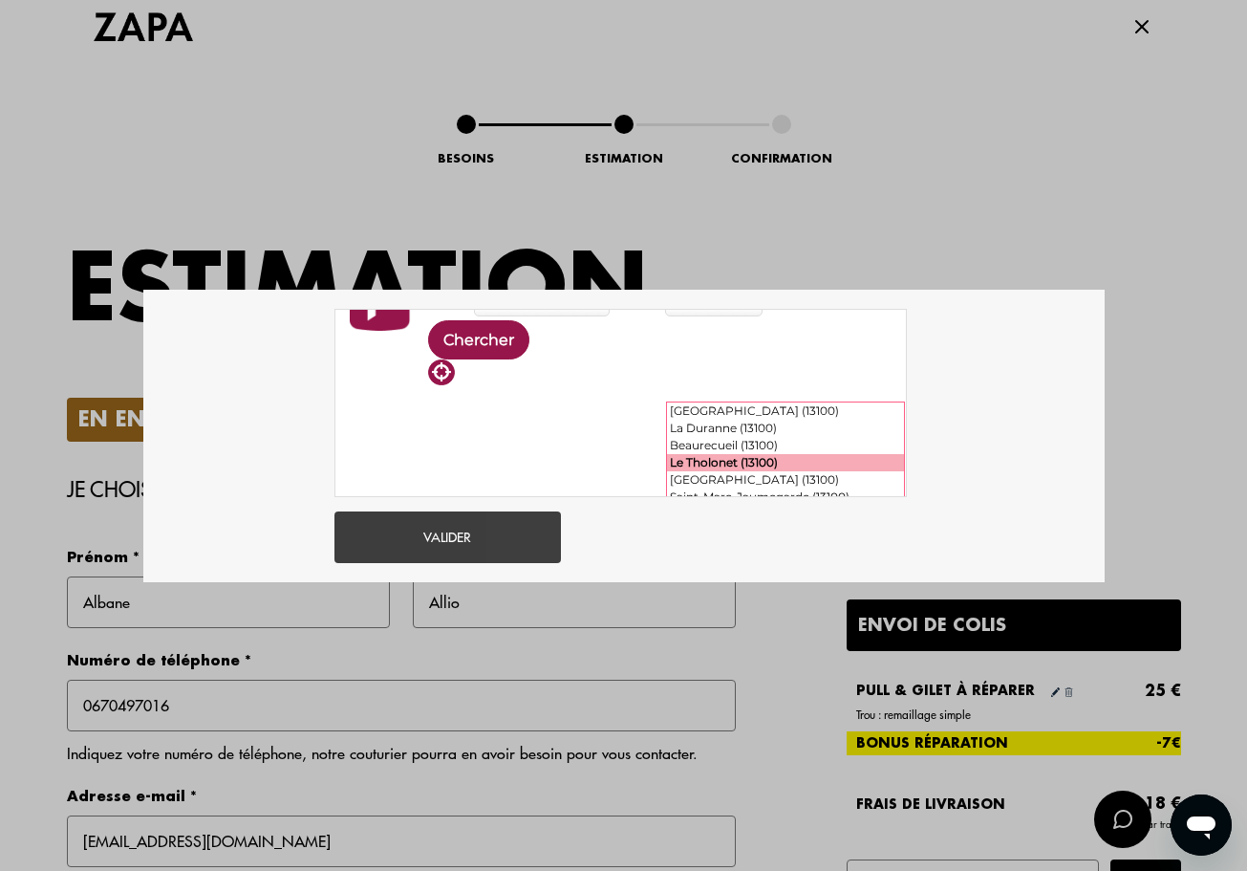
type input "13100"
click at [735, 460] on div "Le Tholonet (13100)" at bounding box center [785, 462] width 237 height 17
type input "Le Tholonet"
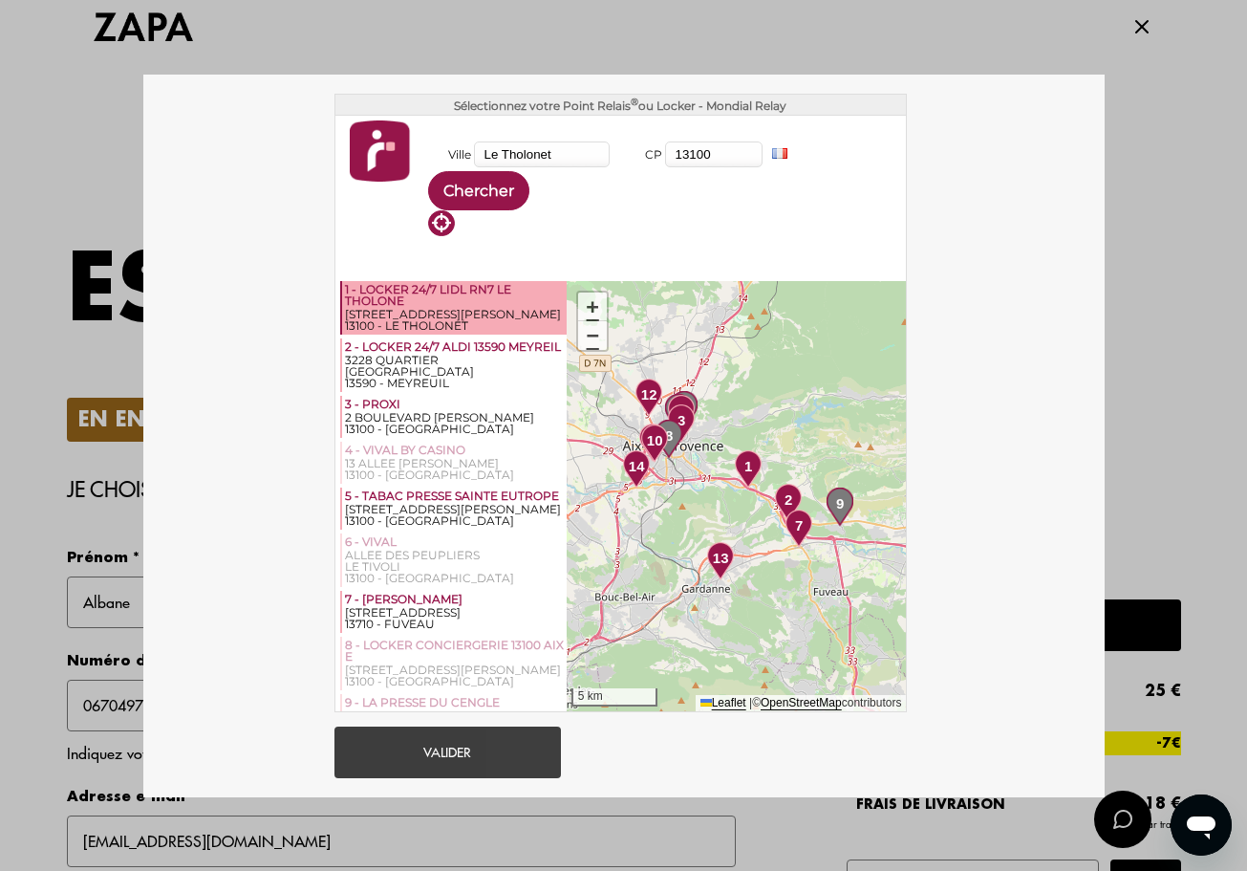
click at [400, 303] on div "1 - LOCKER 24/7 LIDL RN7 LE THOLONE" at bounding box center [454, 296] width 219 height 25
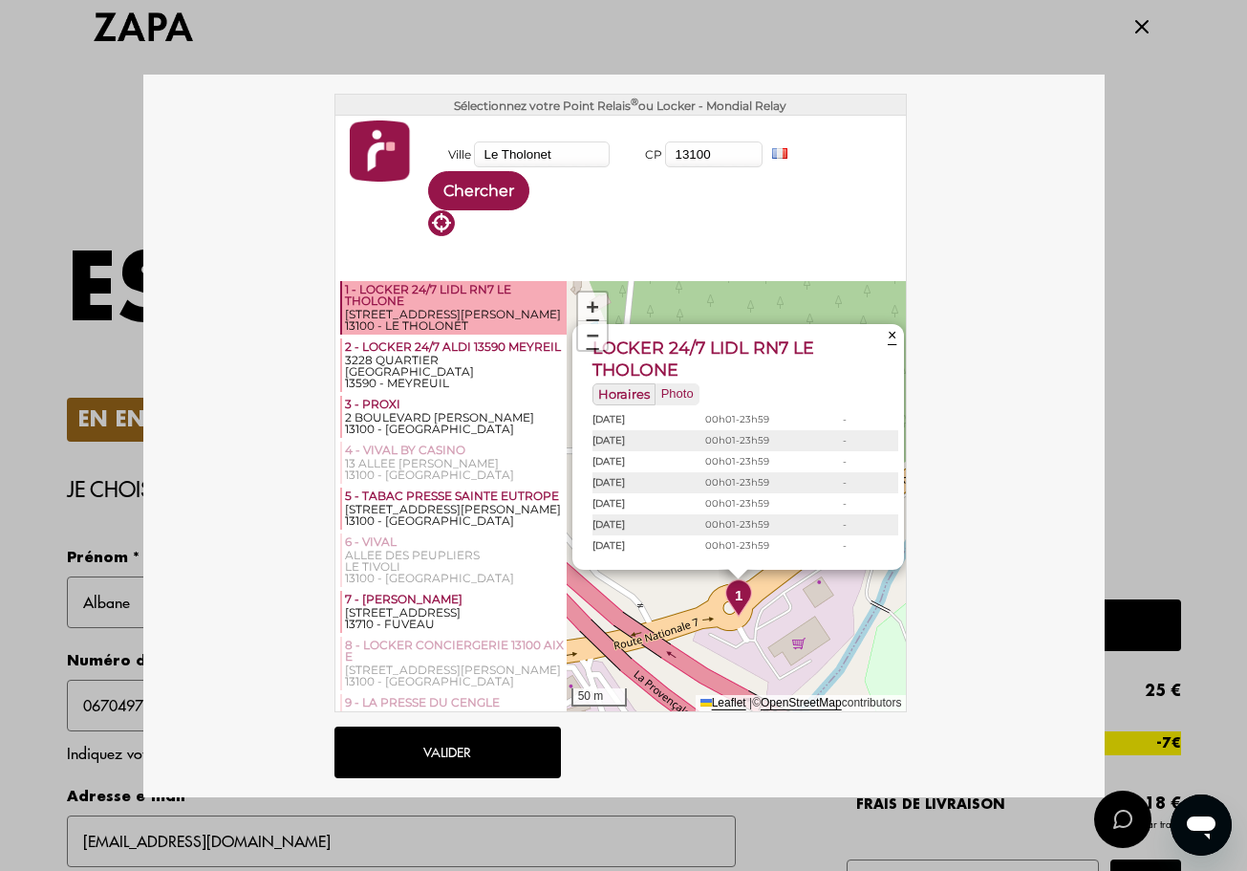
click at [445, 755] on button "Valider" at bounding box center [447, 752] width 226 height 52
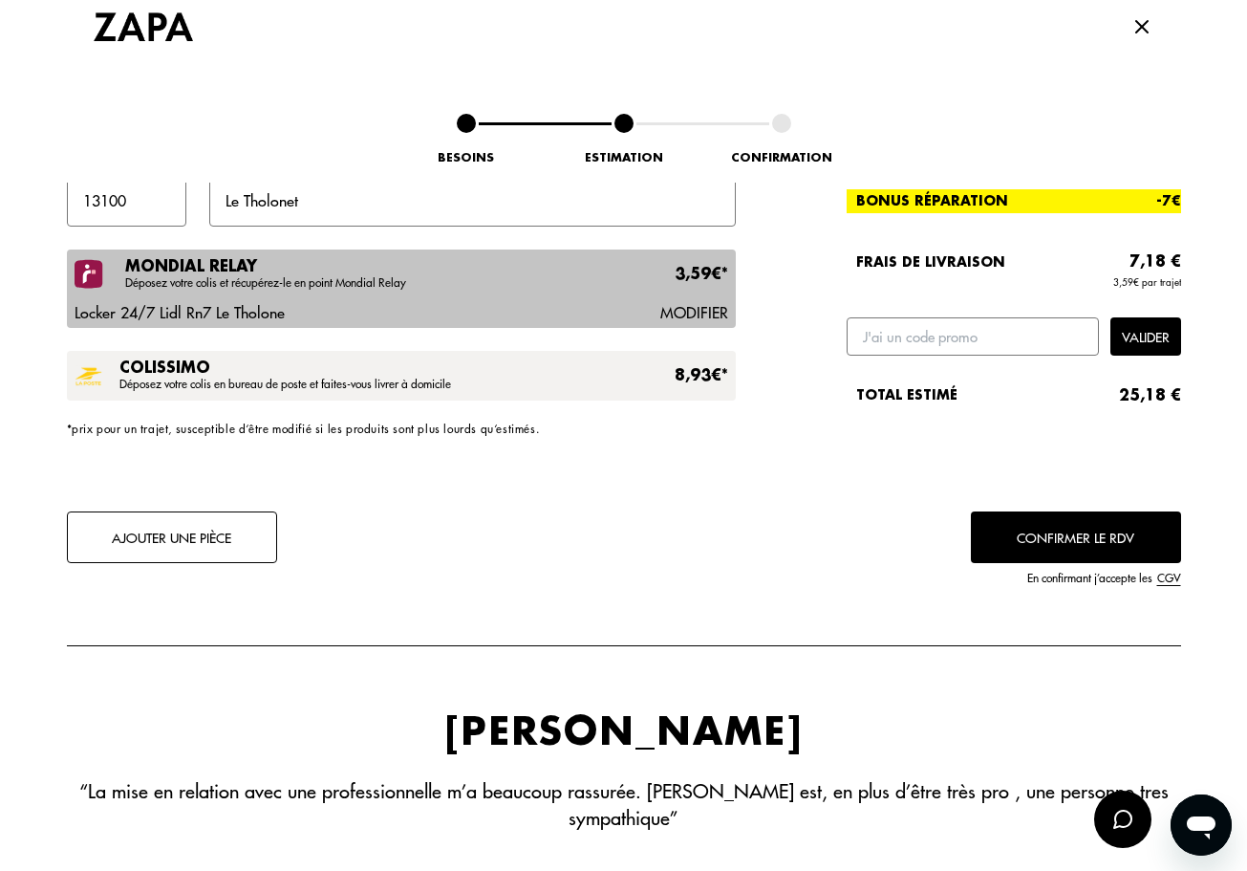
scroll to position [1012, 0]
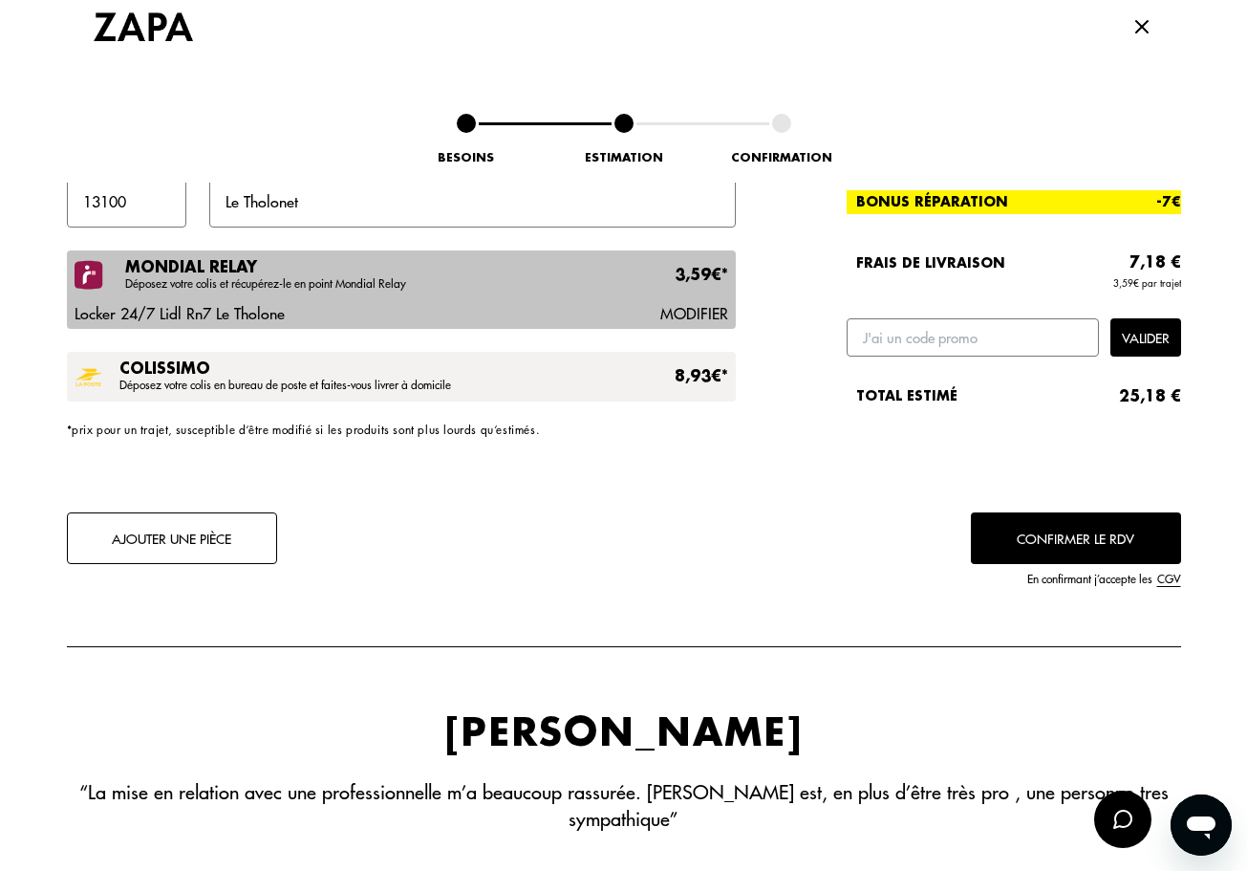
click at [1045, 532] on button "Confirmer le RDV" at bounding box center [1076, 538] width 210 height 52
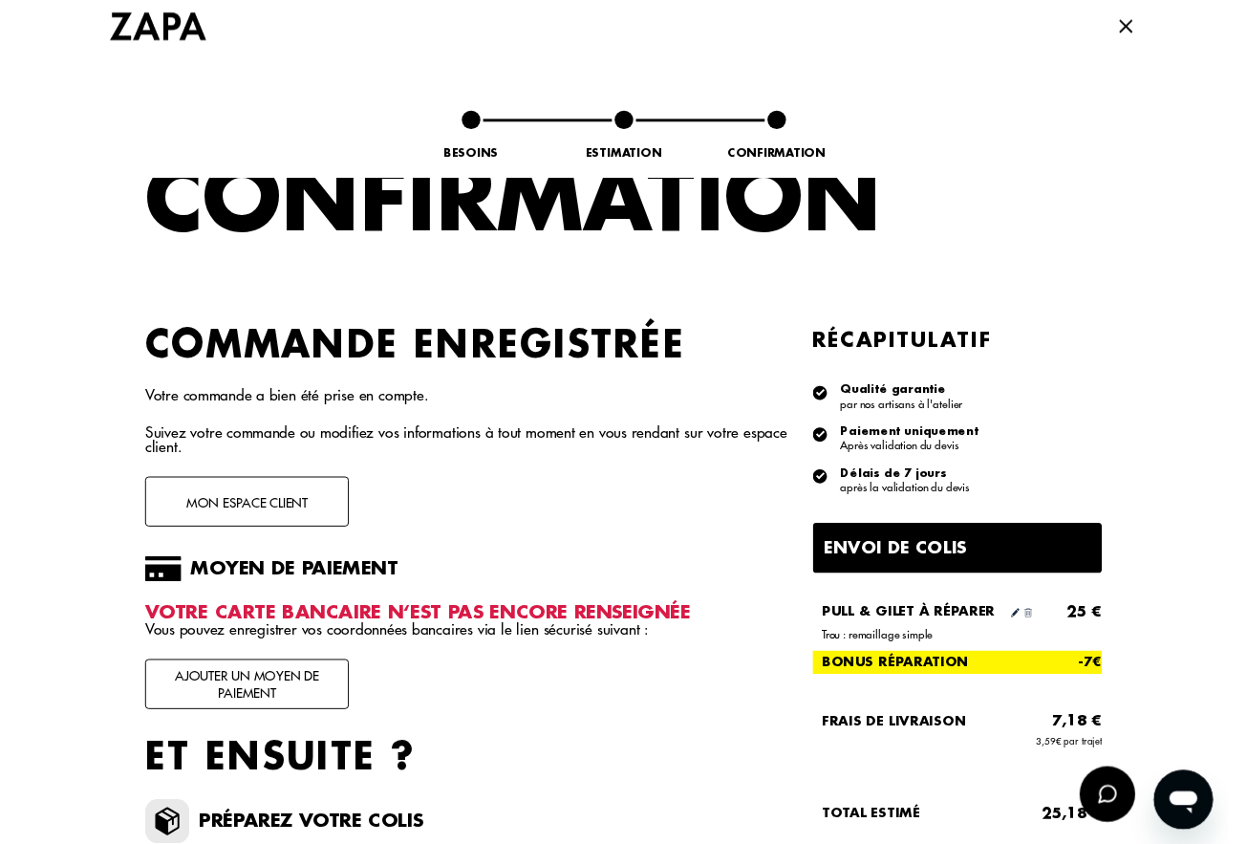
scroll to position [85, 0]
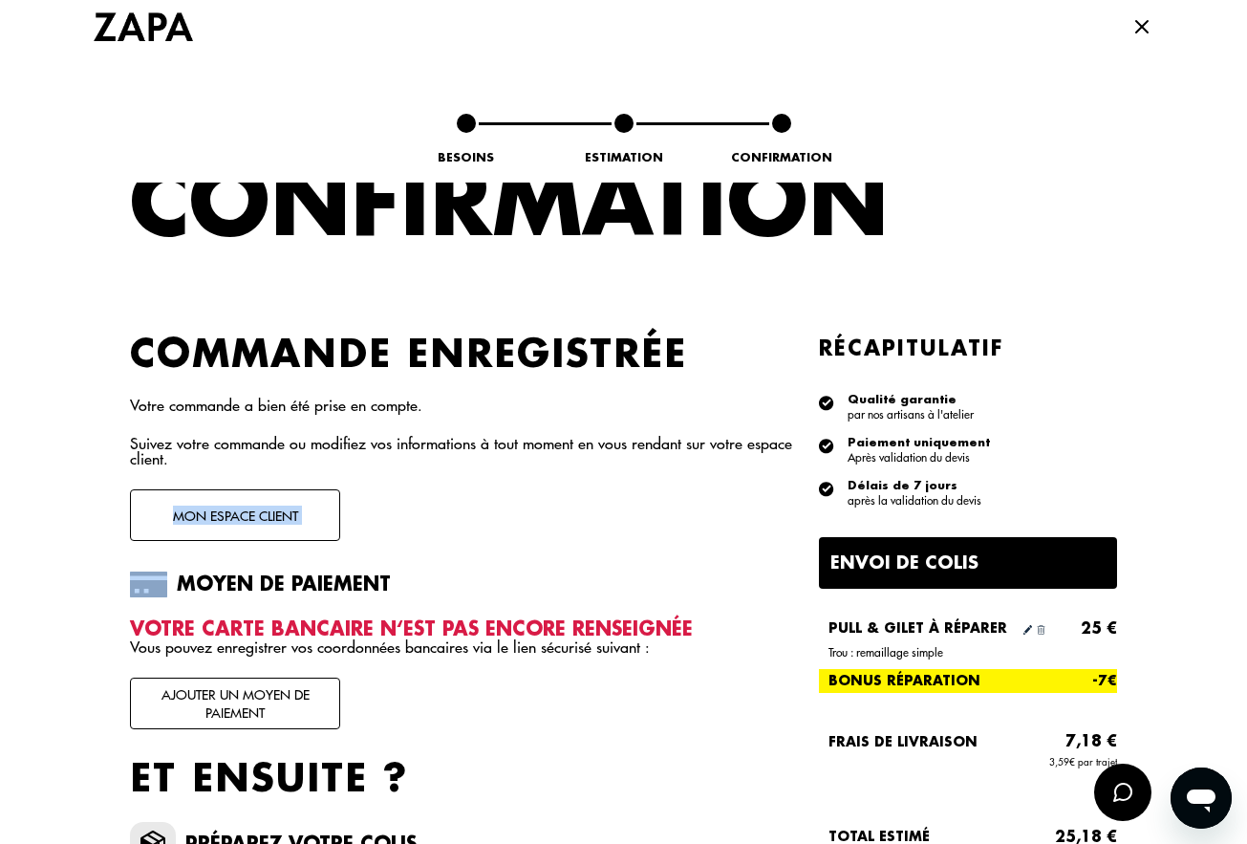
click at [61, 488] on div "Besoins Estimation Confirmation Confirmation Commande enregistrée Votre command…" at bounding box center [623, 563] width 1247 height 1191
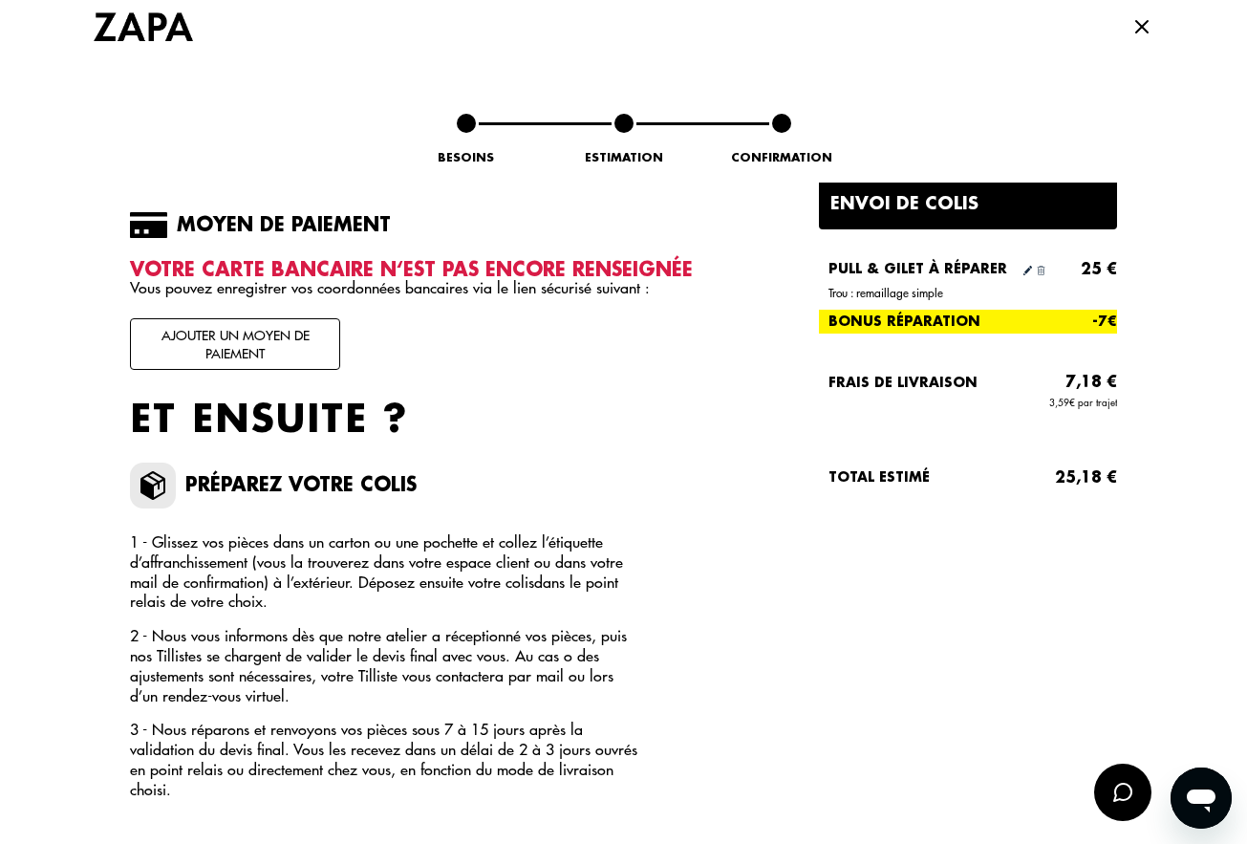
scroll to position [411, 0]
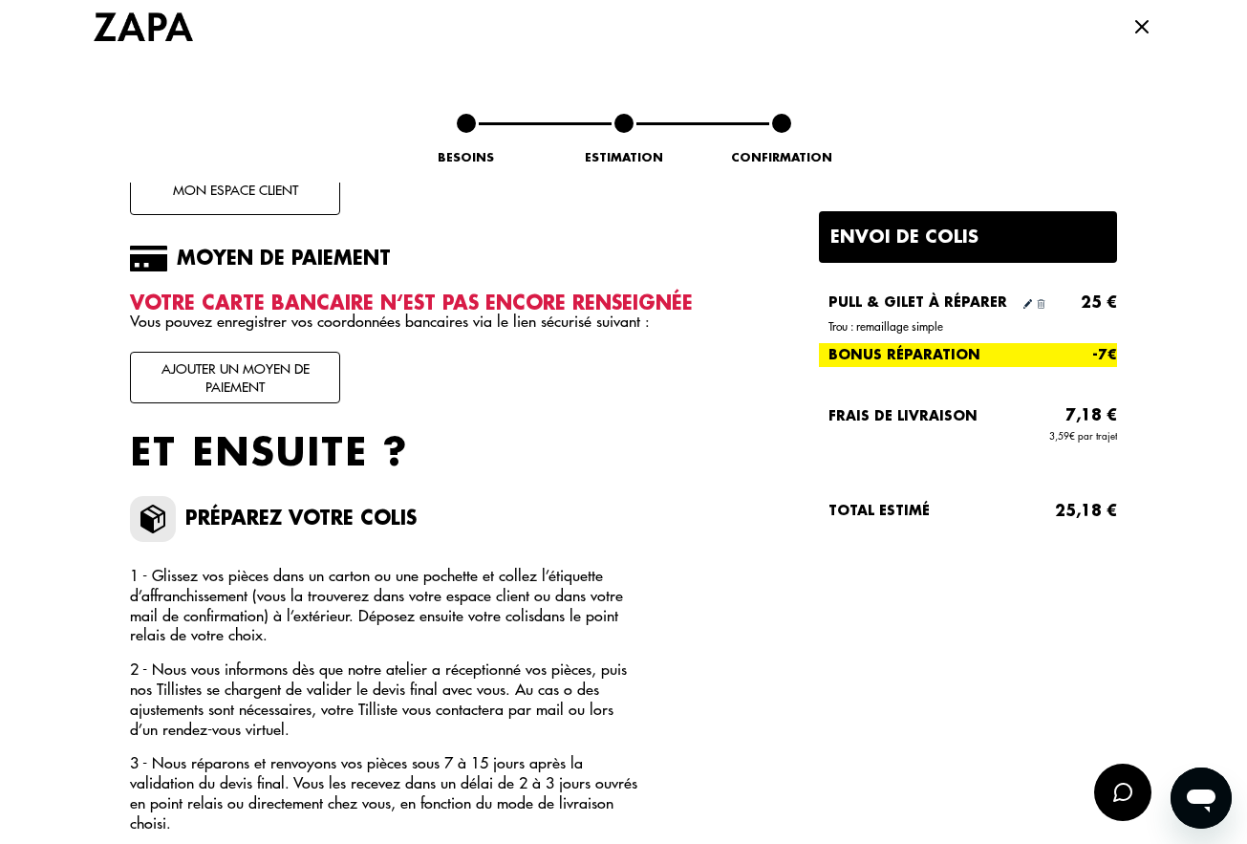
click at [223, 354] on button "Ajouter un moyen de paiement" at bounding box center [235, 378] width 210 height 52
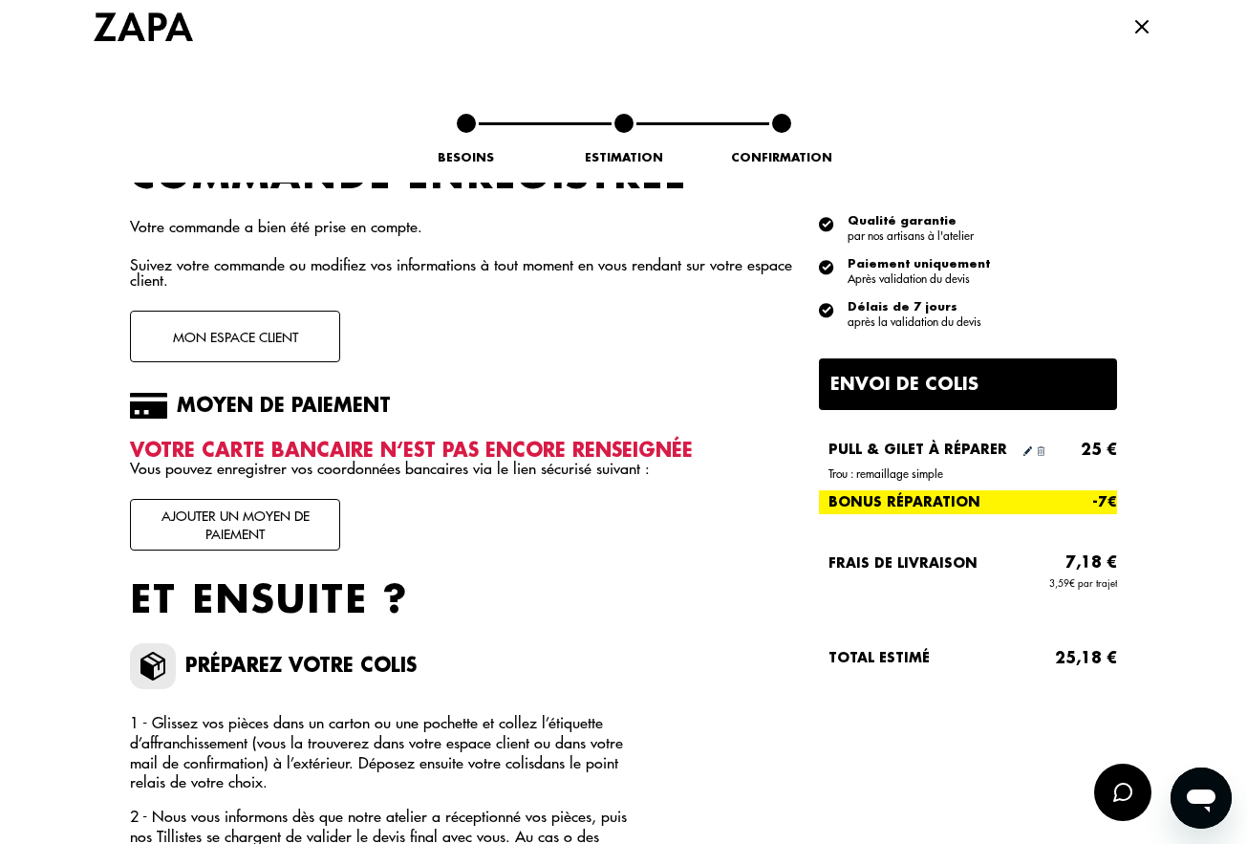
scroll to position [95, 0]
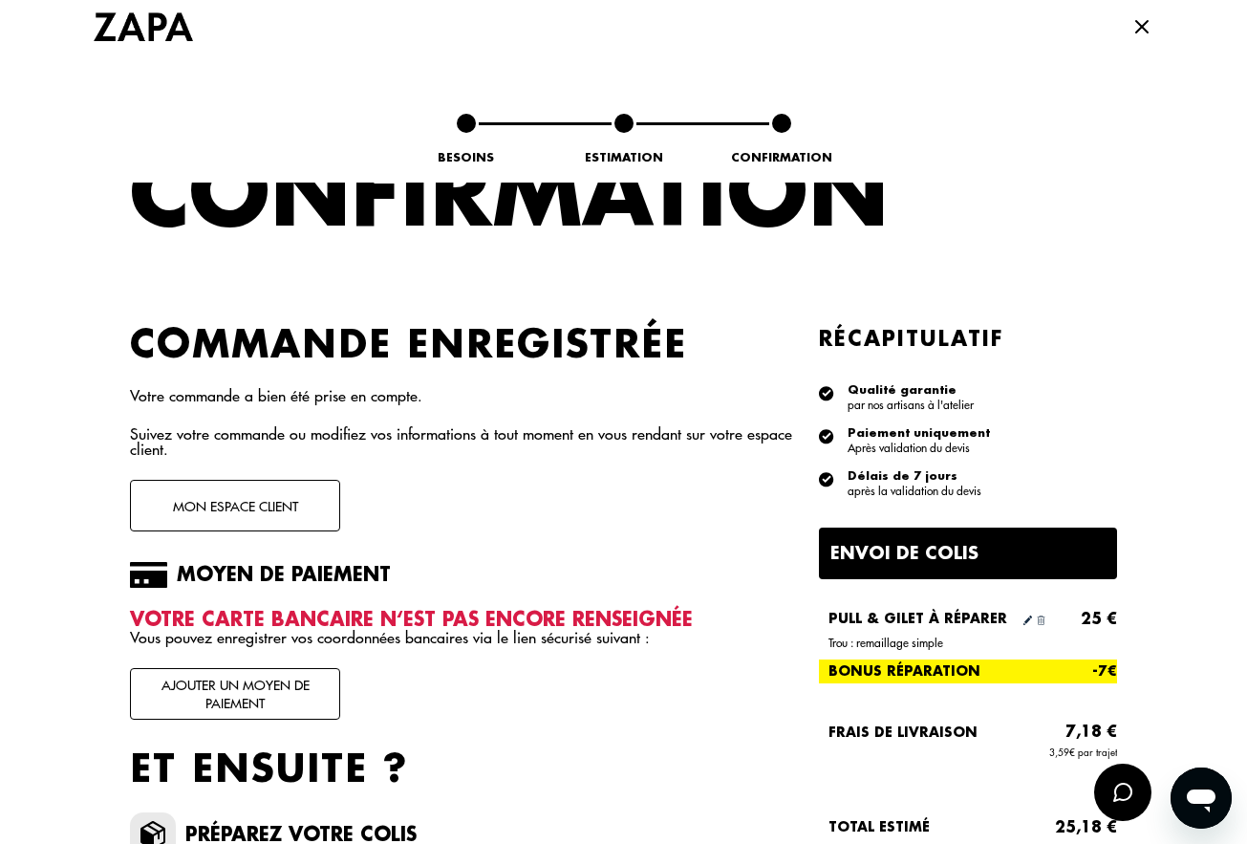
click at [252, 507] on button "Mon espace client" at bounding box center [235, 506] width 210 height 52
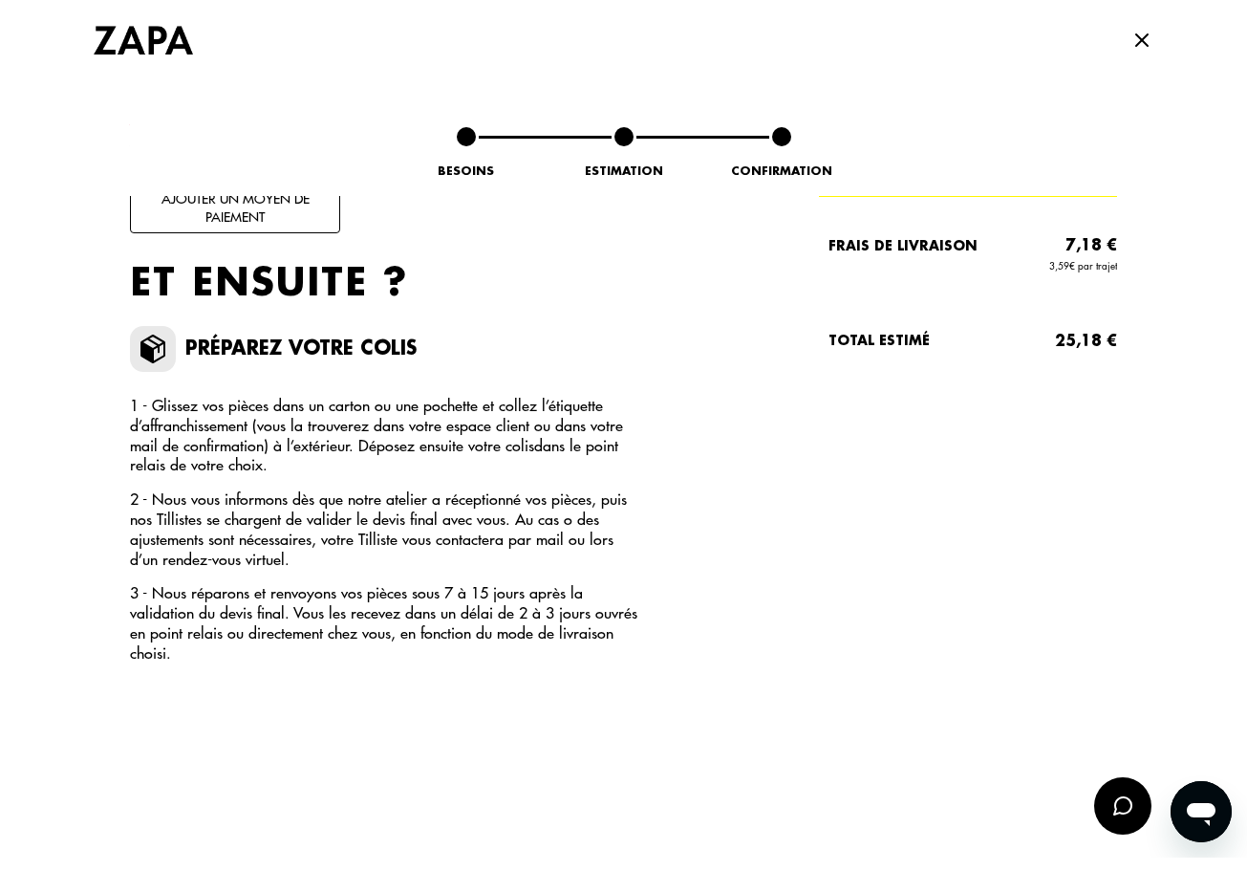
scroll to position [592, 0]
